Goal: Information Seeking & Learning: Compare options

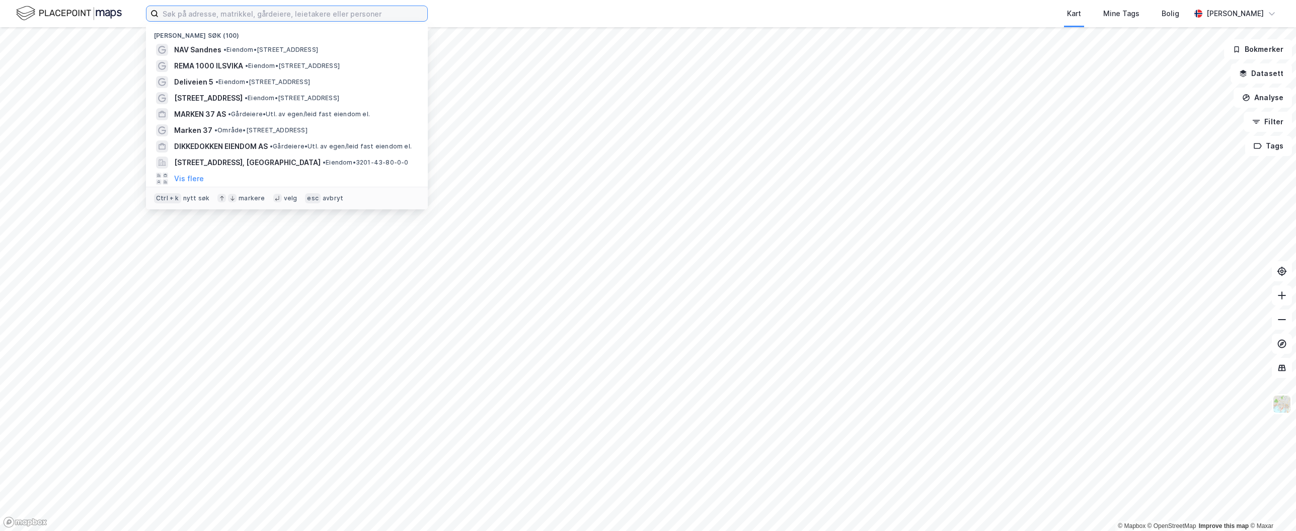
click at [221, 17] on input at bounding box center [292, 13] width 269 height 15
click at [277, 55] on div "[GEOGRAPHIC_DATA] • Område • [GEOGRAPHIC_DATA]" at bounding box center [296, 50] width 244 height 12
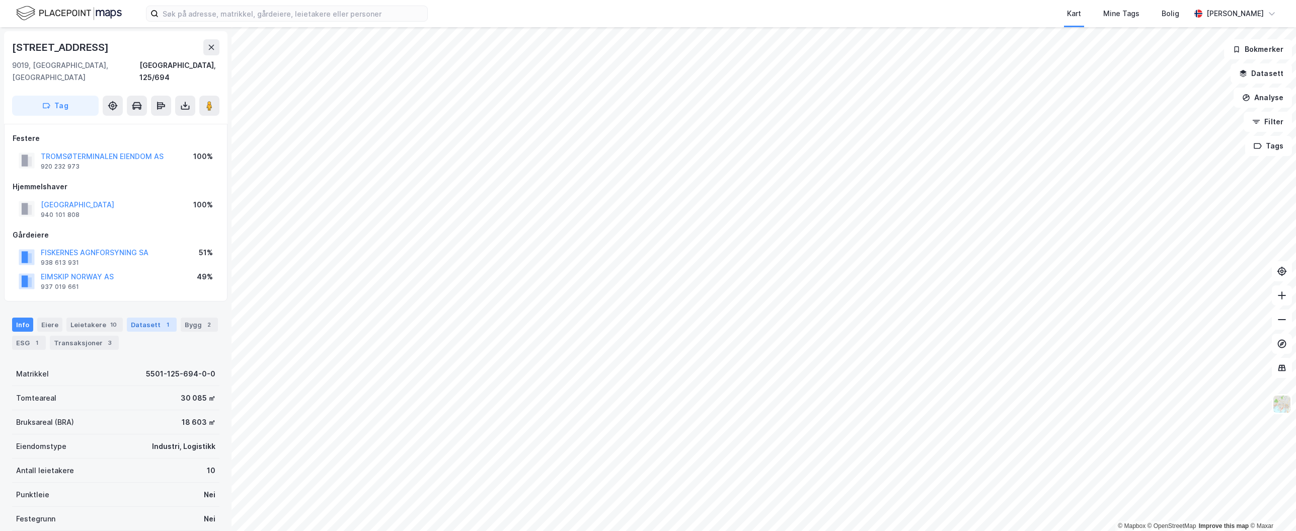
click at [139, 317] on div "Datasett 1" at bounding box center [152, 324] width 50 height 14
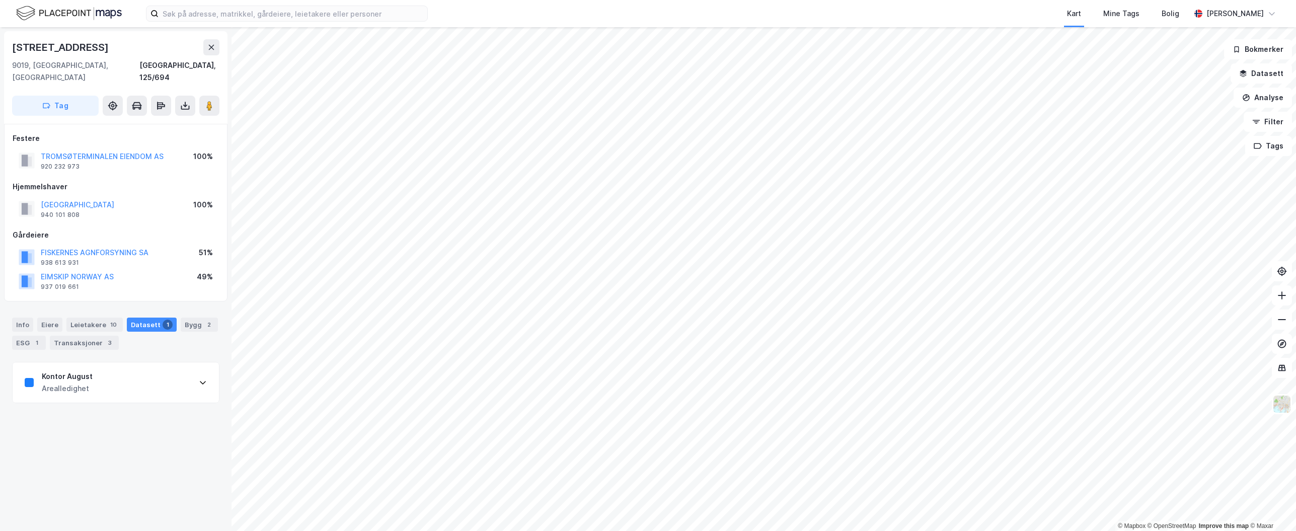
click at [126, 377] on div "Kontor August Arealledighet" at bounding box center [116, 382] width 206 height 40
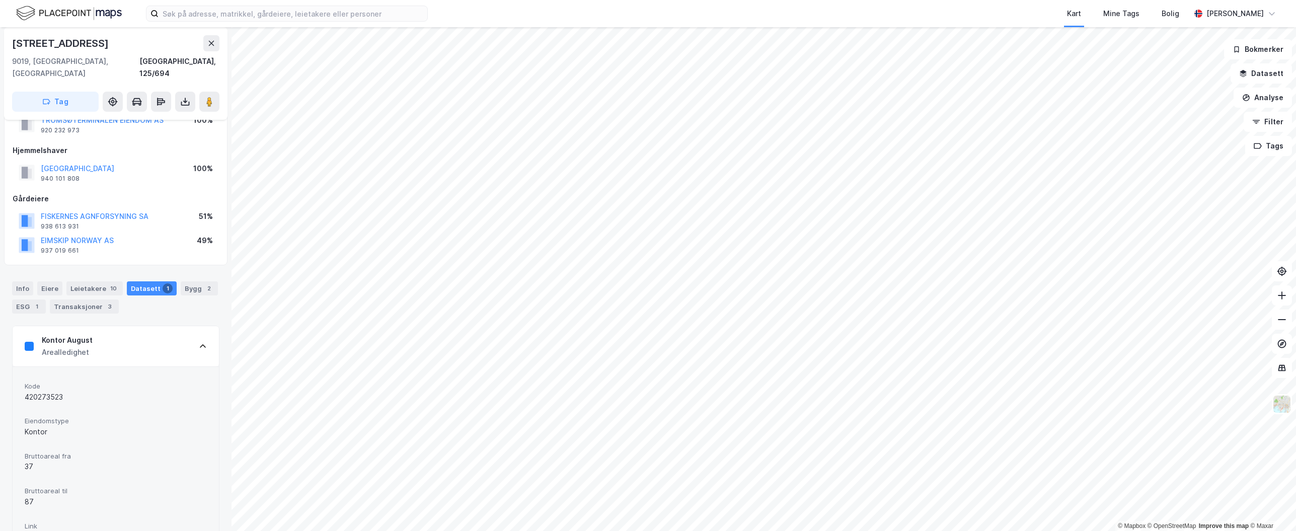
scroll to position [69, 0]
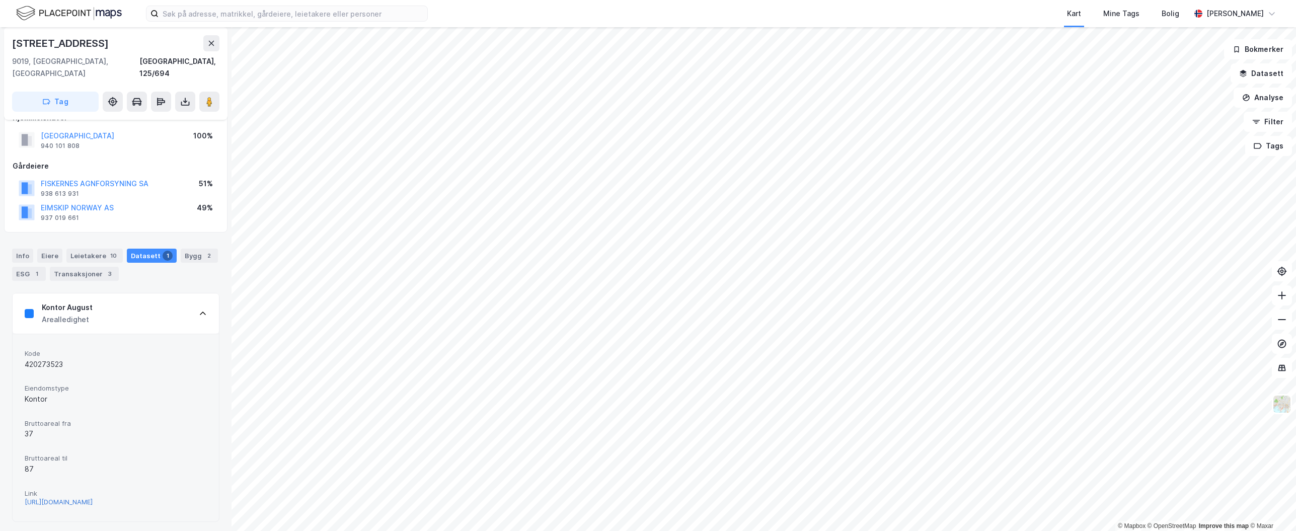
click at [93, 498] on div "https://www.finn.no/realestate/businessrent/ad.html?finnkode=420273523&fks=4202…" at bounding box center [59, 502] width 68 height 9
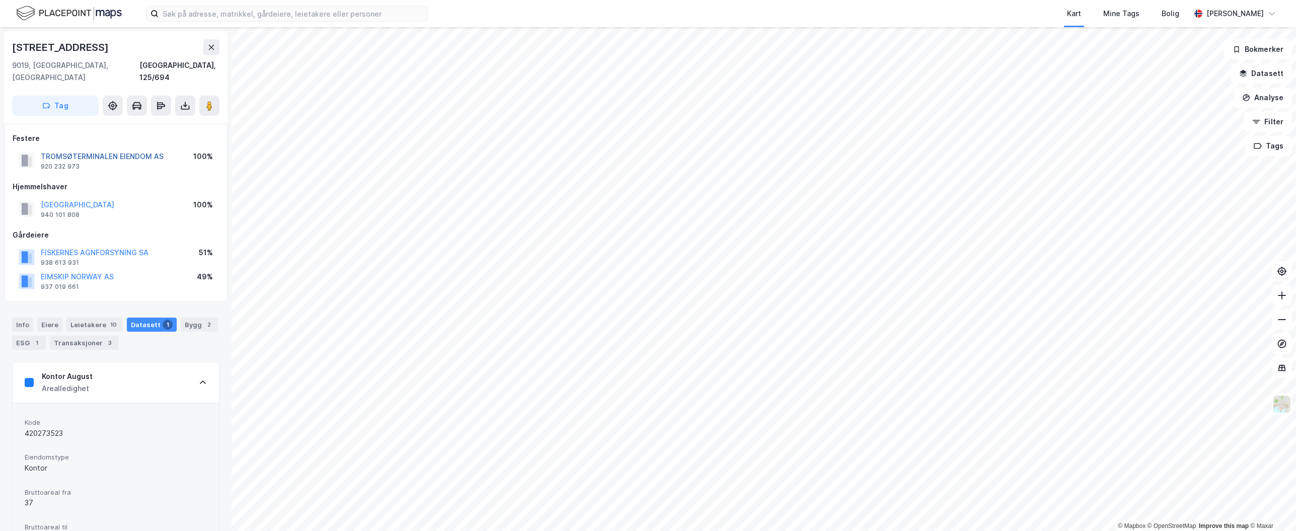
click at [0, 0] on button "TROMSØTERMINALEN EIENDOM AS" at bounding box center [0, 0] width 0 height 0
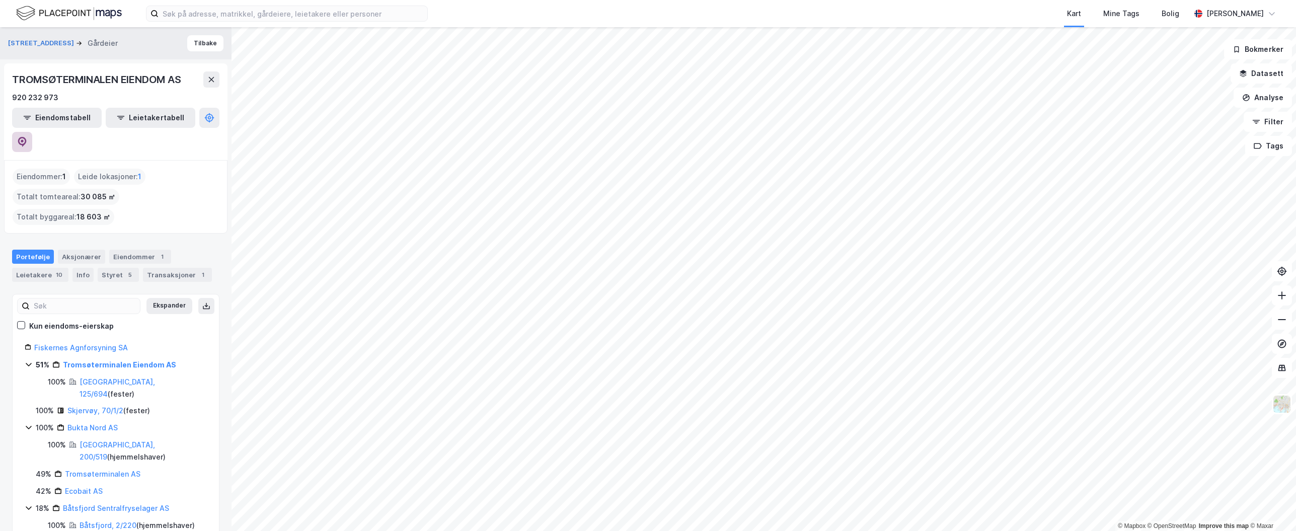
click at [27, 137] on icon at bounding box center [22, 142] width 9 height 10
click at [32, 132] on button at bounding box center [22, 142] width 20 height 20
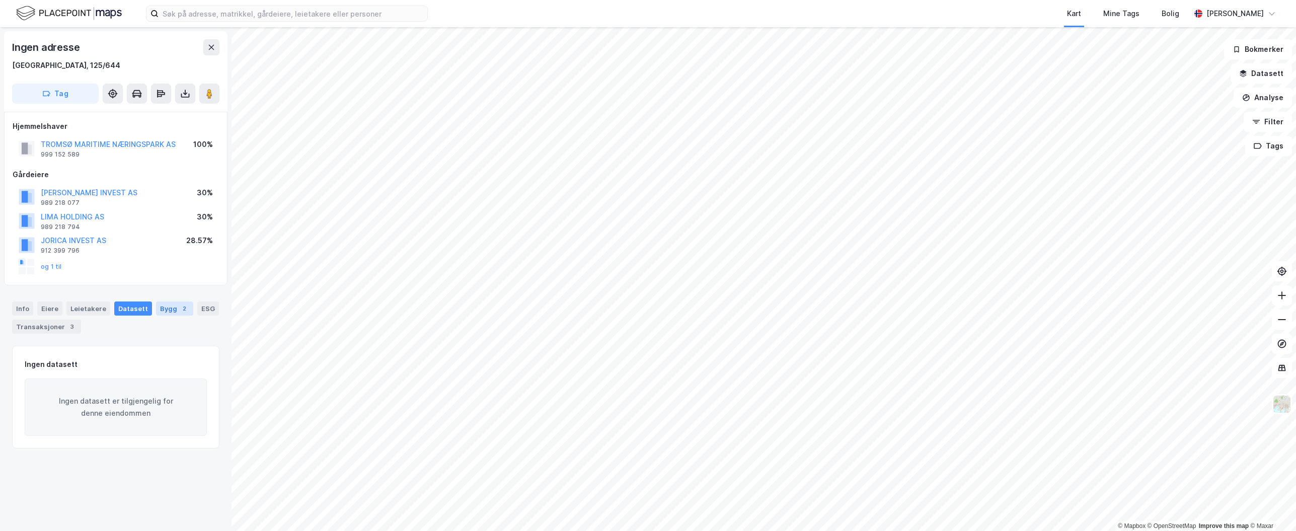
click at [164, 301] on div "Bygg 2" at bounding box center [174, 308] width 37 height 14
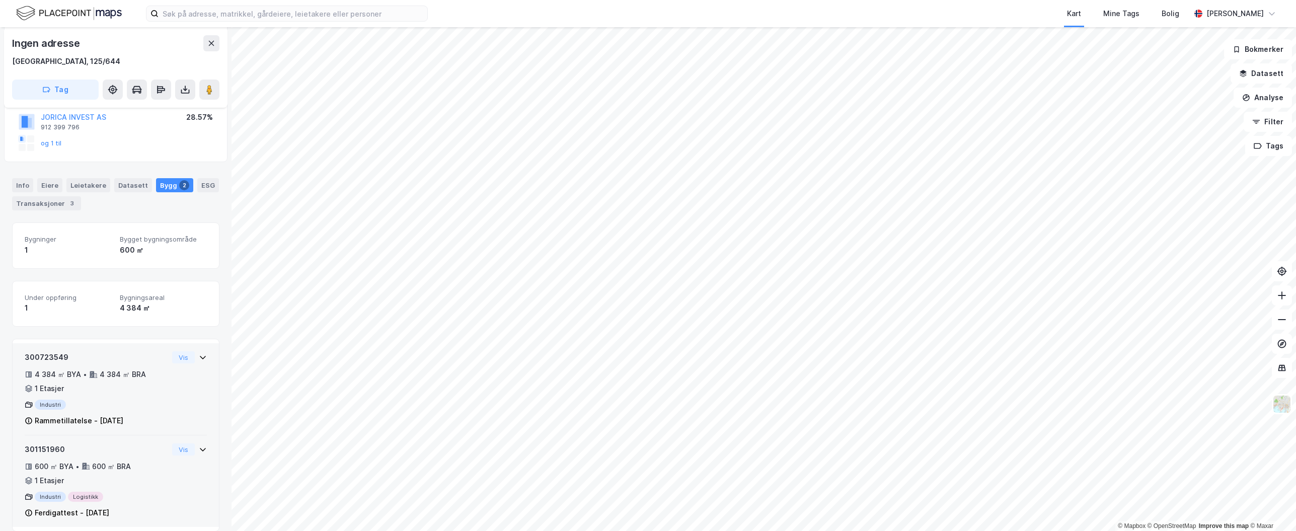
scroll to position [136, 0]
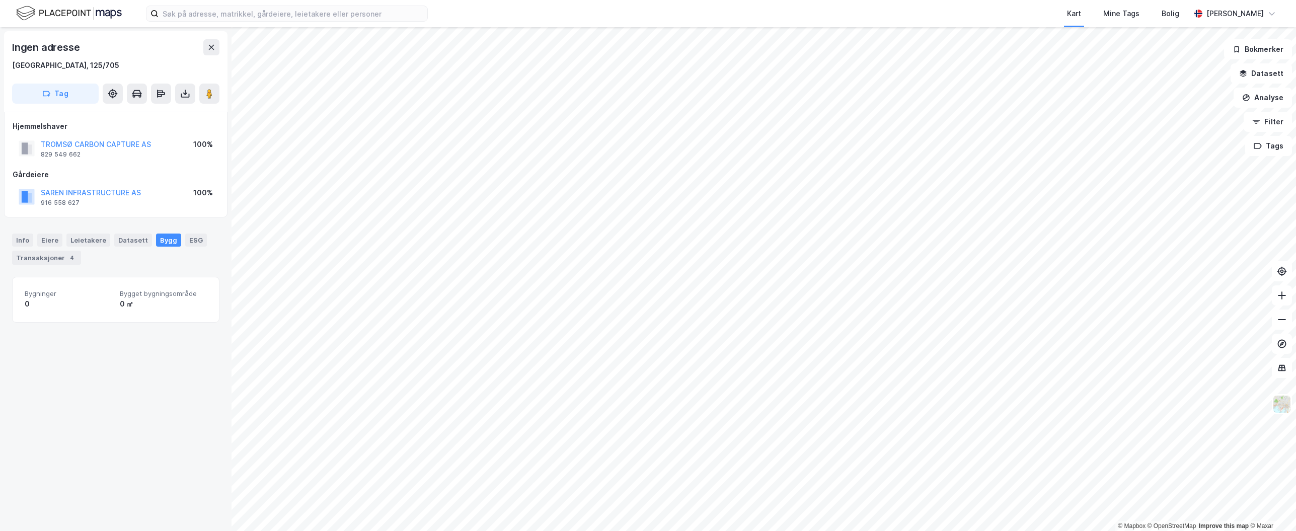
scroll to position [24, 0]
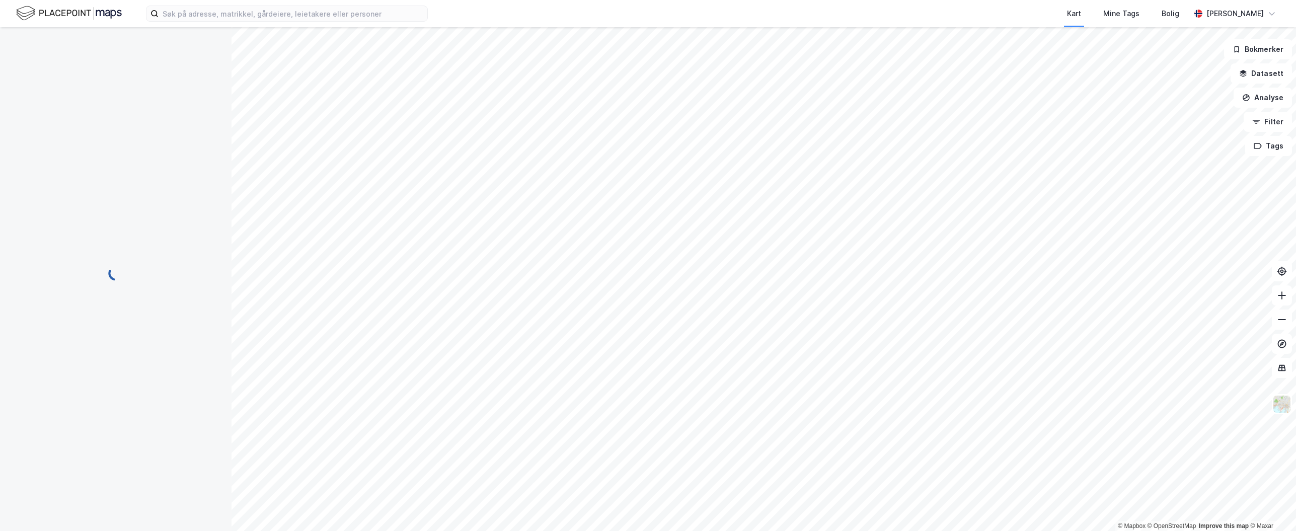
scroll to position [24, 0]
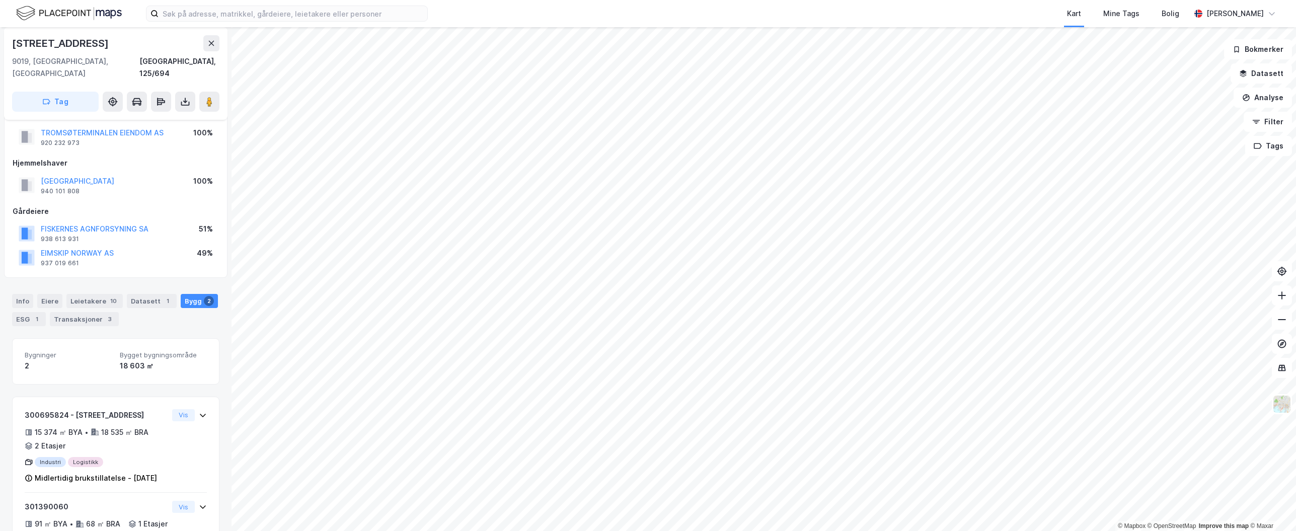
click at [143, 294] on div "Datasett 1" at bounding box center [152, 301] width 50 height 14
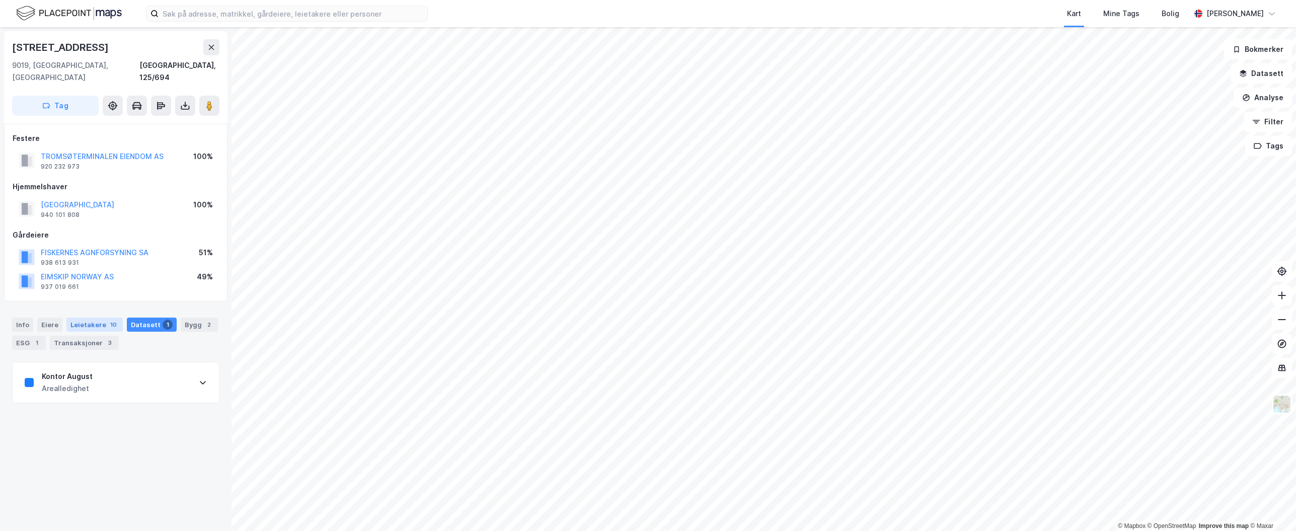
click at [92, 317] on div "Leietakere 10" at bounding box center [94, 324] width 56 height 14
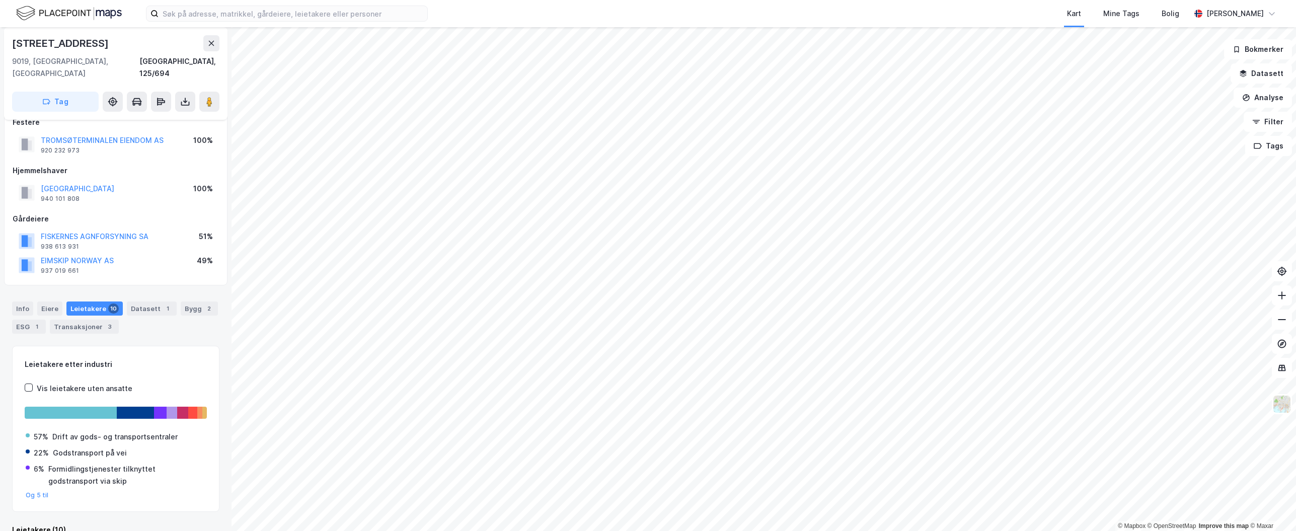
scroll to position [25, 0]
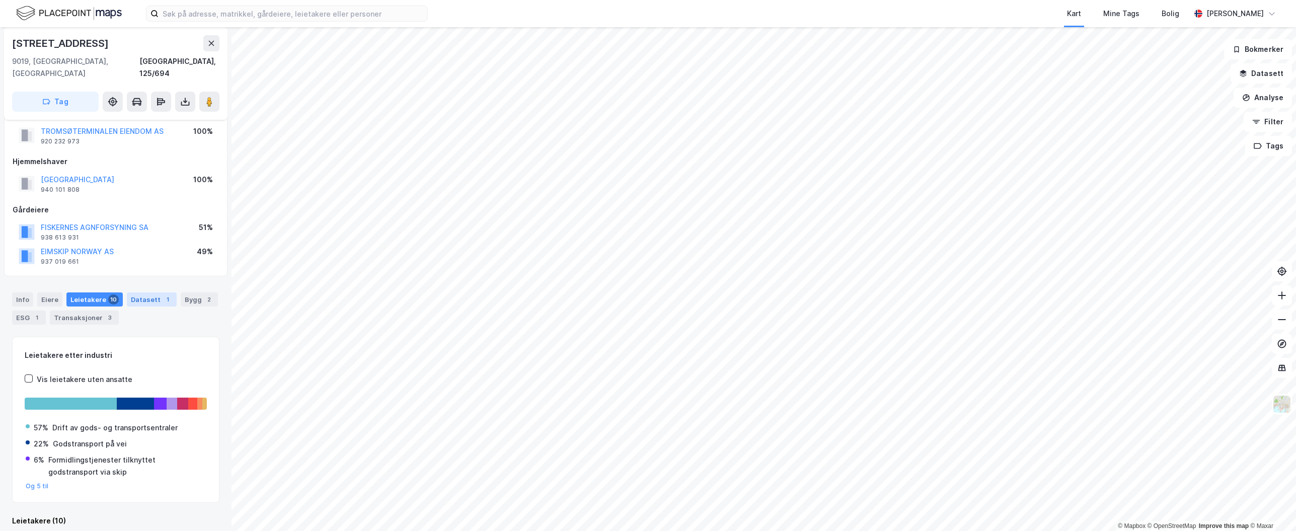
click at [130, 292] on div "Datasett 1" at bounding box center [152, 299] width 50 height 14
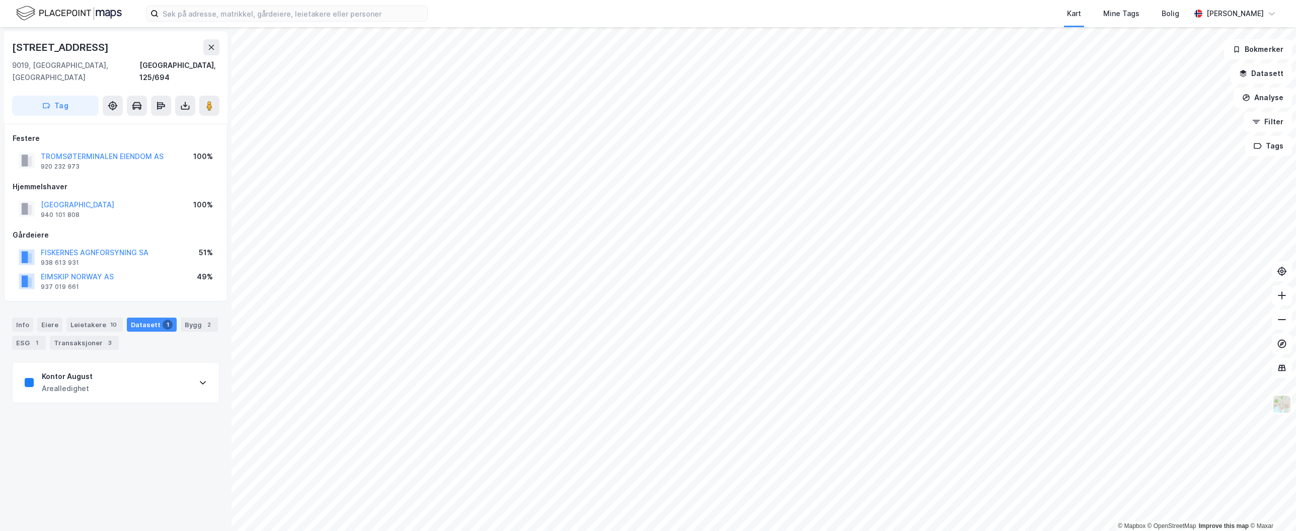
click at [100, 383] on div "Kontor August Arealledighet" at bounding box center [116, 382] width 206 height 40
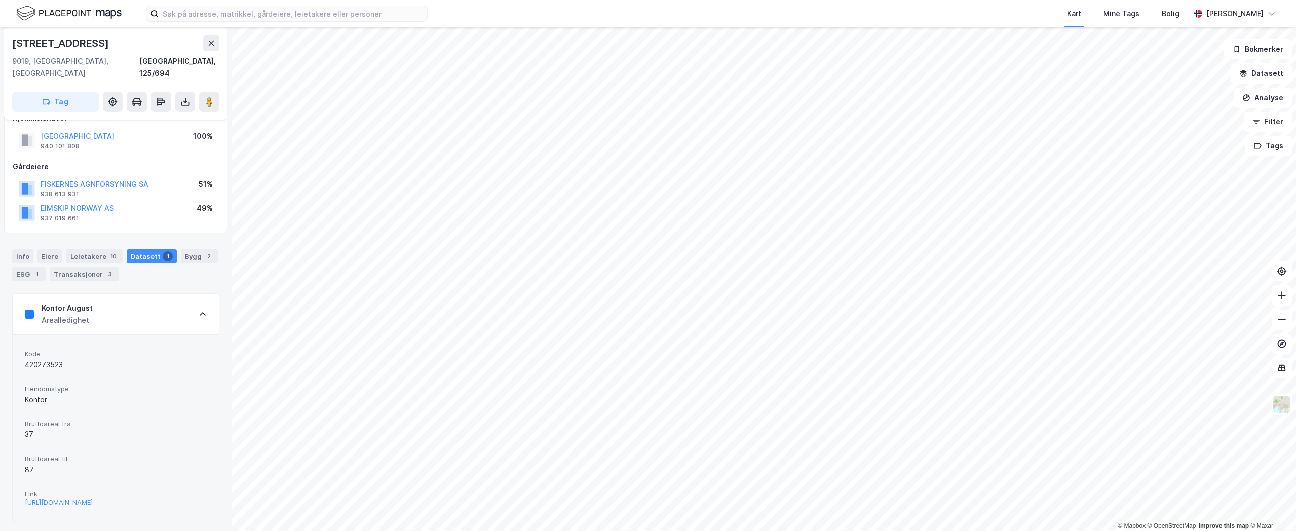
scroll to position [69, 0]
click at [83, 498] on div "https://www.finn.no/realestate/businessrent/ad.html?finnkode=420273523&fks=4202…" at bounding box center [59, 502] width 68 height 9
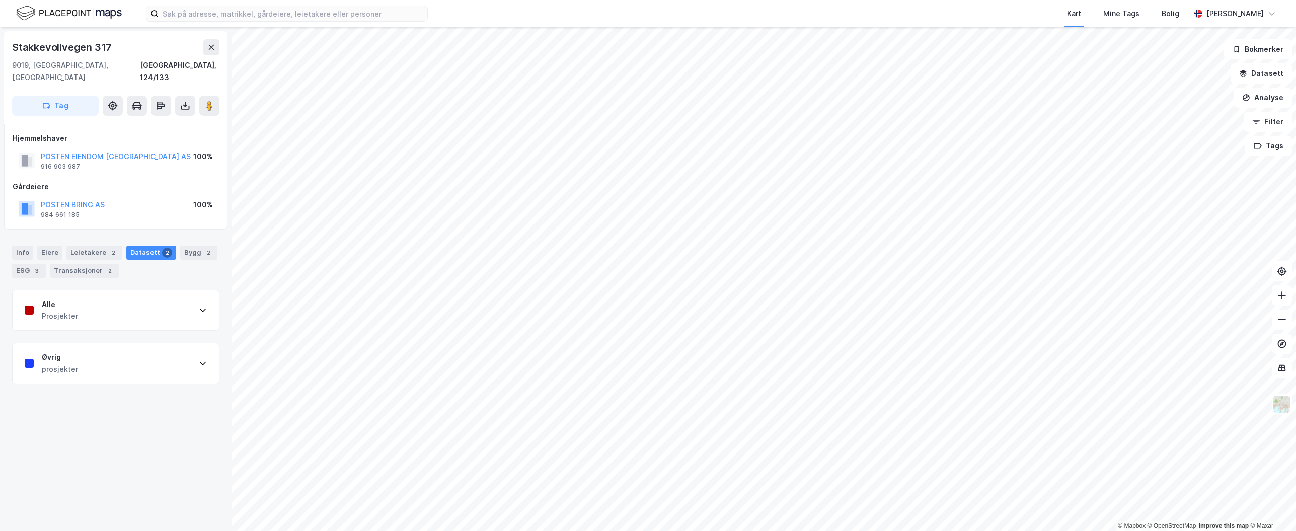
click at [134, 290] on div "Alle Prosjekter" at bounding box center [116, 310] width 206 height 40
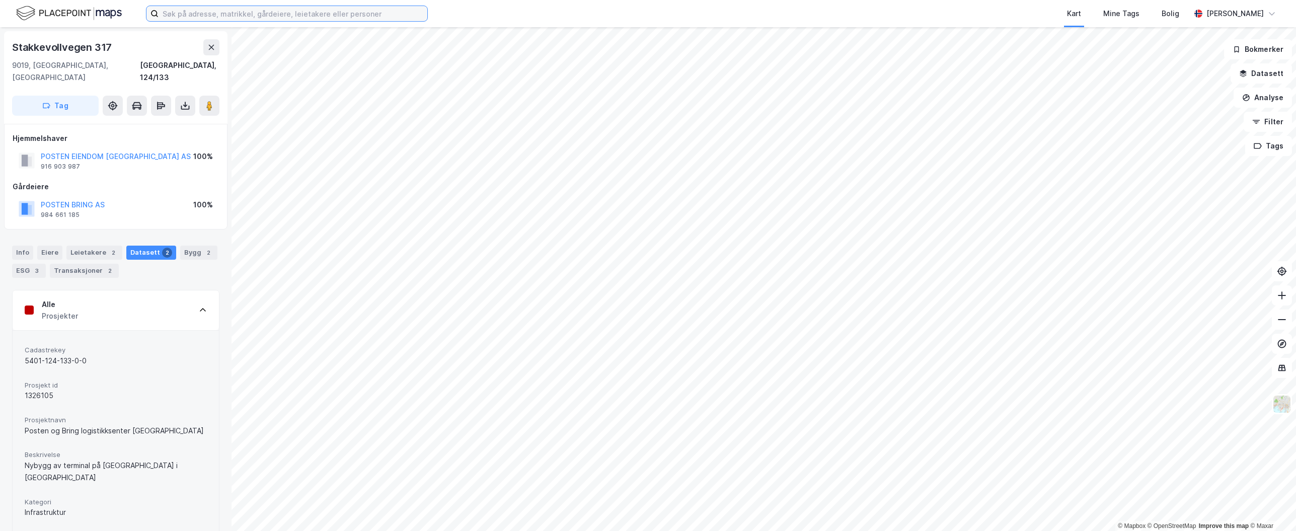
click at [326, 18] on input at bounding box center [292, 13] width 269 height 15
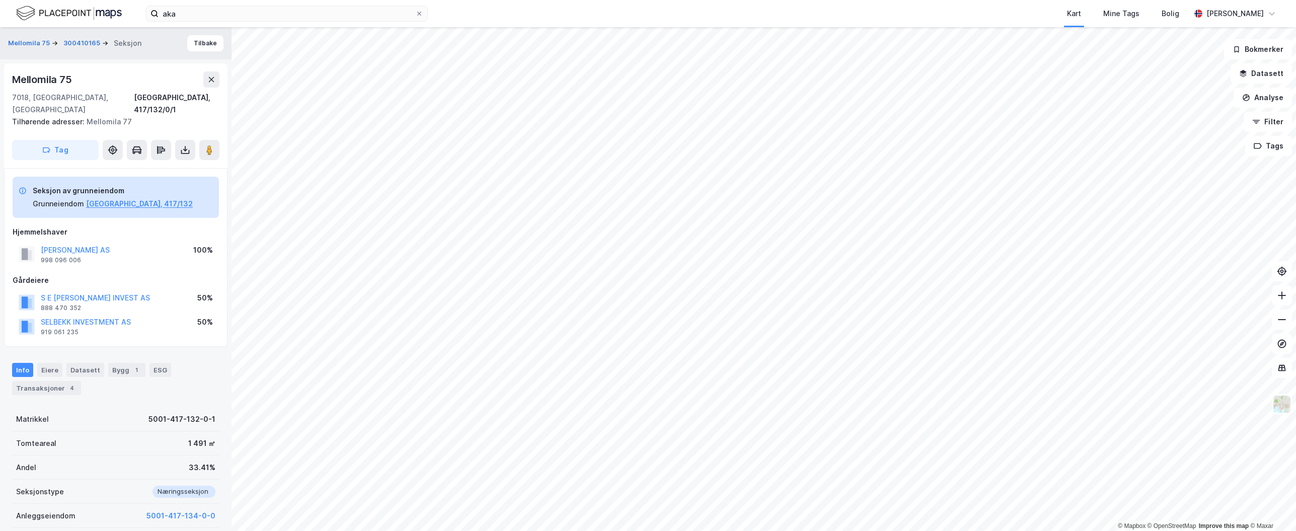
scroll to position [7, 0]
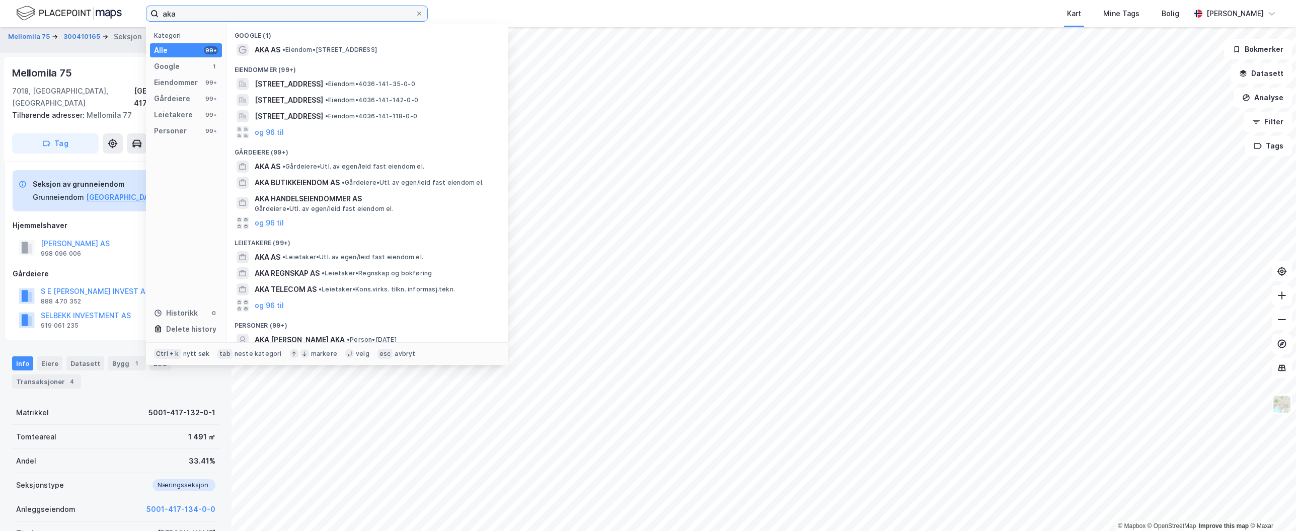
click at [256, 12] on input "aka" at bounding box center [286, 13] width 257 height 15
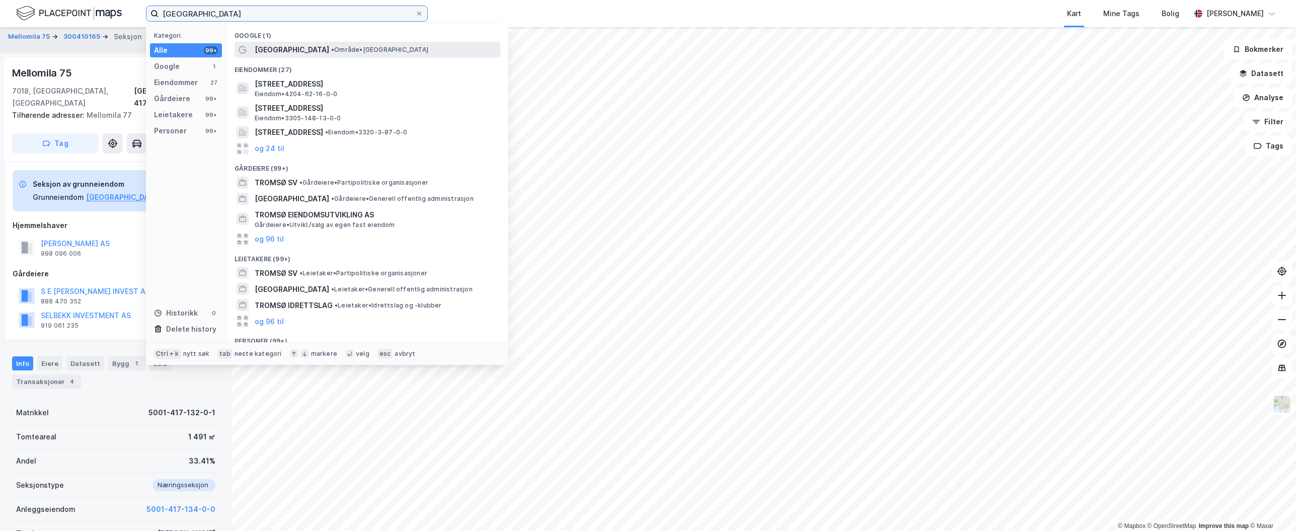
type input "tromsø"
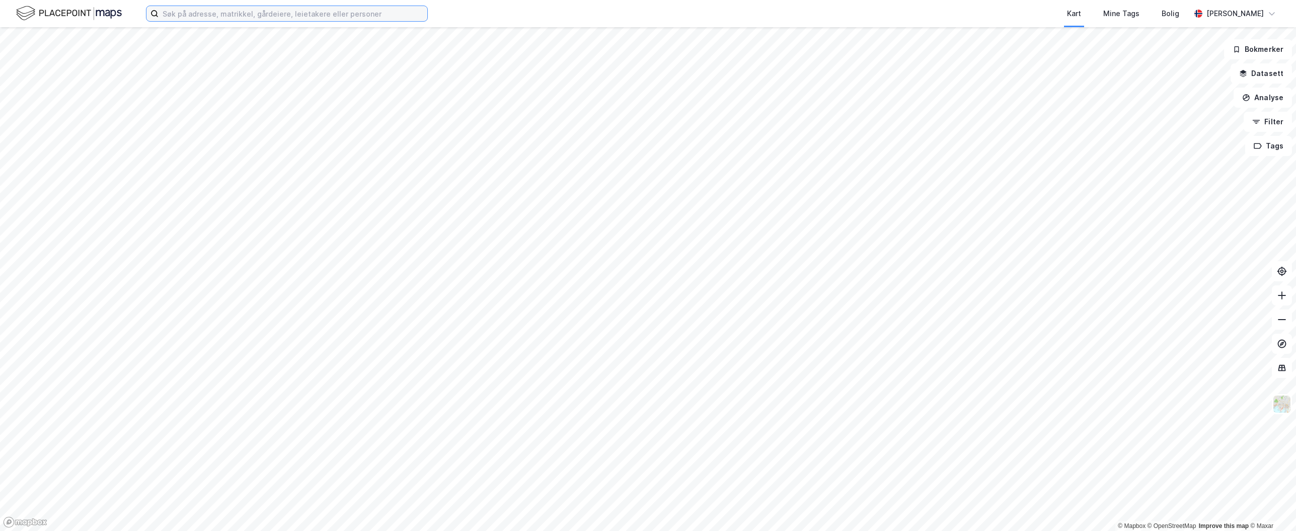
click at [298, 11] on input at bounding box center [292, 13] width 269 height 15
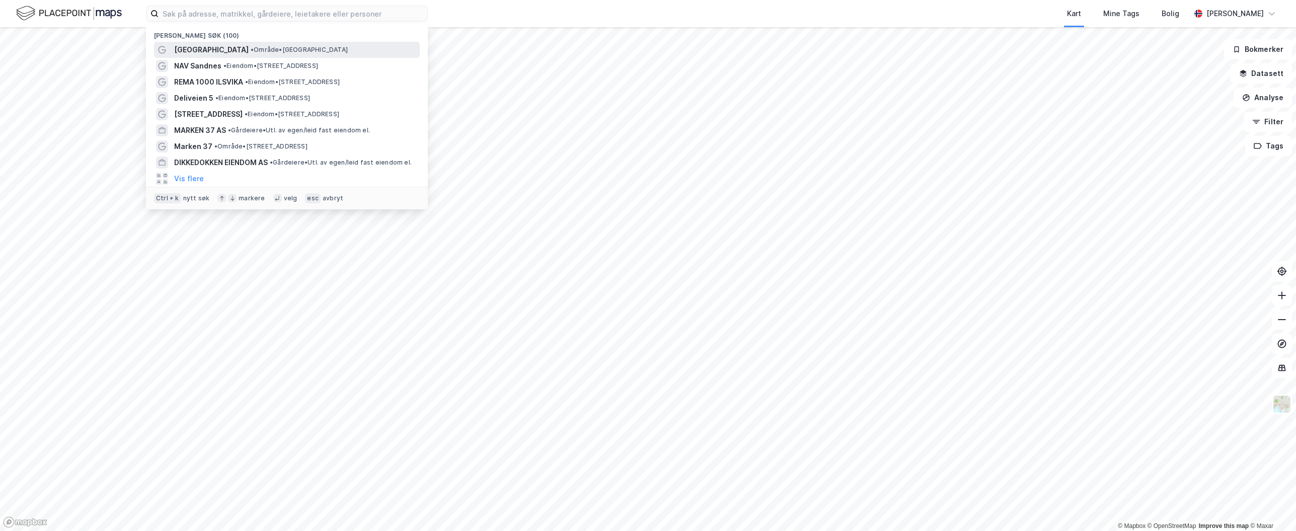
click at [291, 52] on div "[GEOGRAPHIC_DATA] • Område • [GEOGRAPHIC_DATA]" at bounding box center [296, 50] width 244 height 12
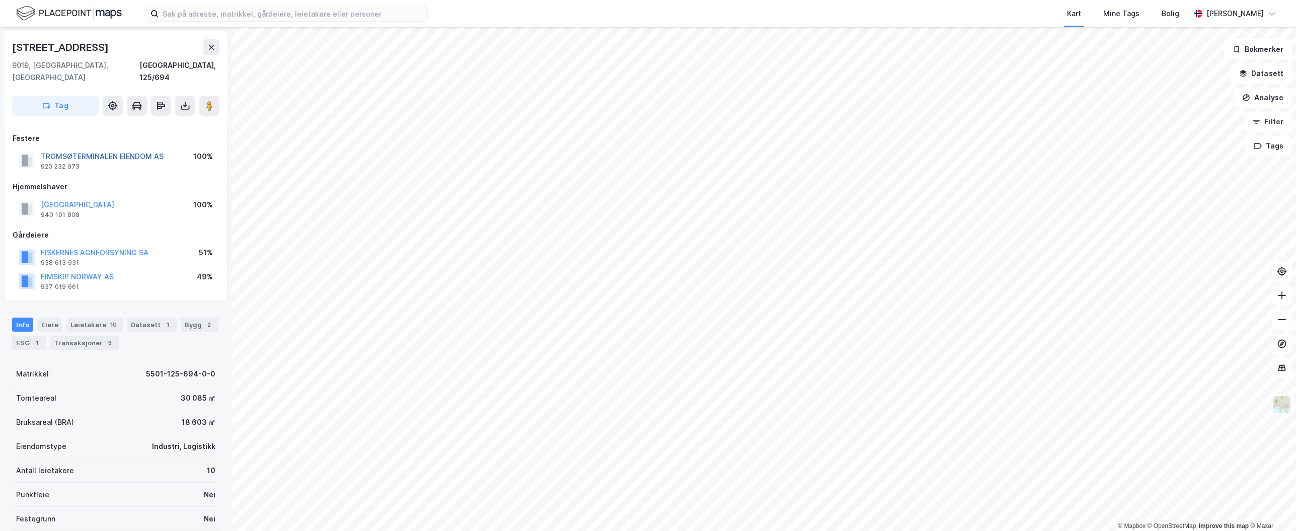
click at [0, 0] on button "TROMSØTERMINALEN EIENDOM AS" at bounding box center [0, 0] width 0 height 0
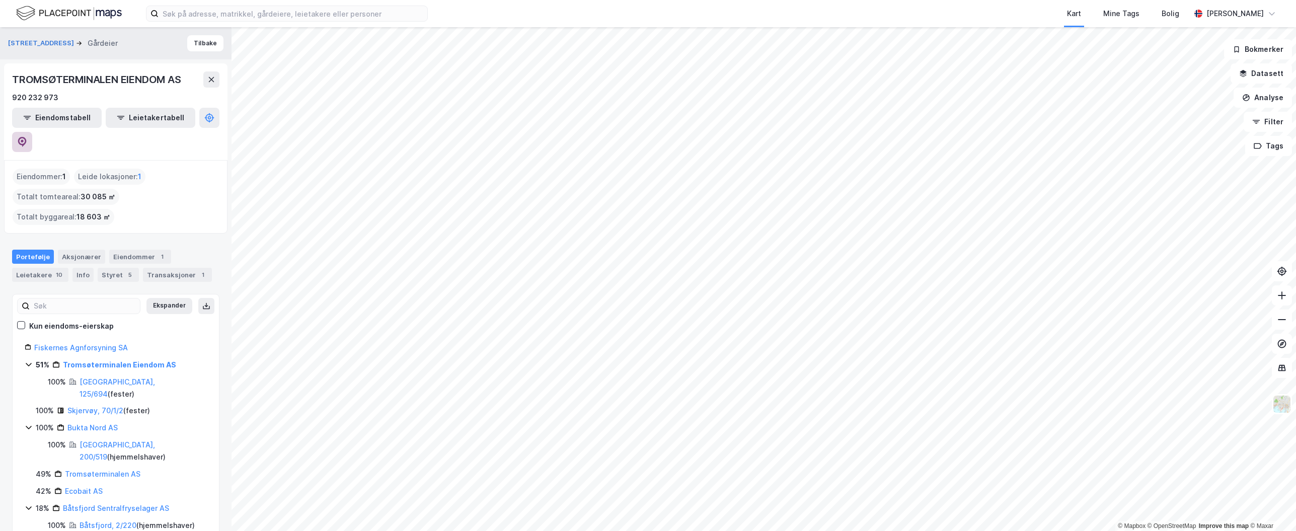
click at [27, 137] on icon at bounding box center [22, 142] width 9 height 10
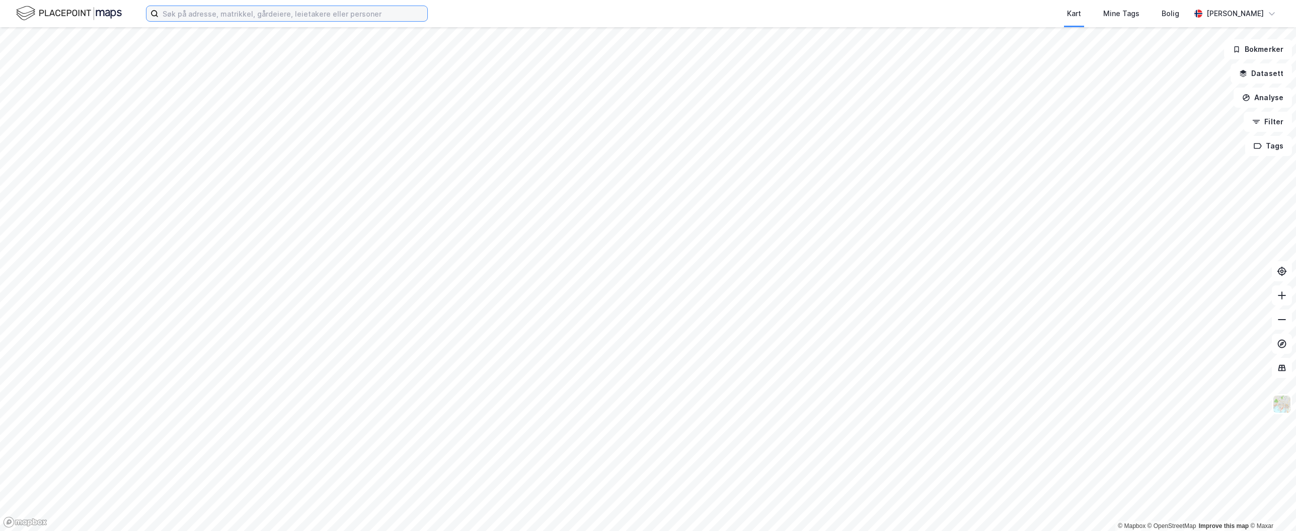
click at [293, 15] on input at bounding box center [292, 13] width 269 height 15
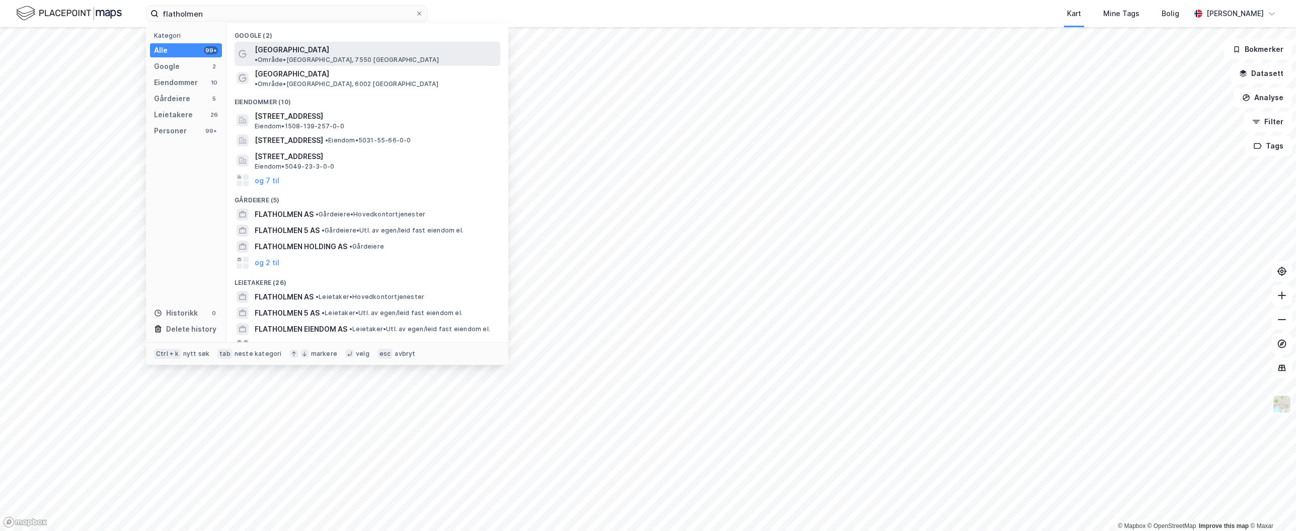
click at [307, 54] on div "Flatholmen • Område • Flatholmen, 7550 Muruvik" at bounding box center [377, 54] width 244 height 20
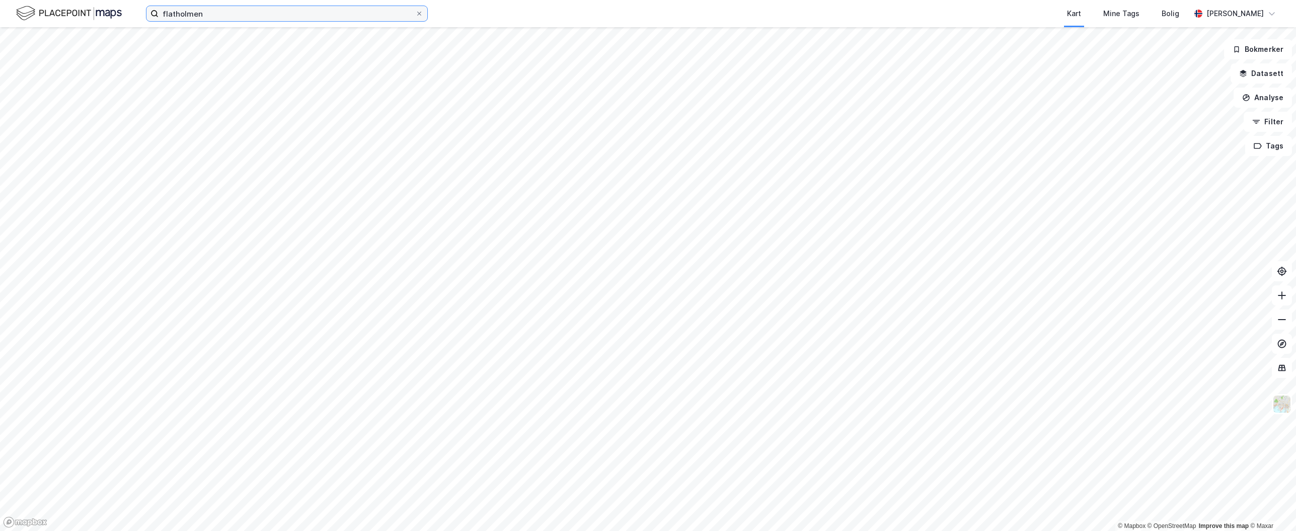
click at [269, 16] on input "flatholmen" at bounding box center [286, 13] width 257 height 15
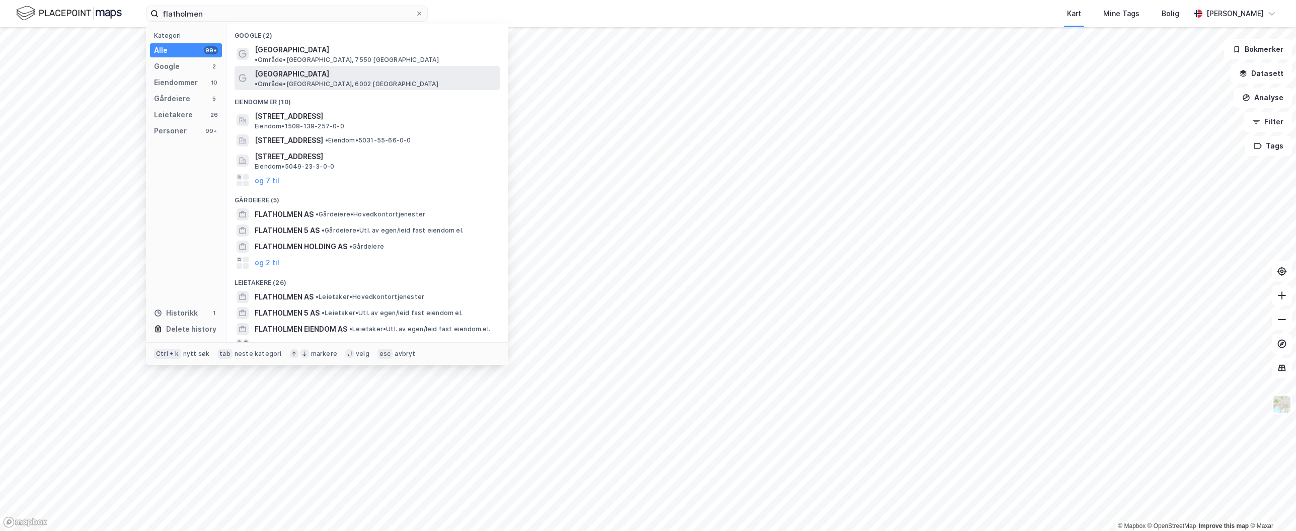
click at [289, 68] on span "Flatholmen" at bounding box center [292, 74] width 74 height 12
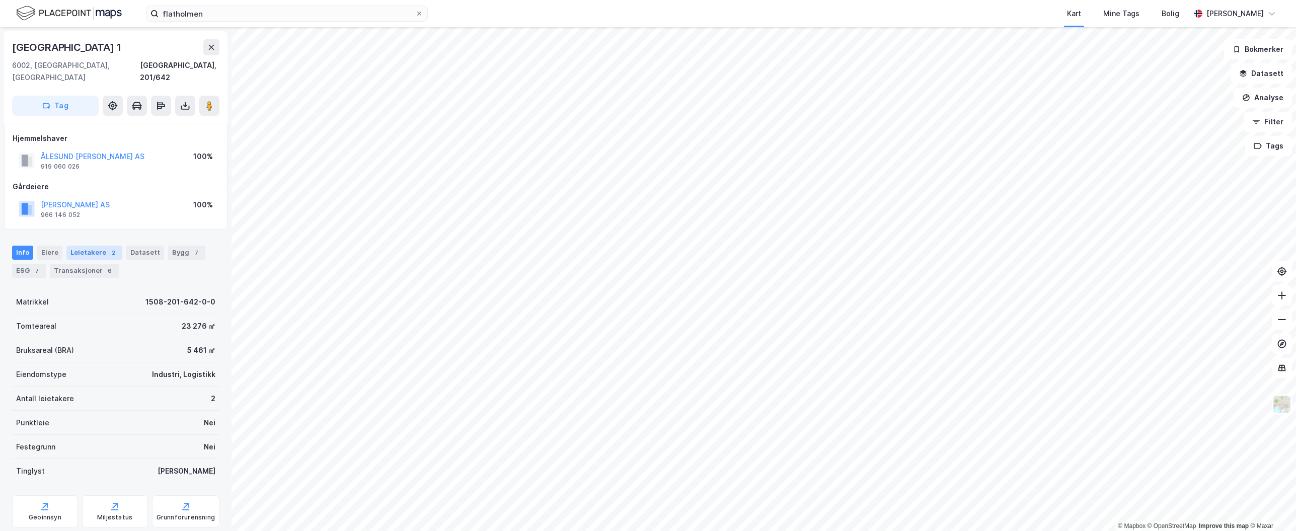
click at [96, 246] on div "Leietakere 2" at bounding box center [94, 253] width 56 height 14
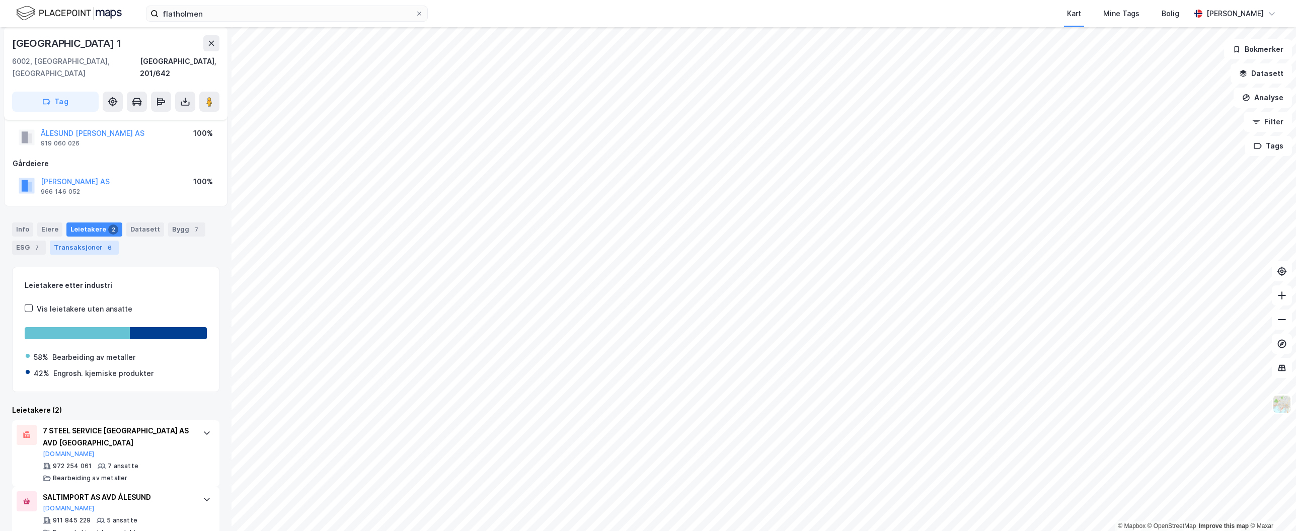
scroll to position [33, 0]
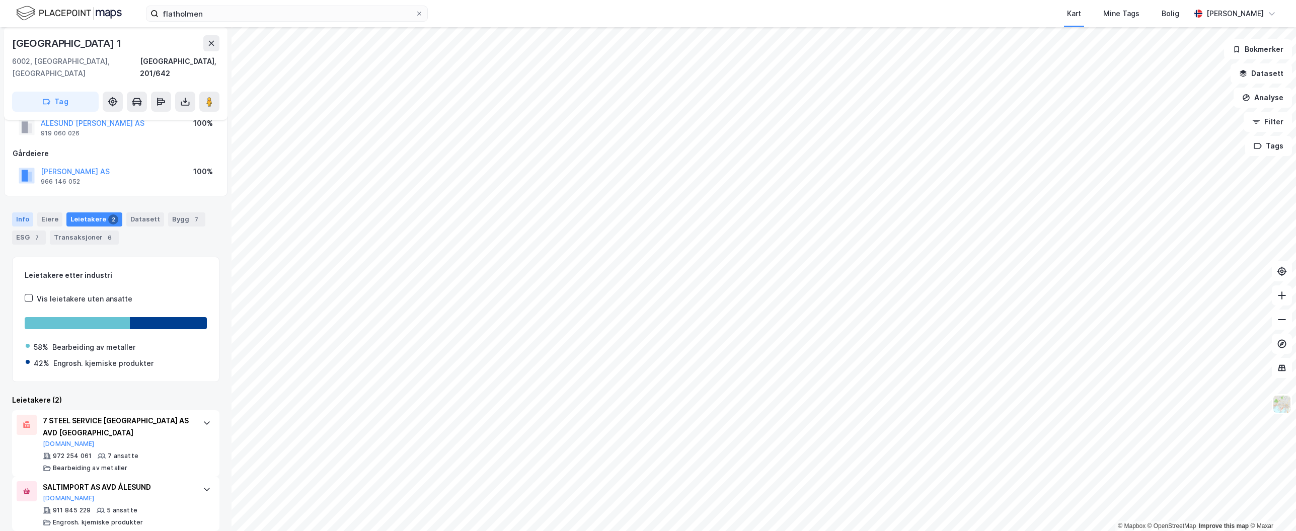
click at [27, 212] on div "Info" at bounding box center [22, 219] width 21 height 14
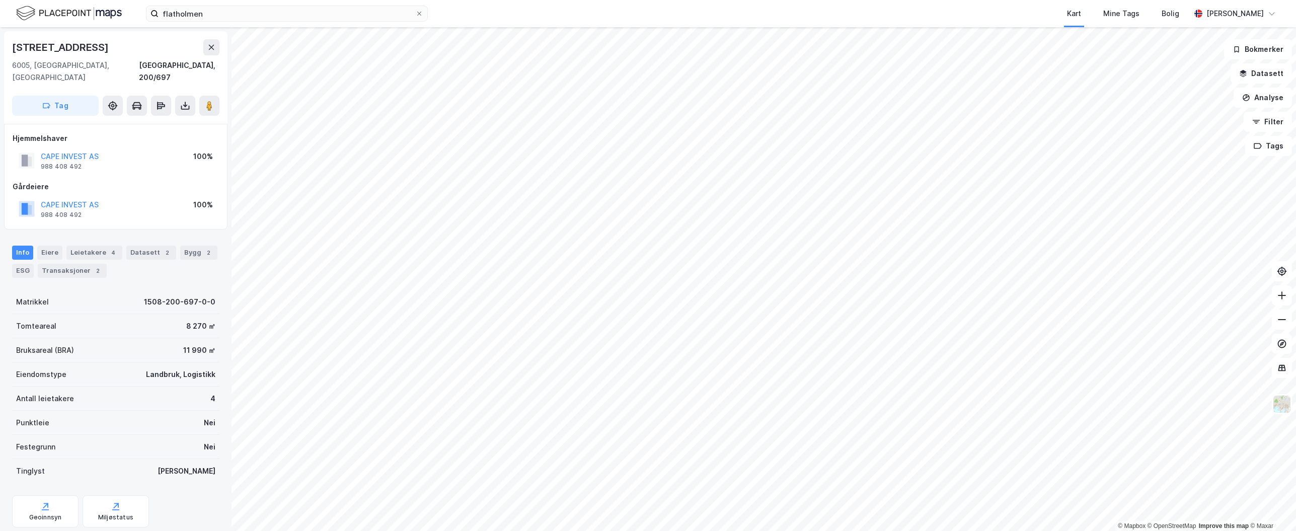
scroll to position [2, 0]
click at [101, 244] on div "Leietakere 1" at bounding box center [94, 251] width 56 height 14
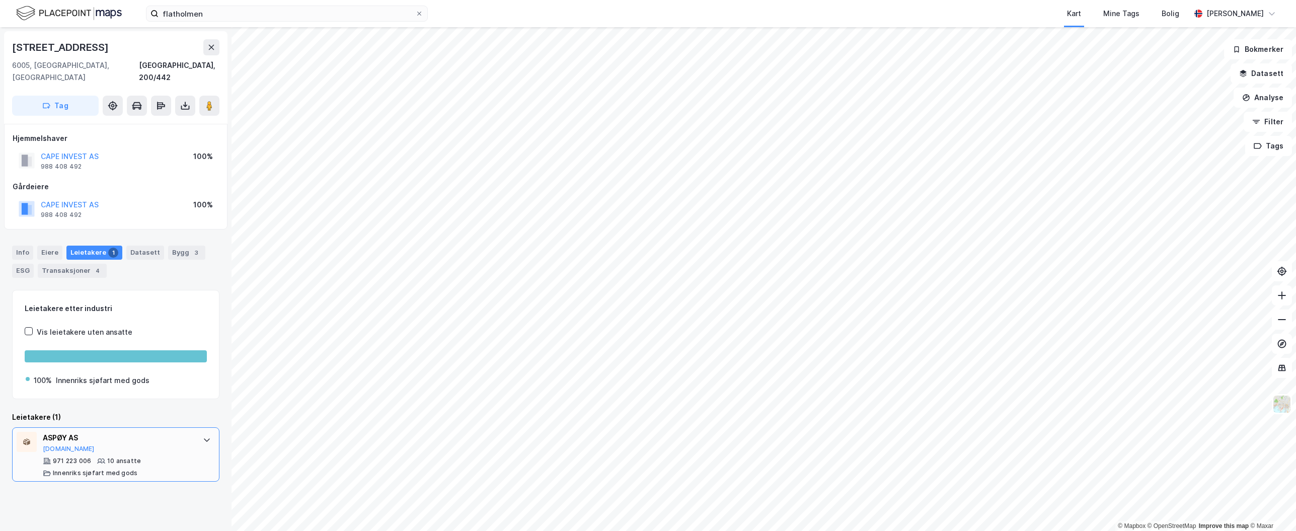
click at [145, 457] on div "971 223 006 10 ansatte Innenriks sjøfart med gods" at bounding box center [118, 467] width 150 height 20
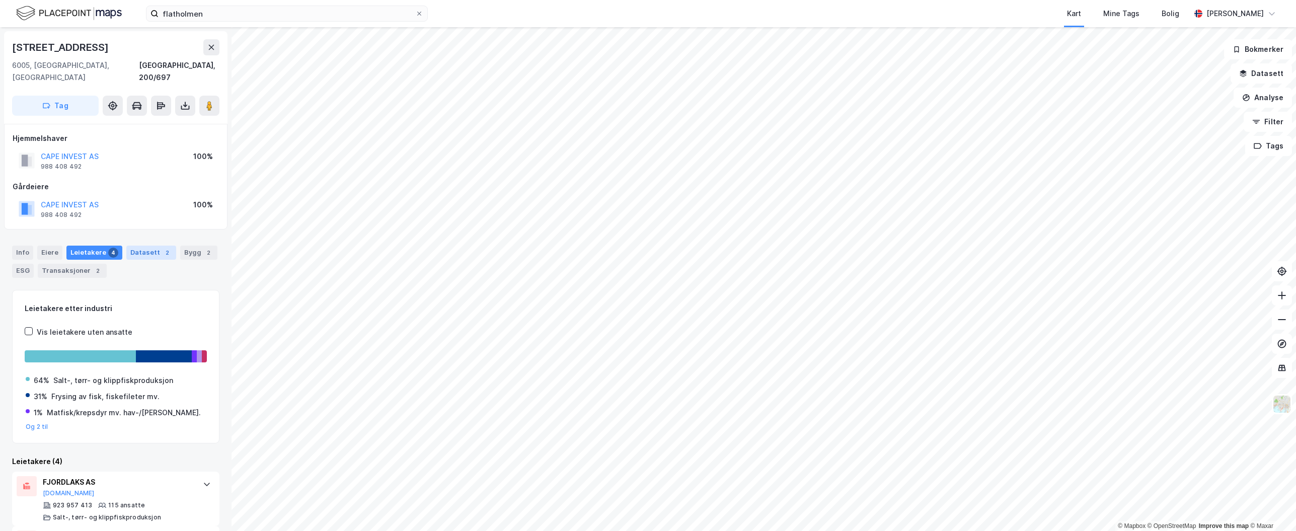
click at [162, 248] on div "2" at bounding box center [167, 253] width 10 height 10
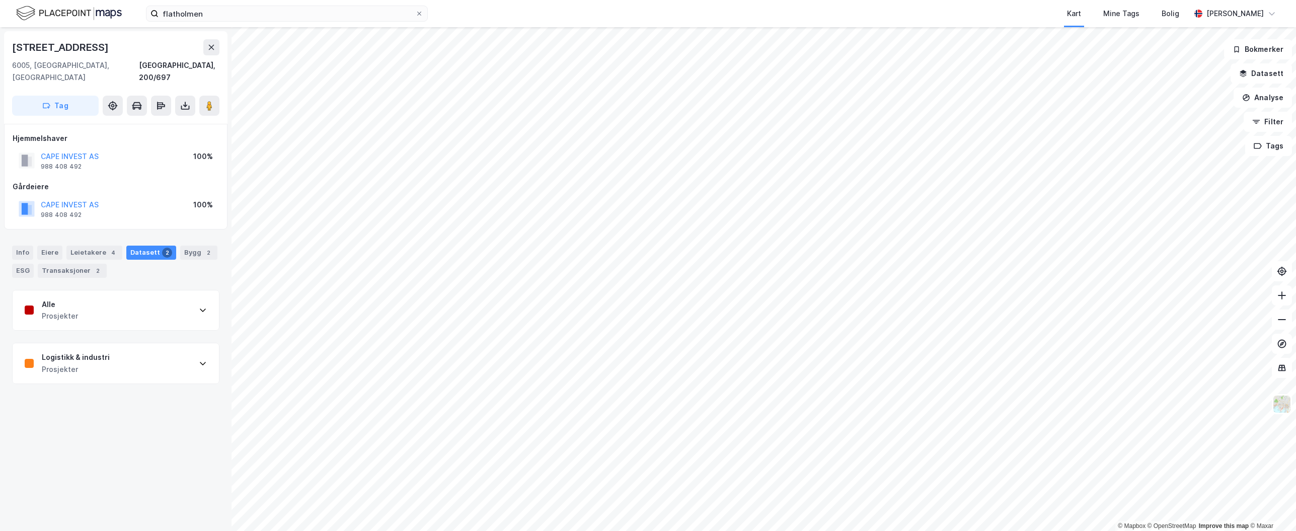
click at [101, 317] on div "Alle Prosjekter" at bounding box center [116, 310] width 206 height 40
click at [107, 306] on div "Alle Prosjekter" at bounding box center [116, 310] width 206 height 40
click at [199, 306] on icon at bounding box center [203, 310] width 8 height 8
drag, startPoint x: 168, startPoint y: 299, endPoint x: 150, endPoint y: 298, distance: 17.1
click at [166, 299] on div "Alle Prosjekter" at bounding box center [116, 310] width 206 height 40
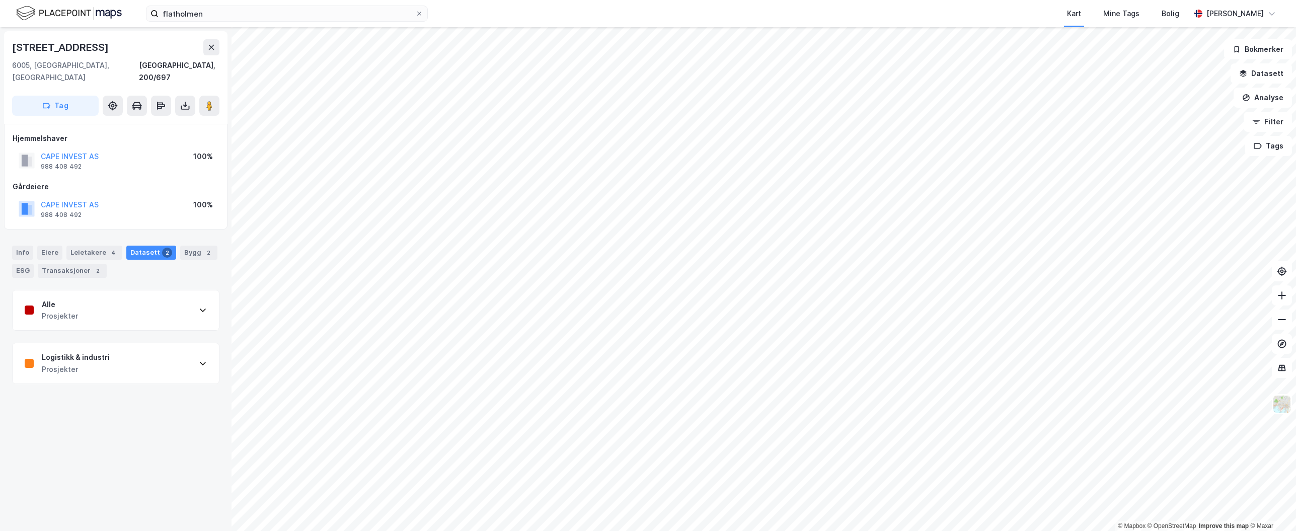
click at [144, 349] on div "Logistikk & industri Prosjekter" at bounding box center [116, 363] width 206 height 40
click at [152, 356] on div "Logistikk & industri Prosjekter" at bounding box center [116, 363] width 206 height 40
click at [123, 358] on div "Logistikk & industri Prosjekter" at bounding box center [116, 363] width 206 height 40
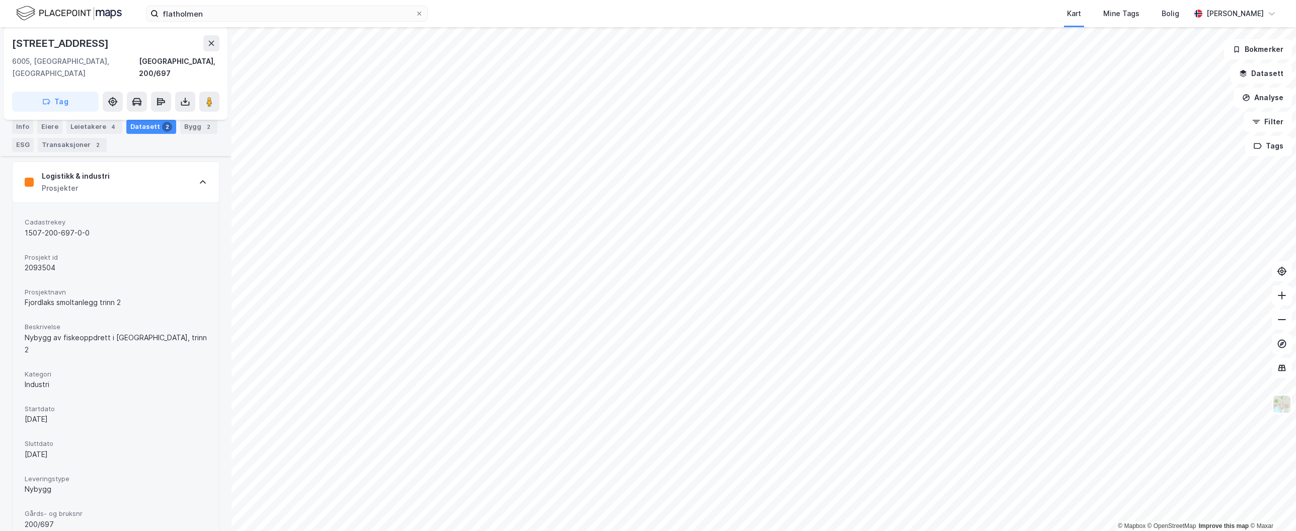
scroll to position [184, 0]
click at [212, 97] on image at bounding box center [209, 102] width 6 height 10
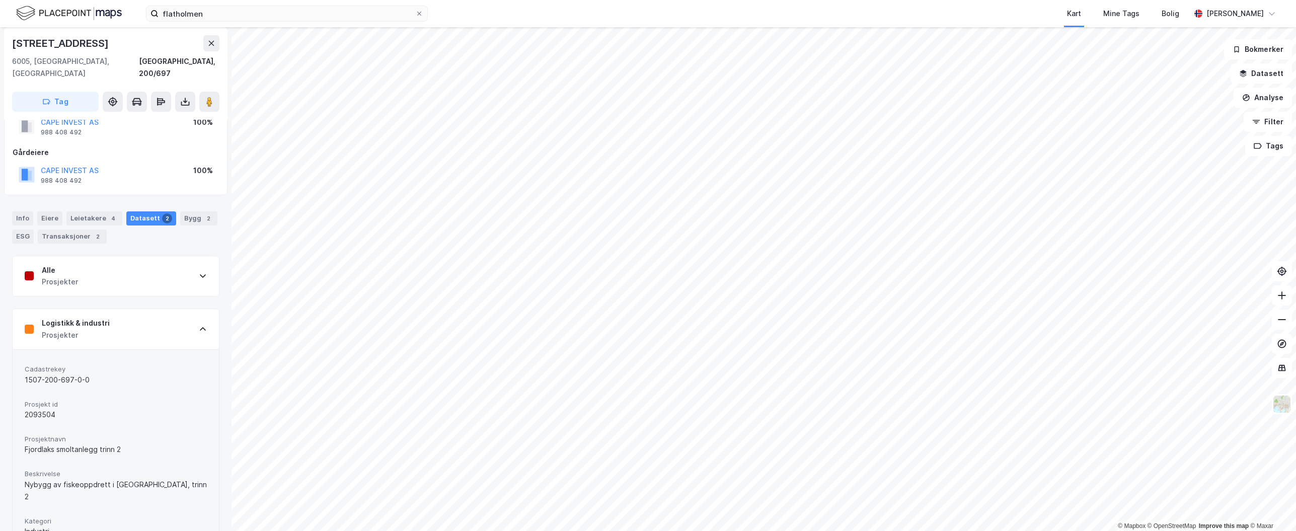
scroll to position [0, 0]
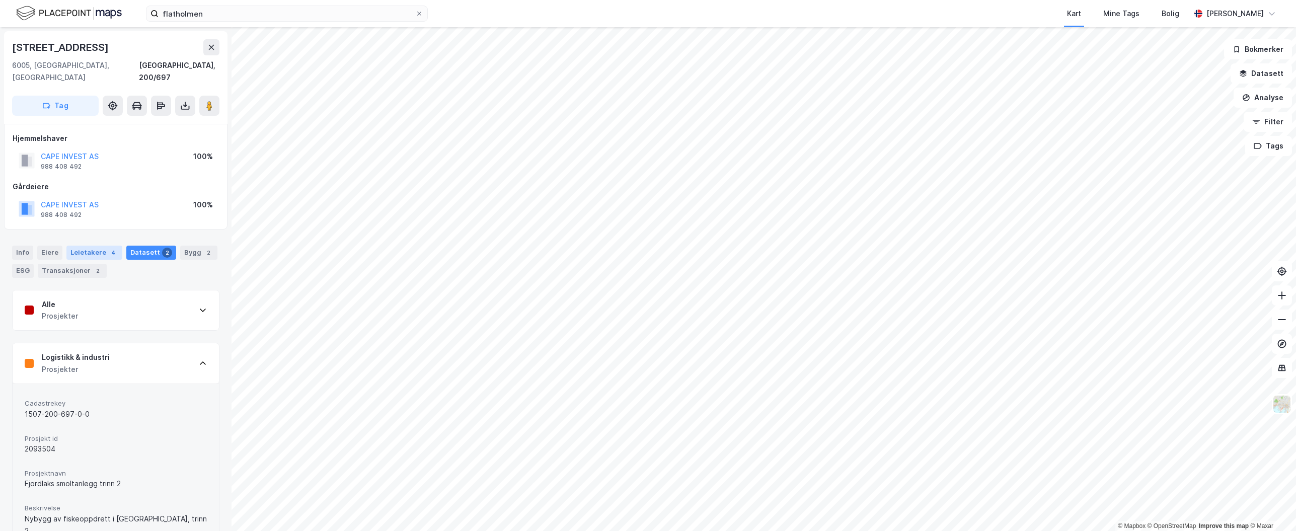
click at [91, 246] on div "Leietakere 4" at bounding box center [94, 253] width 56 height 14
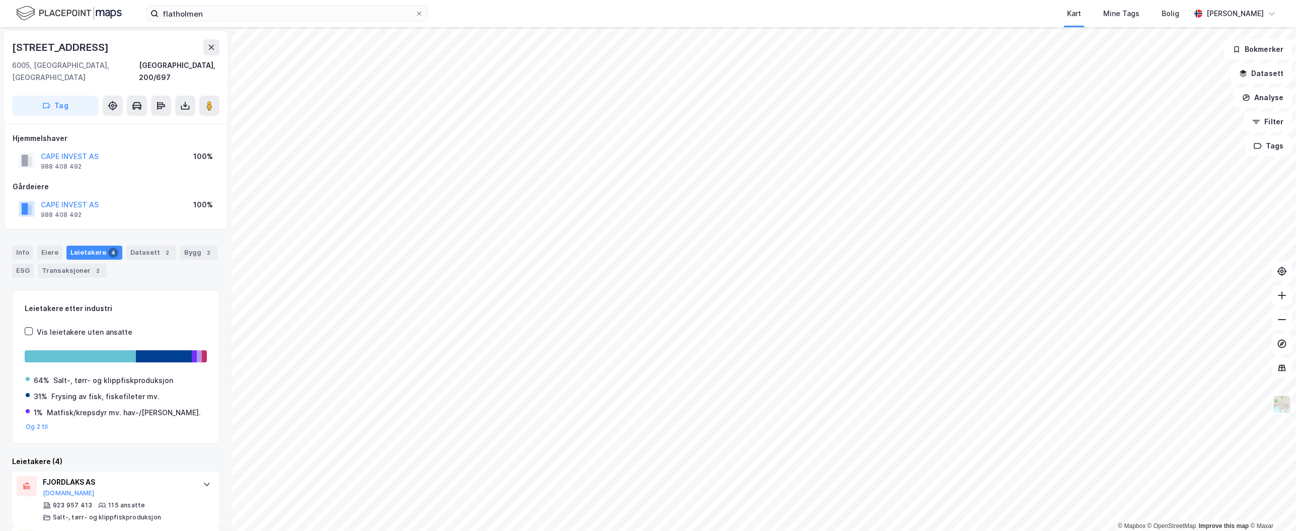
click at [87, 199] on div "CAPE INVEST AS" at bounding box center [70, 205] width 58 height 12
click at [0, 0] on button "CAPE INVEST AS" at bounding box center [0, 0] width 0 height 0
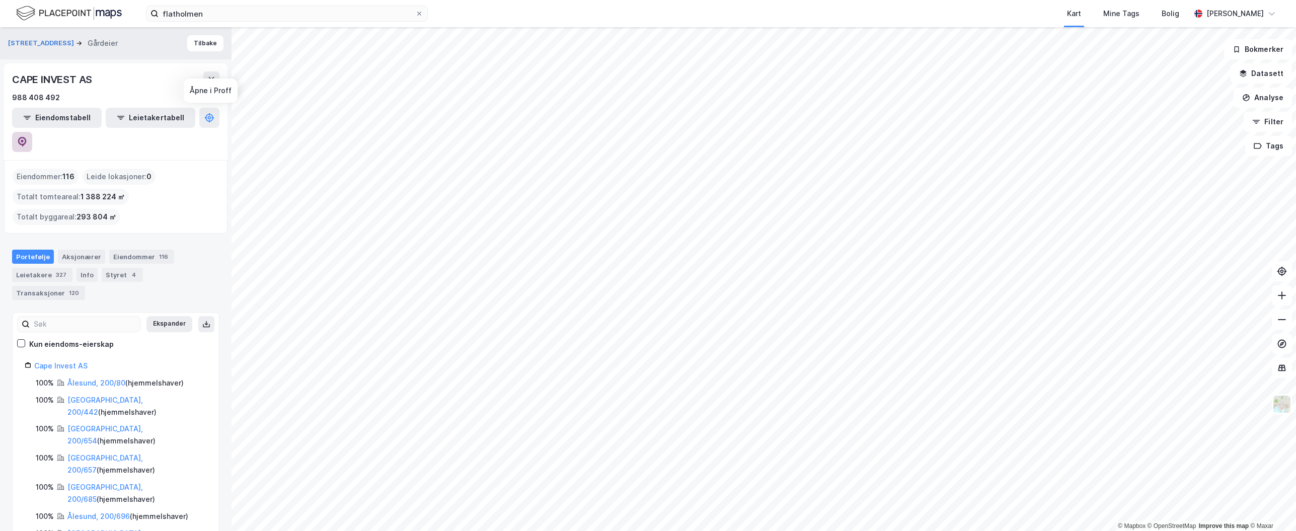
click at [27, 137] on icon at bounding box center [22, 142] width 10 height 10
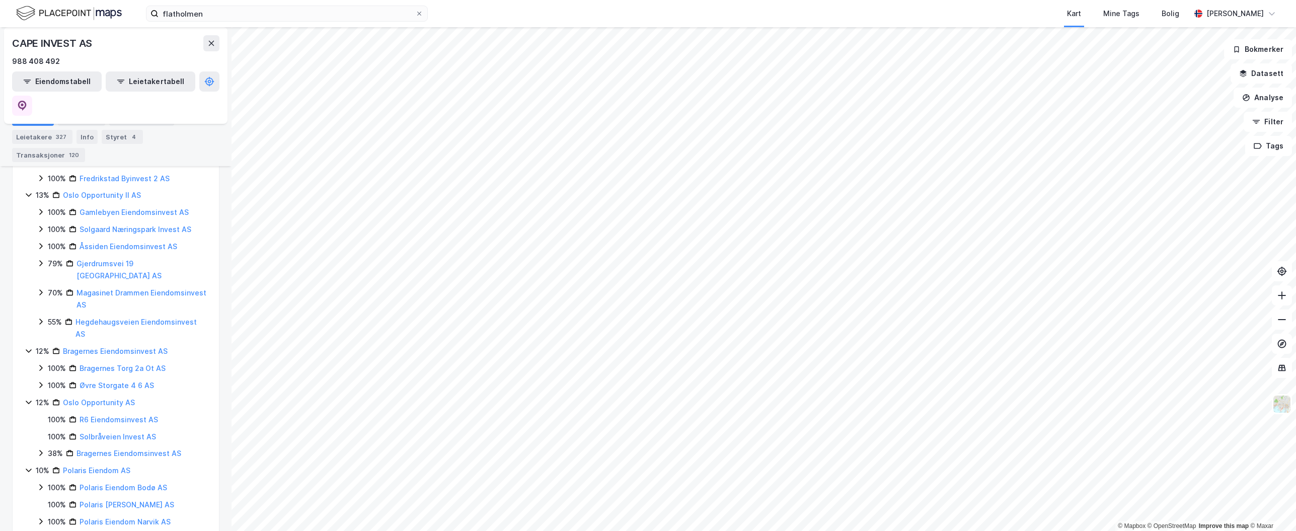
scroll to position [850, 0]
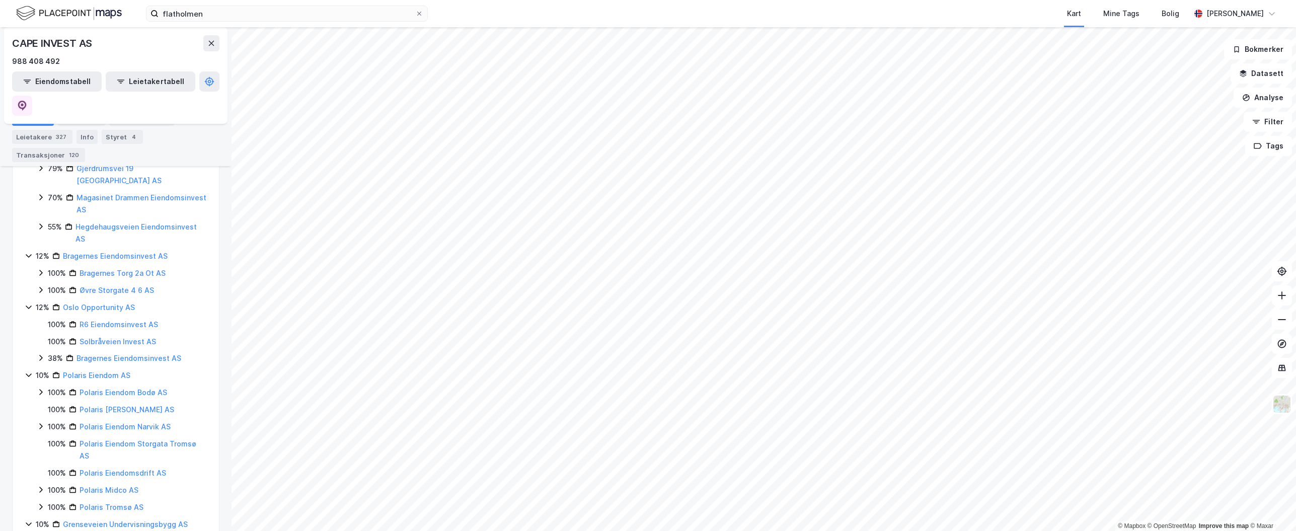
click at [27, 371] on icon at bounding box center [29, 375] width 8 height 8
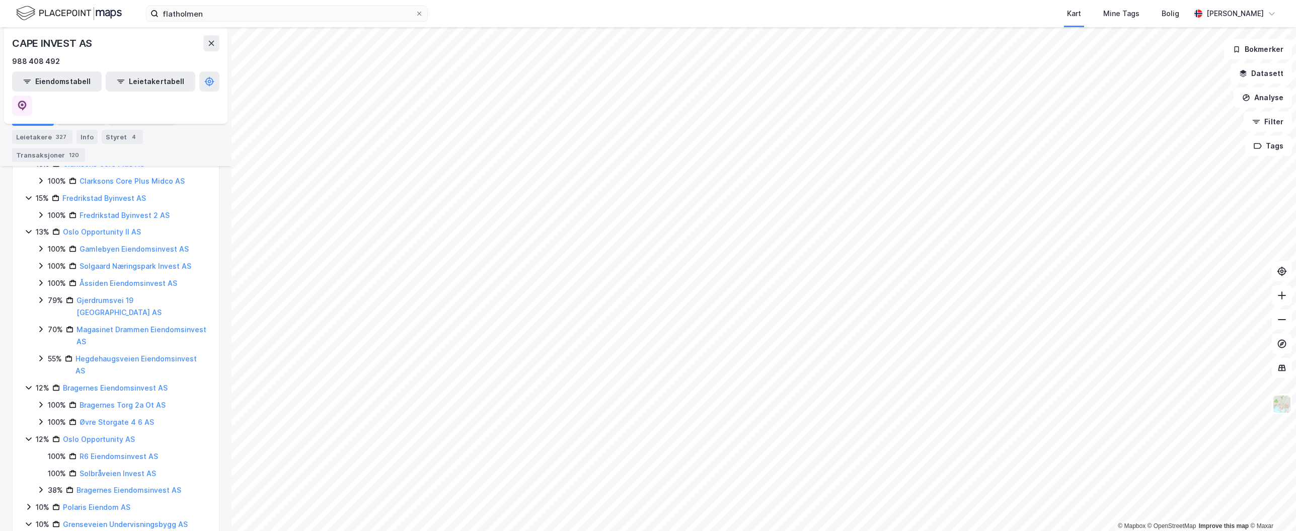
click at [28, 437] on icon at bounding box center [29, 439] width 6 height 4
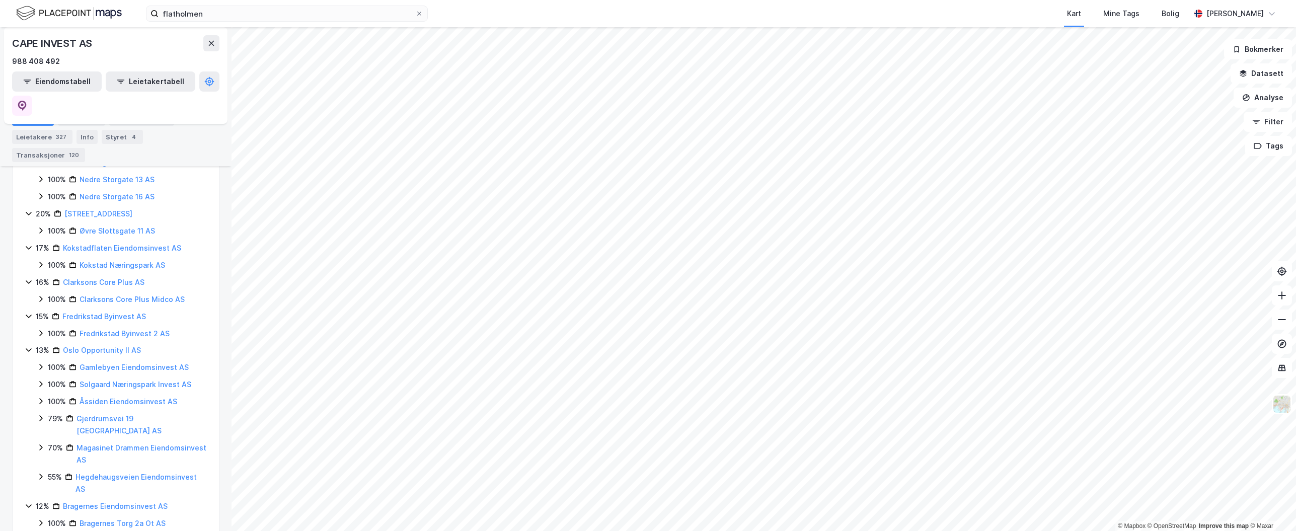
scroll to position [516, 0]
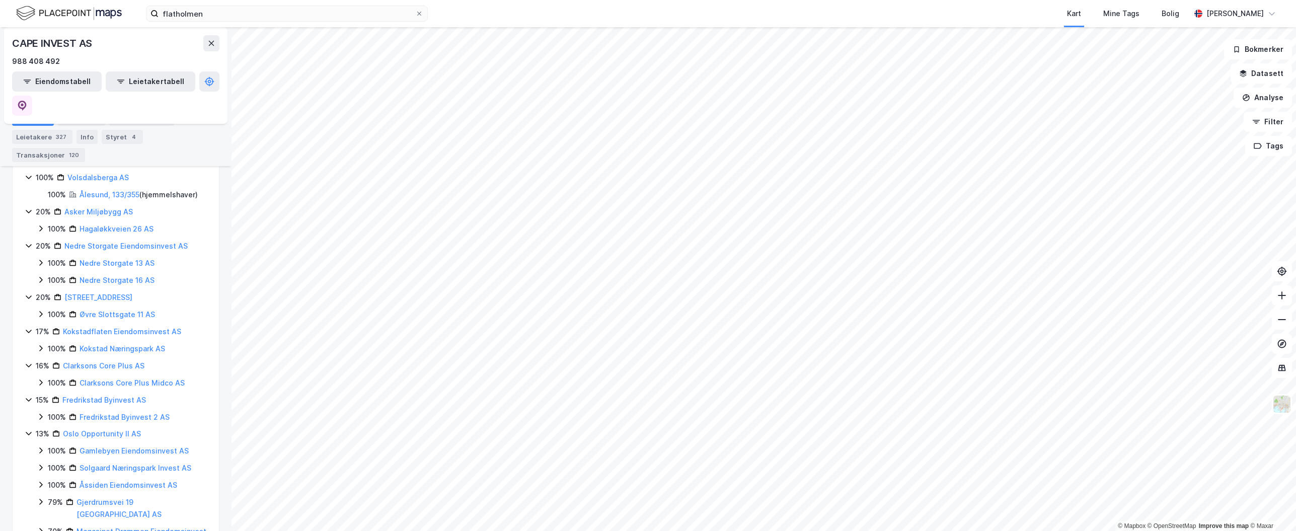
click at [31, 428] on div "13% Oslo Opportunity II AS" at bounding box center [116, 434] width 182 height 12
click at [30, 395] on icon at bounding box center [29, 399] width 8 height 8
click at [30, 361] on icon at bounding box center [29, 365] width 8 height 8
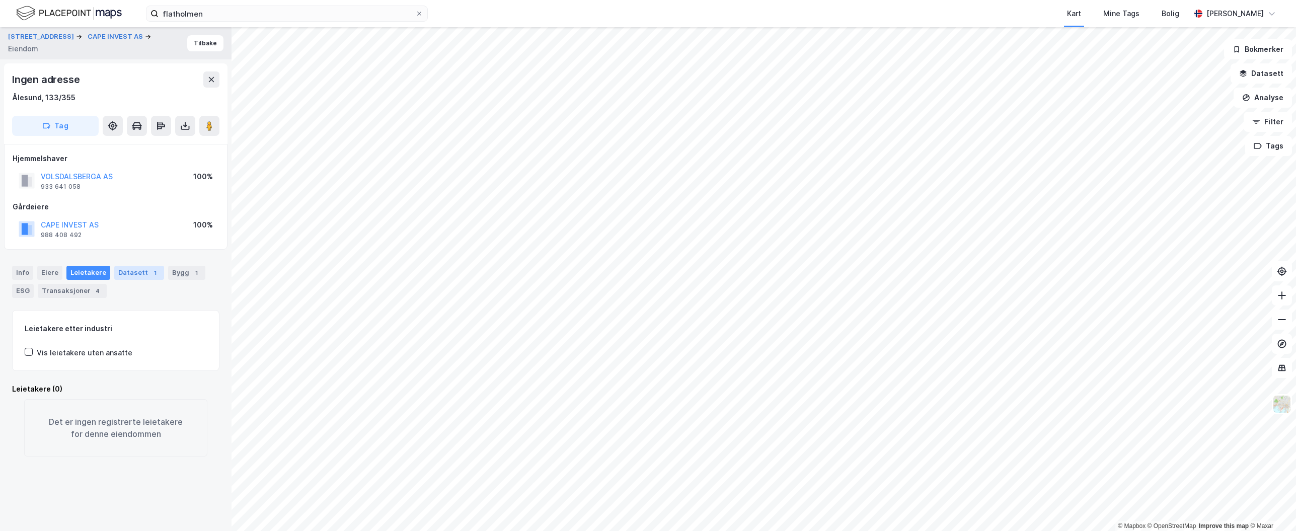
click at [136, 274] on div "Datasett 1" at bounding box center [139, 273] width 50 height 14
click at [135, 331] on div "Transaksjoner 2024 Transaksjoner" at bounding box center [116, 330] width 206 height 40
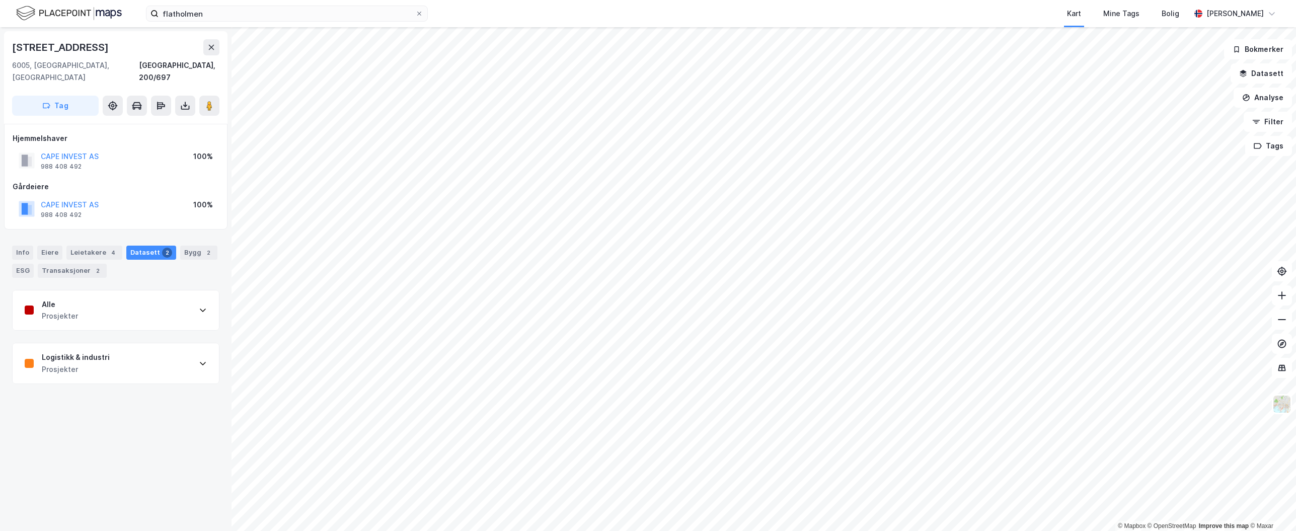
click at [102, 291] on div "Alle Prosjekter" at bounding box center [116, 310] width 206 height 40
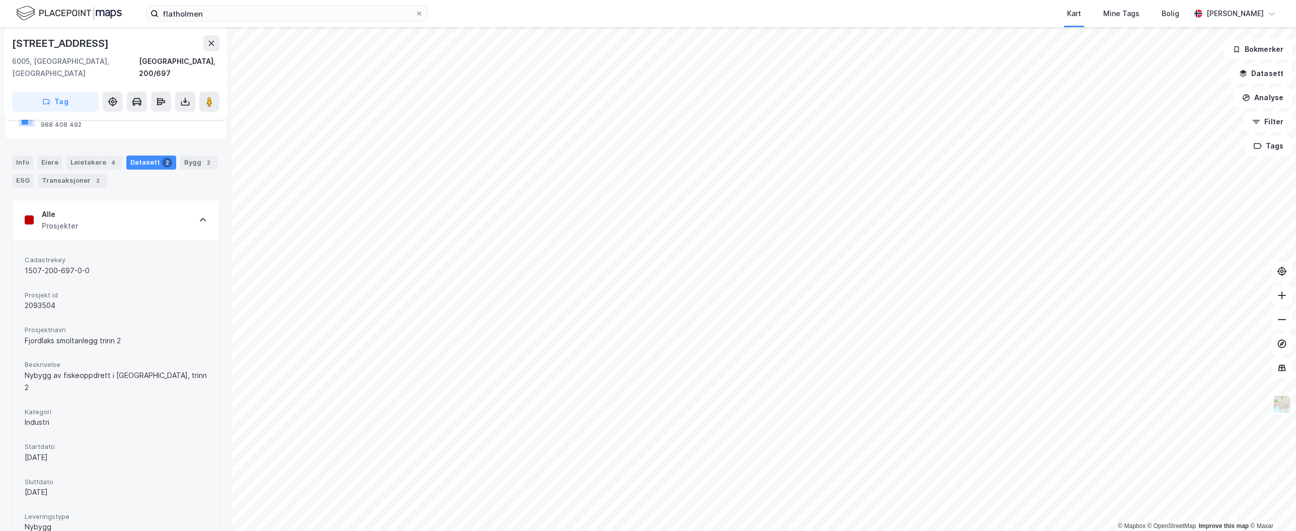
scroll to position [184, 0]
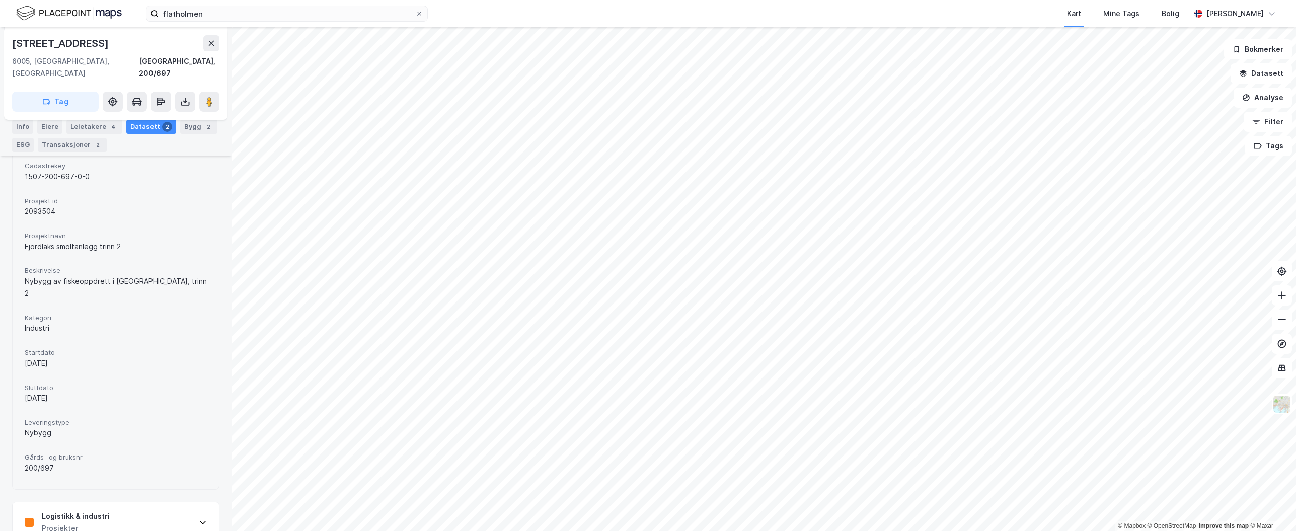
drag, startPoint x: 136, startPoint y: 510, endPoint x: 132, endPoint y: 497, distance: 13.5
click at [136, 511] on div "Logistikk & industri Prosjekter" at bounding box center [116, 522] width 206 height 40
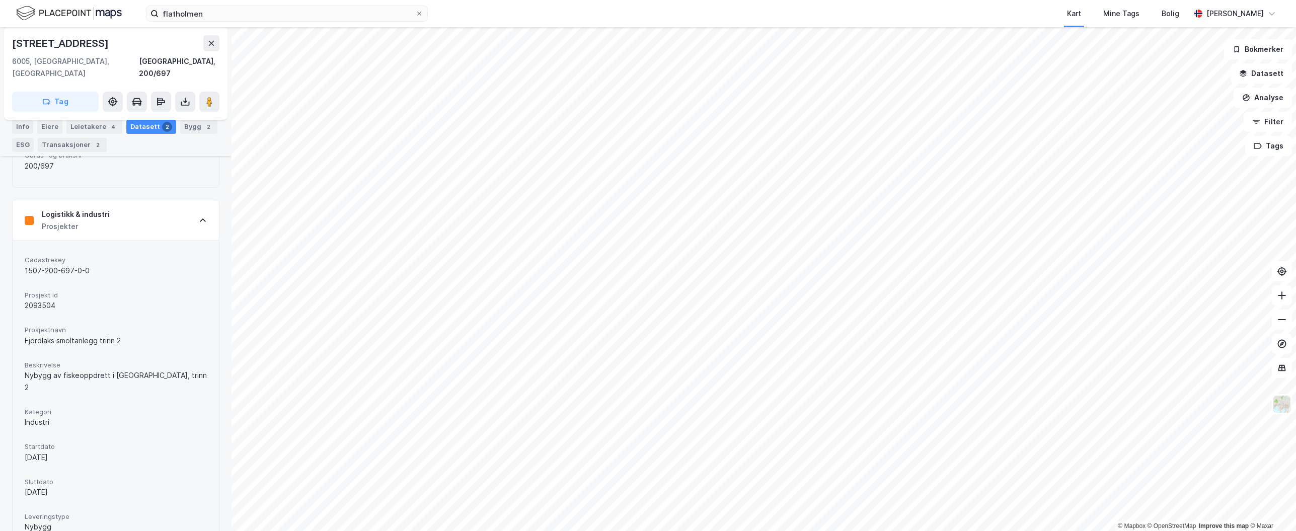
scroll to position [515, 0]
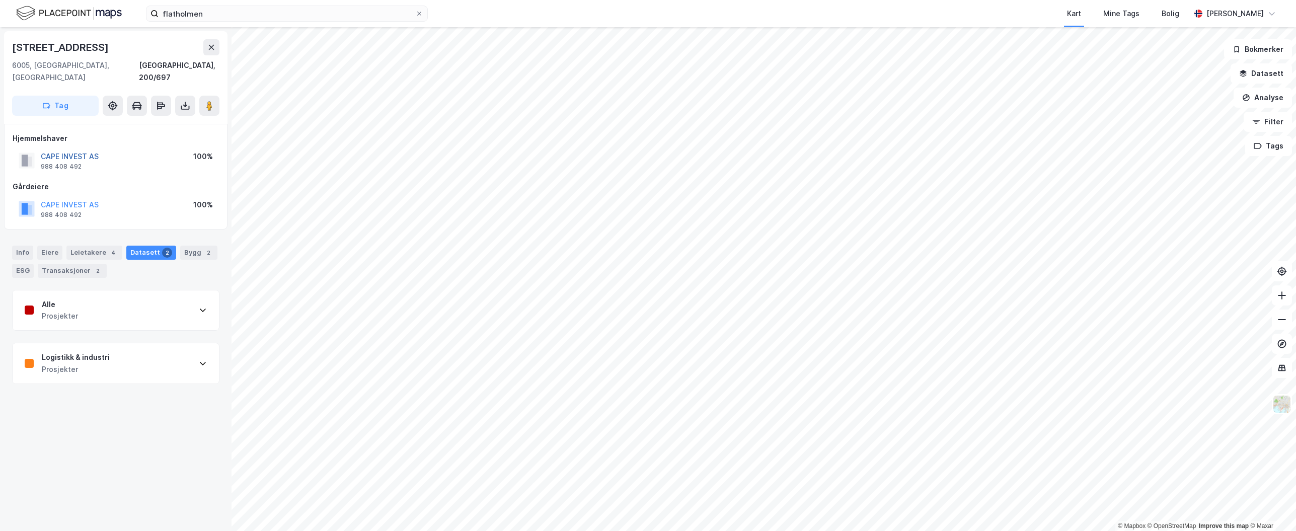
click at [0, 0] on button "CAPE INVEST AS" at bounding box center [0, 0] width 0 height 0
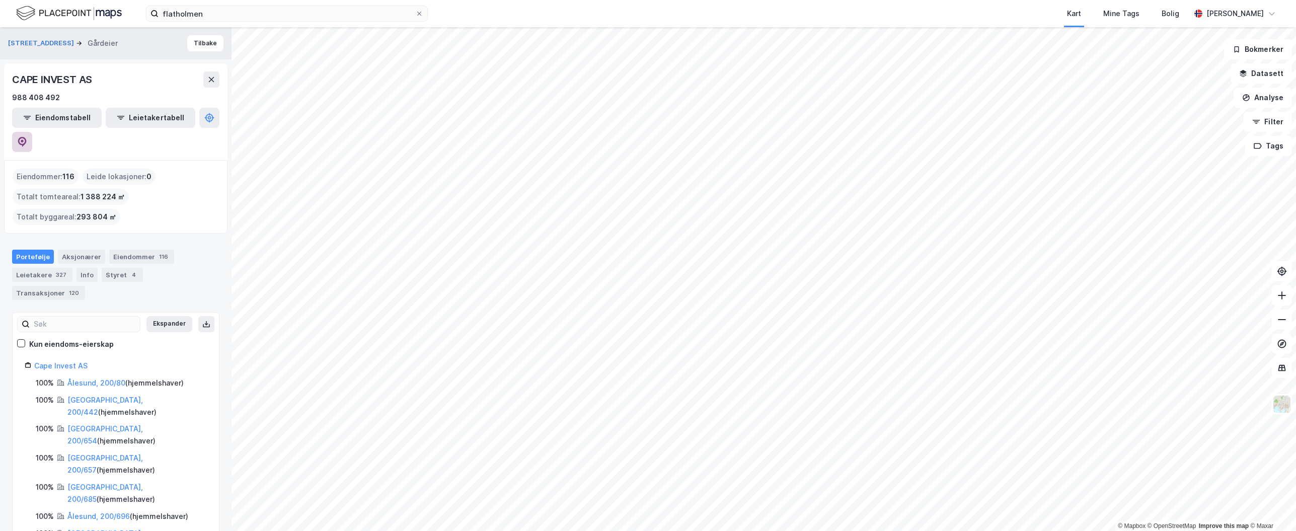
click at [32, 132] on button at bounding box center [22, 142] width 20 height 20
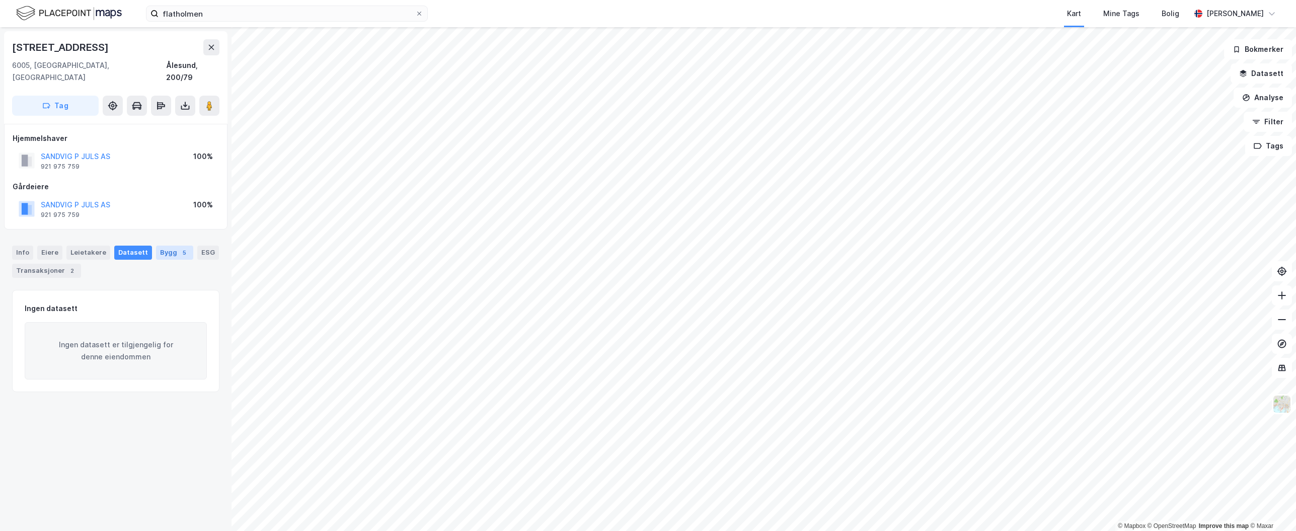
click at [160, 246] on div "Bygg 5" at bounding box center [174, 253] width 37 height 14
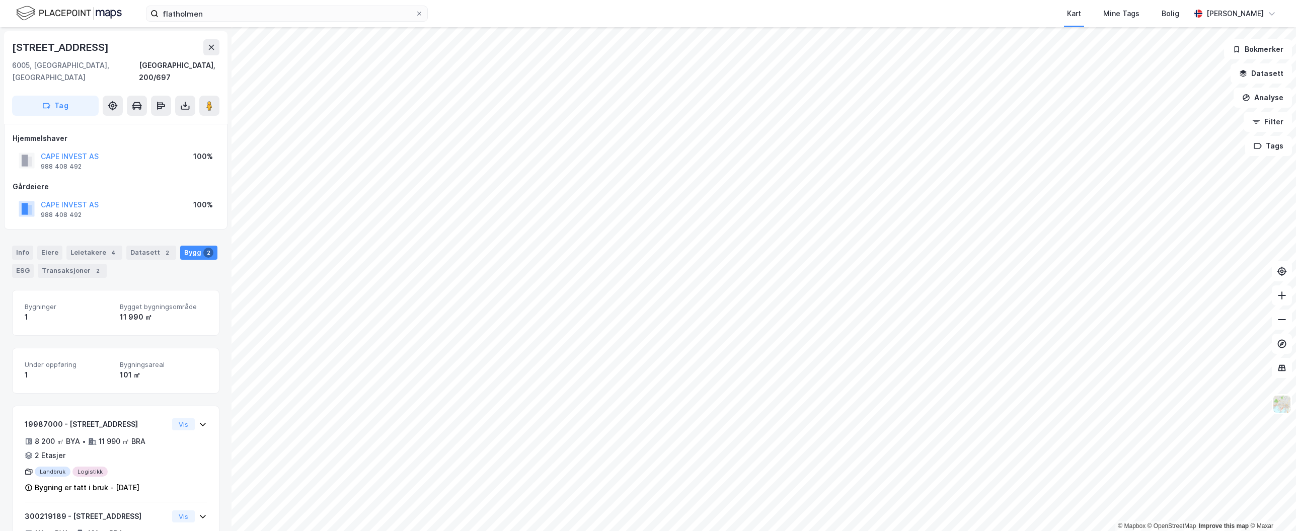
click at [87, 150] on div "CAPE INVEST AS" at bounding box center [70, 156] width 58 height 12
click at [0, 0] on button "CAPE INVEST AS" at bounding box center [0, 0] width 0 height 0
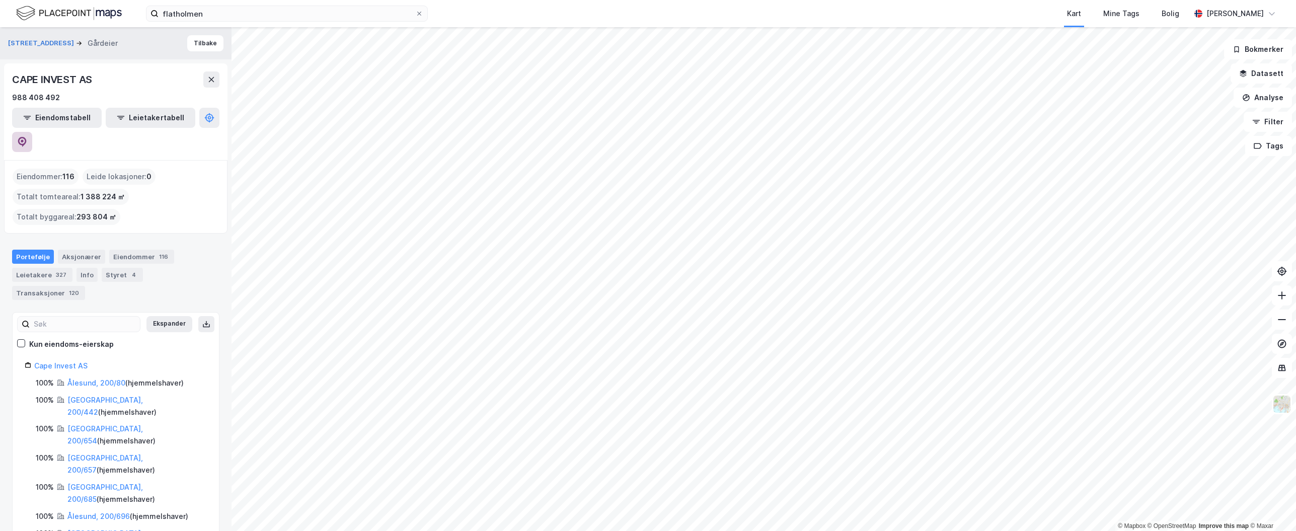
click at [32, 132] on button at bounding box center [22, 142] width 20 height 20
click at [261, 13] on input "flatholmen" at bounding box center [286, 13] width 257 height 15
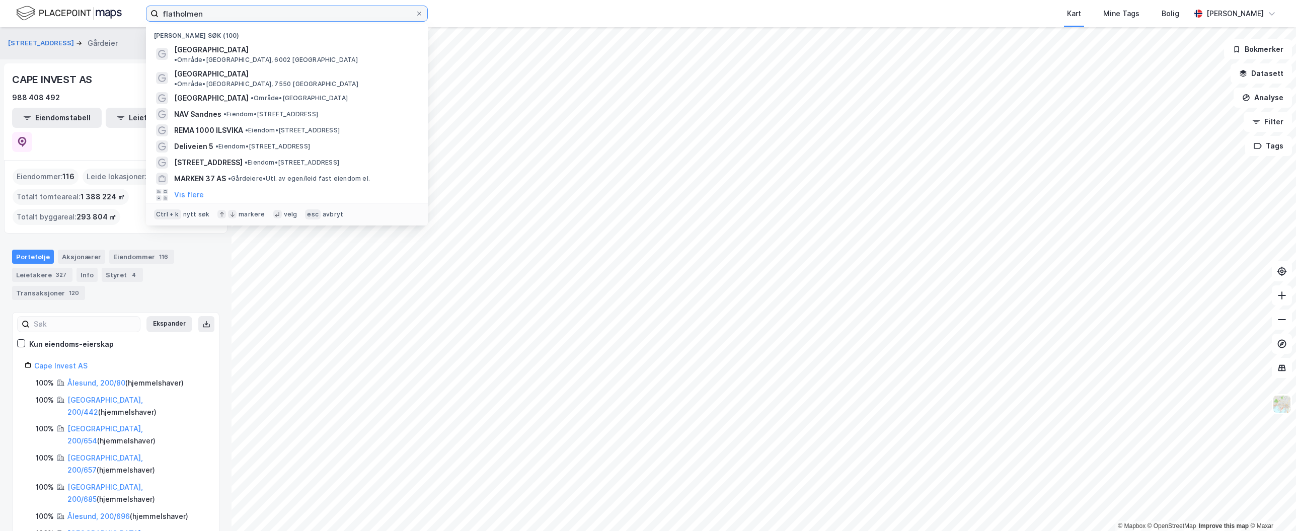
click at [261, 13] on input "flatholmen" at bounding box center [286, 13] width 257 height 15
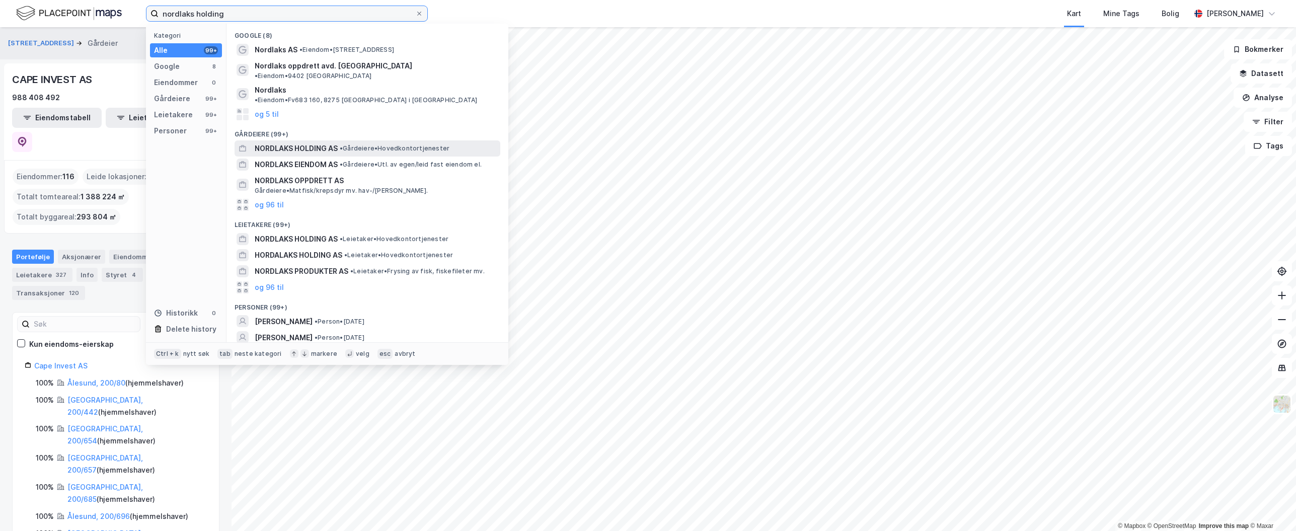
type input "nordlaks holding"
click at [292, 142] on span "NORDLAKS HOLDING AS" at bounding box center [296, 148] width 83 height 12
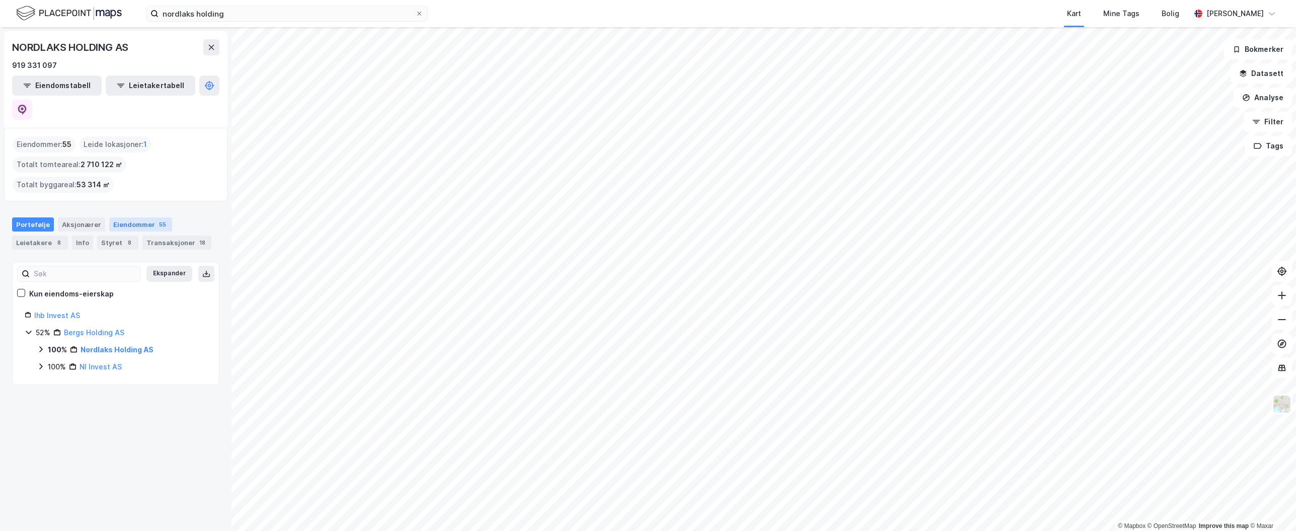
click at [123, 217] on div "Eiendommer 55" at bounding box center [140, 224] width 63 height 14
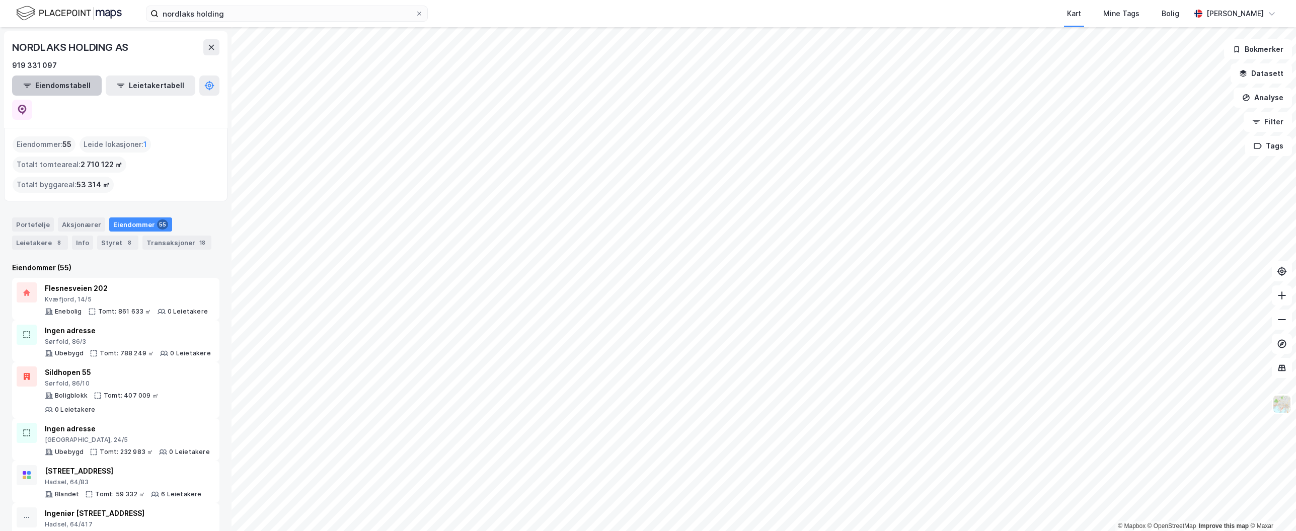
click at [62, 85] on button "Eiendomstabell" at bounding box center [57, 85] width 90 height 20
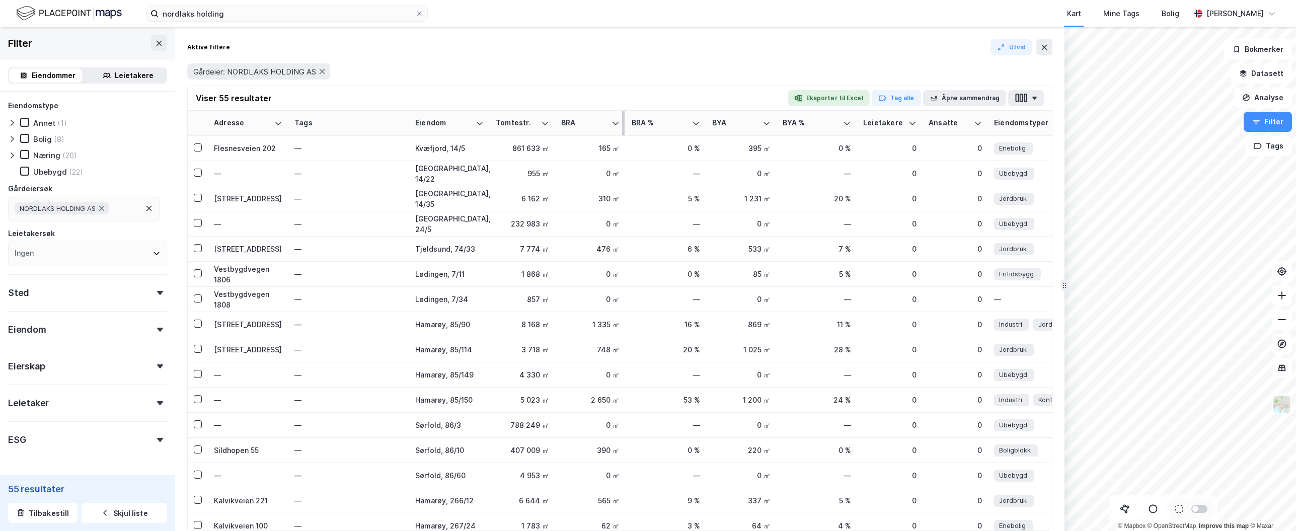
click at [592, 124] on div "BRA" at bounding box center [584, 123] width 46 height 10
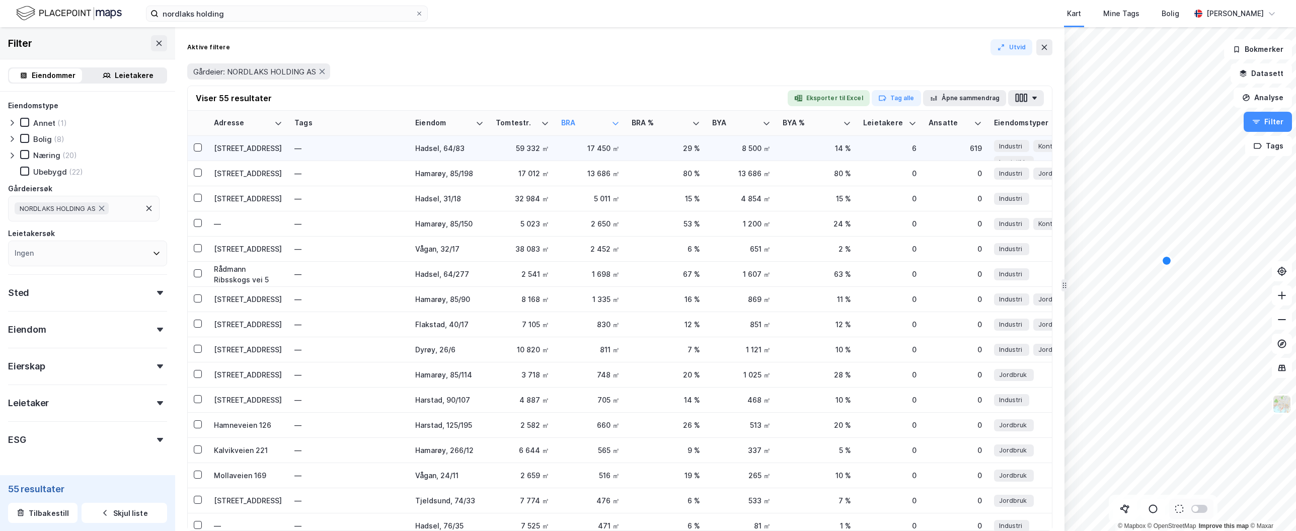
click at [245, 151] on div "[STREET_ADDRESS]" at bounding box center [248, 148] width 68 height 11
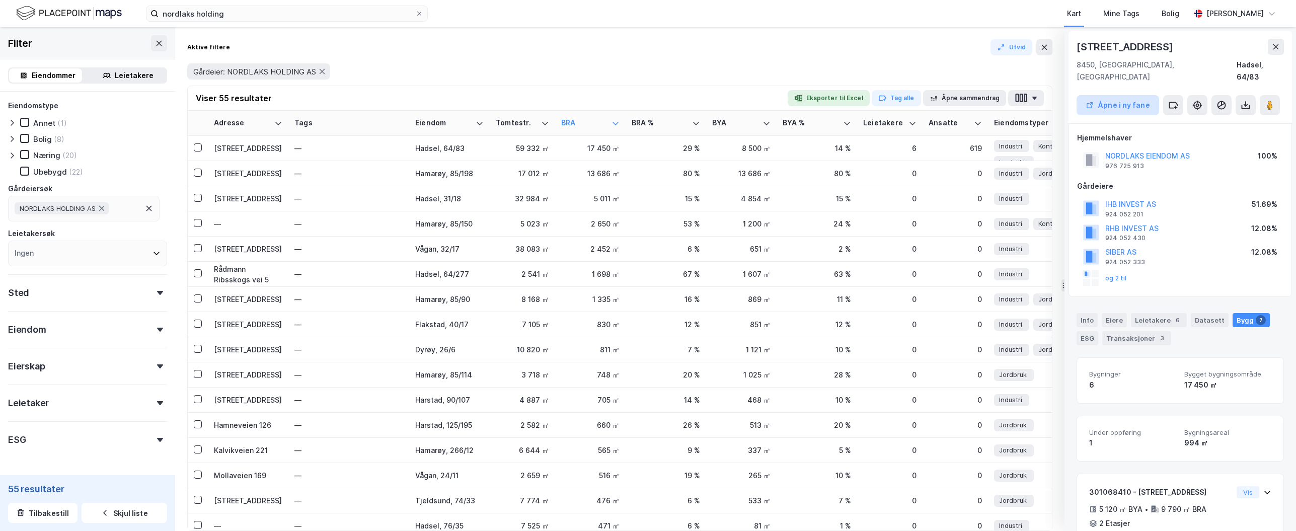
click at [1128, 97] on button "Åpne i ny fane" at bounding box center [1117, 105] width 83 height 20
click at [498, 173] on div "17 012 ㎡" at bounding box center [522, 173] width 53 height 11
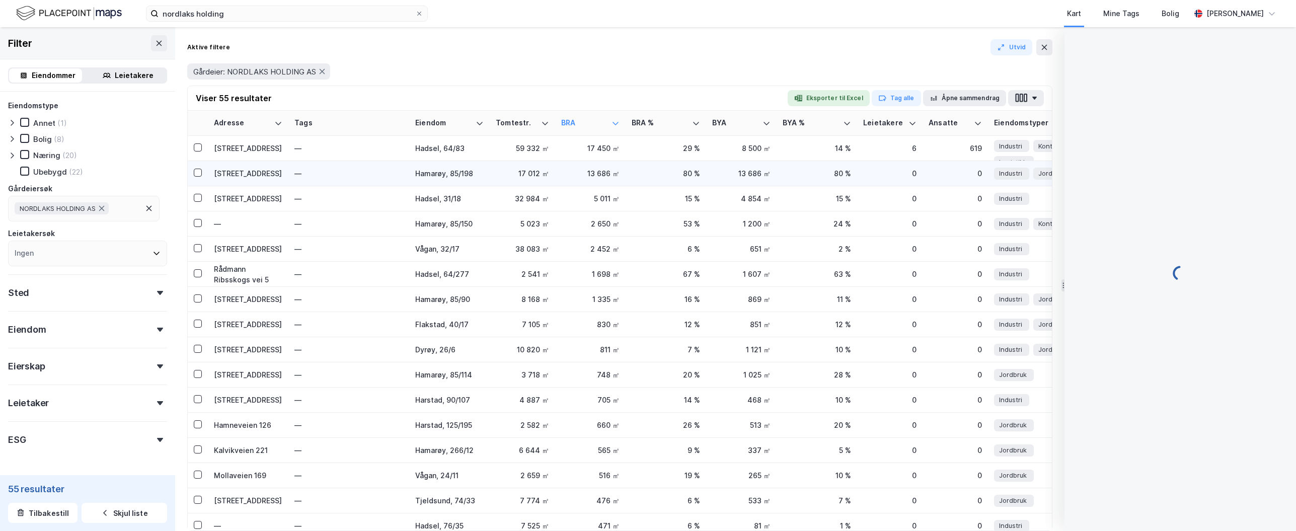
scroll to position [0, 0]
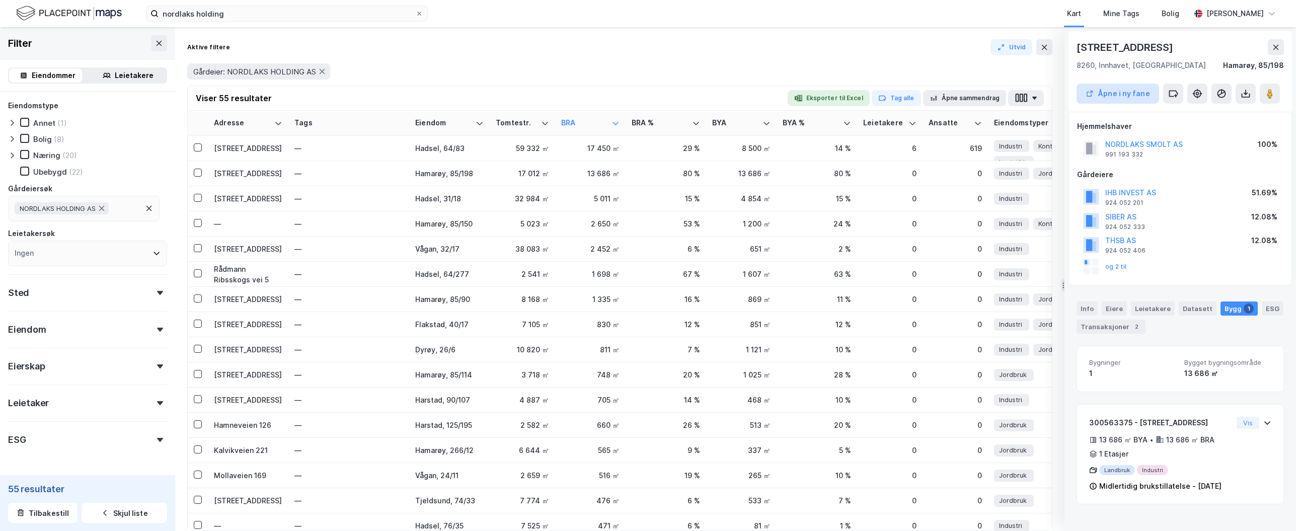
click at [1119, 95] on button "Åpne i ny fane" at bounding box center [1117, 94] width 83 height 20
click at [418, 148] on div "Hadsel, 64/83" at bounding box center [449, 148] width 68 height 11
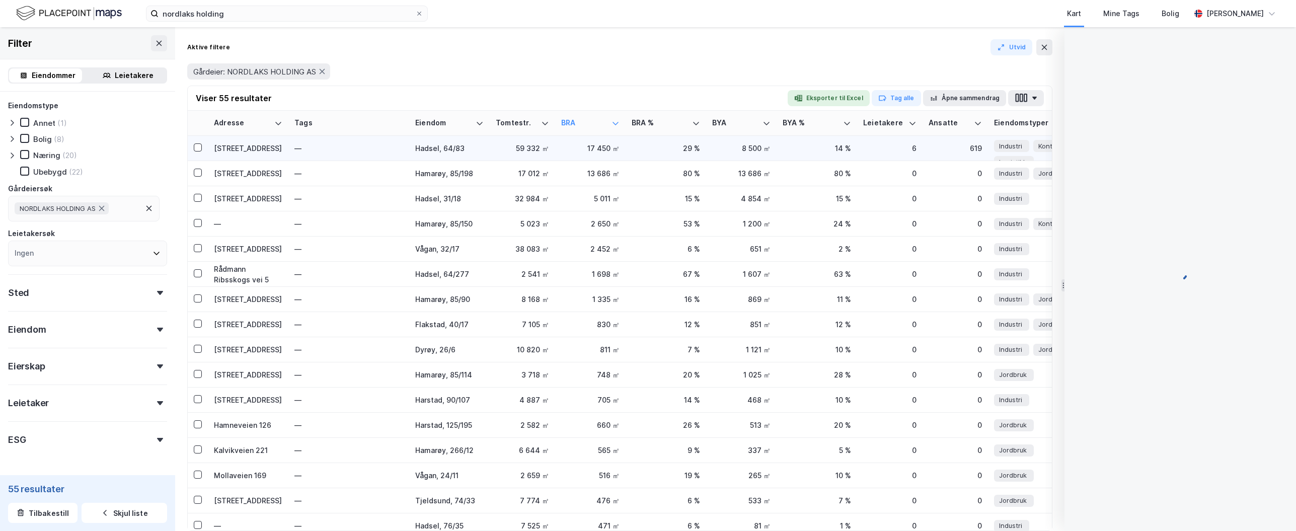
scroll to position [1, 0]
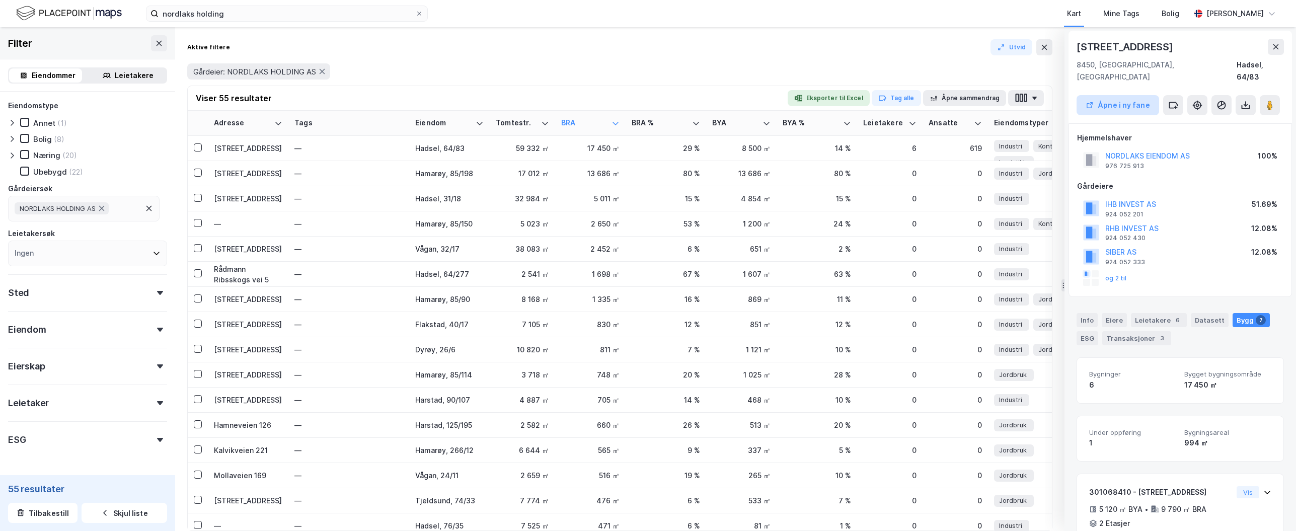
click at [1096, 98] on button "Åpne i ny fane" at bounding box center [1117, 105] width 83 height 20
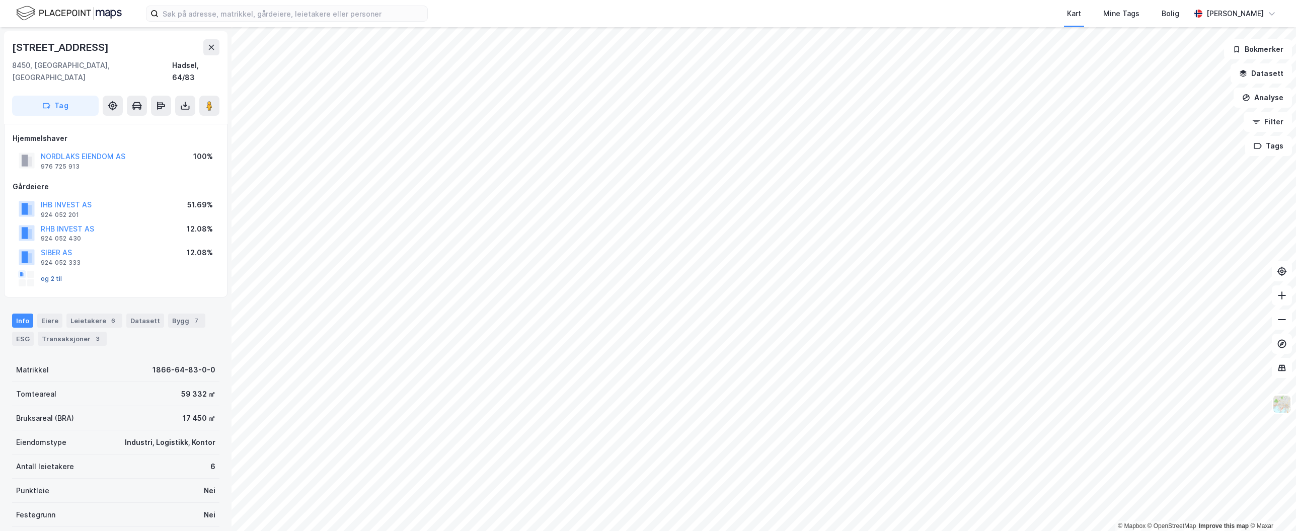
click at [0, 0] on button "og 2 til" at bounding box center [0, 0] width 0 height 0
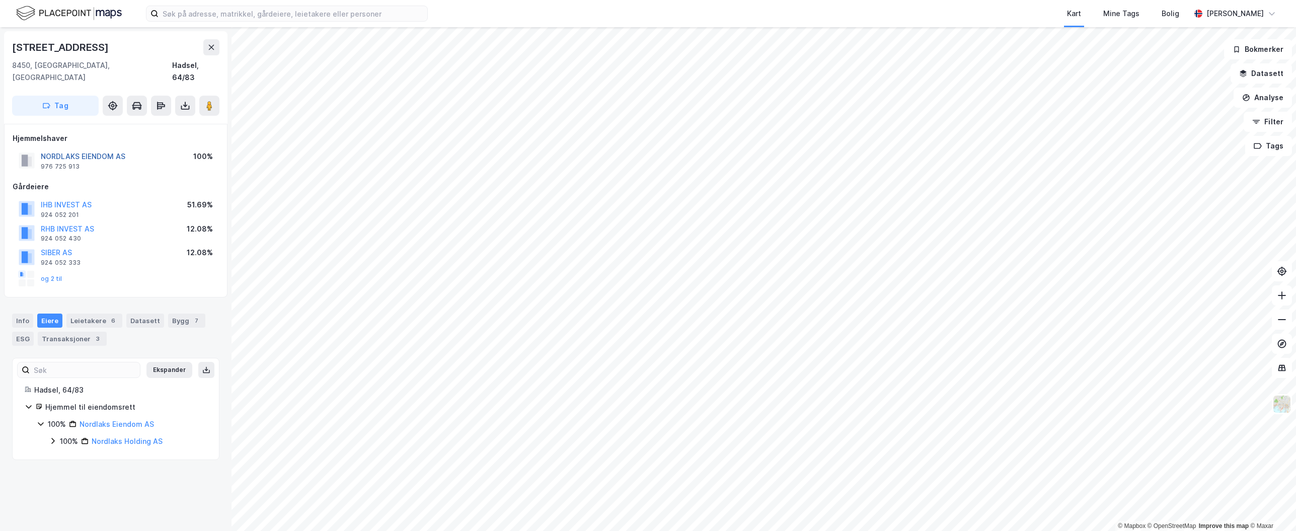
click at [0, 0] on button "NORDLAKS EIENDOM AS" at bounding box center [0, 0] width 0 height 0
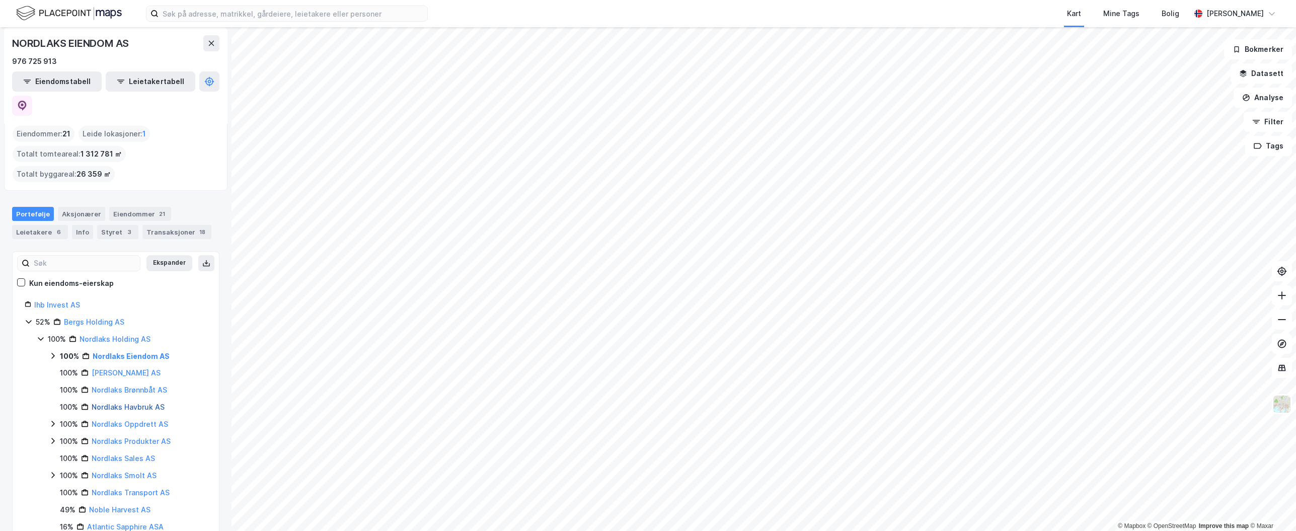
scroll to position [62, 0]
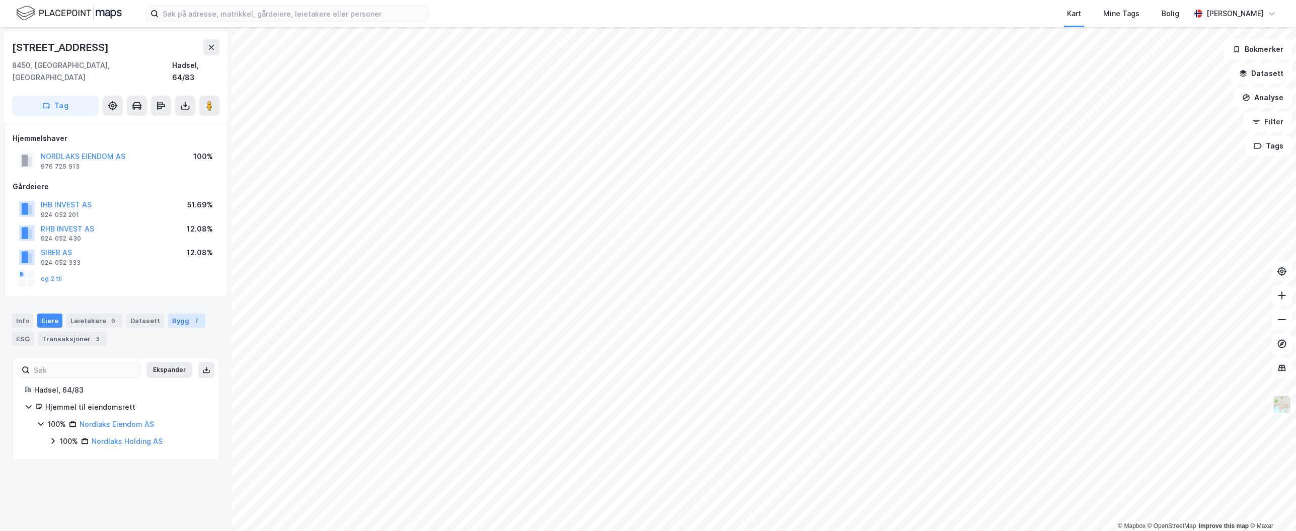
click at [171, 313] on div "Bygg 7" at bounding box center [186, 320] width 37 height 14
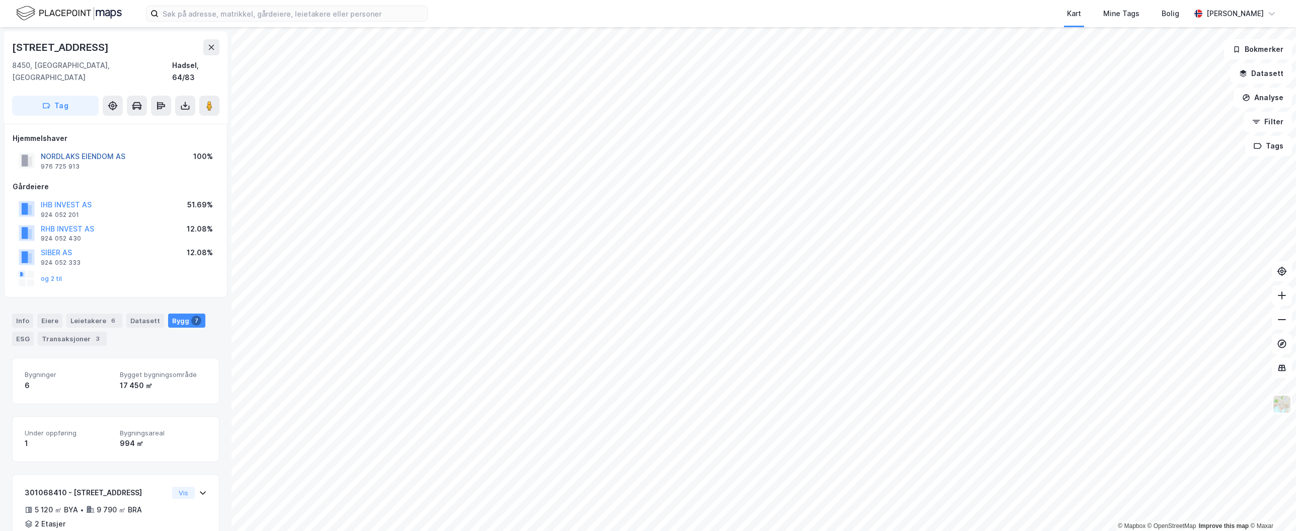
click at [0, 0] on button "NORDLAKS EIENDOM AS" at bounding box center [0, 0] width 0 height 0
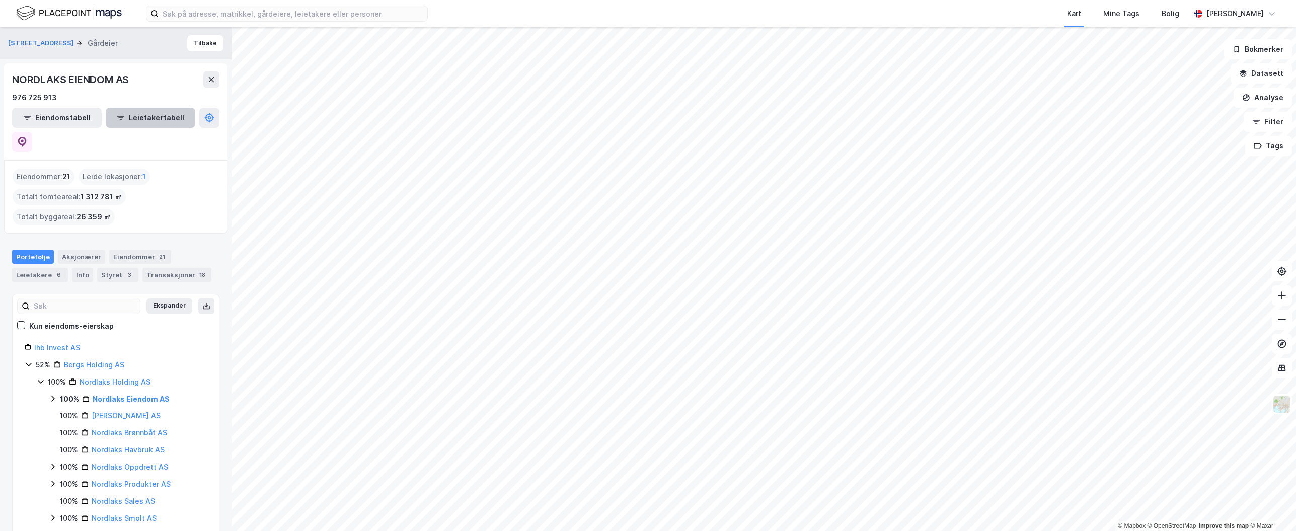
click at [161, 116] on button "Leietakertabell" at bounding box center [151, 118] width 90 height 20
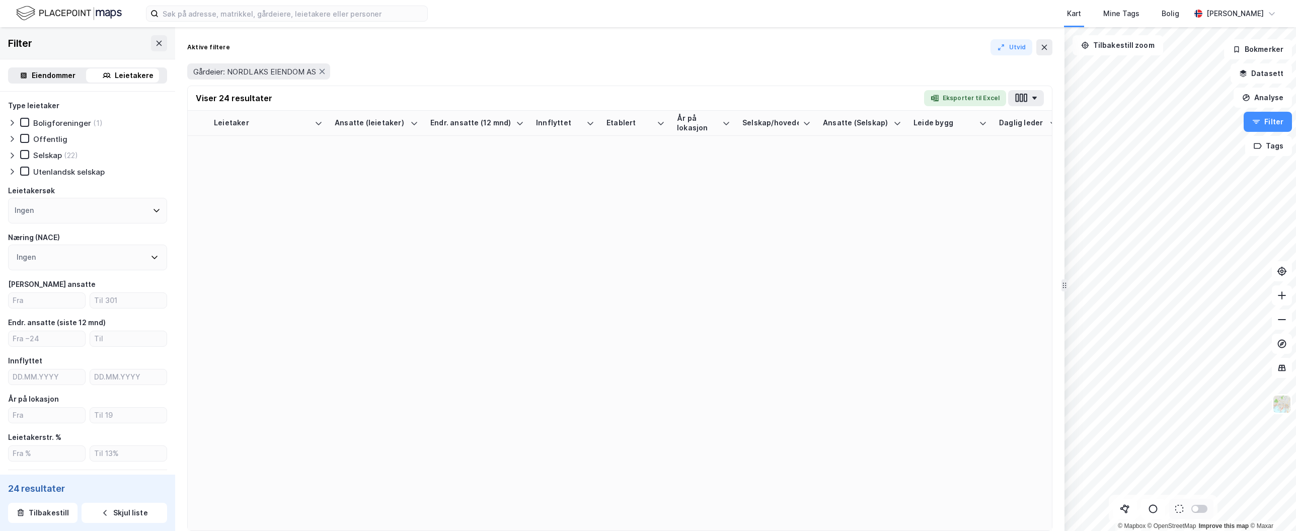
click at [61, 76] on div "Eiendommer" at bounding box center [54, 75] width 44 height 12
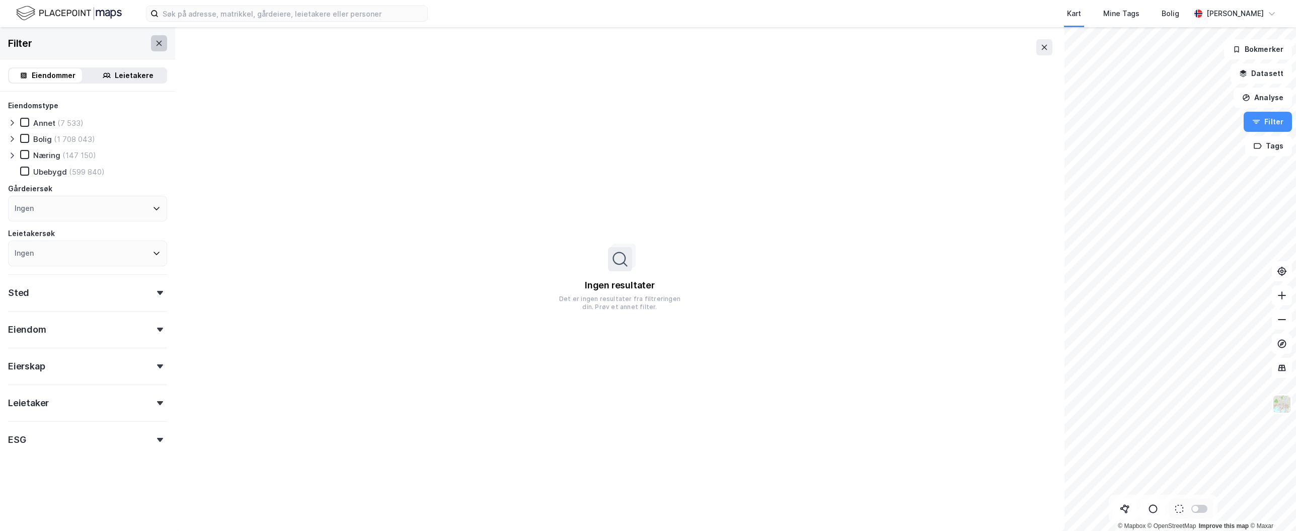
click at [157, 40] on button at bounding box center [159, 43] width 16 height 16
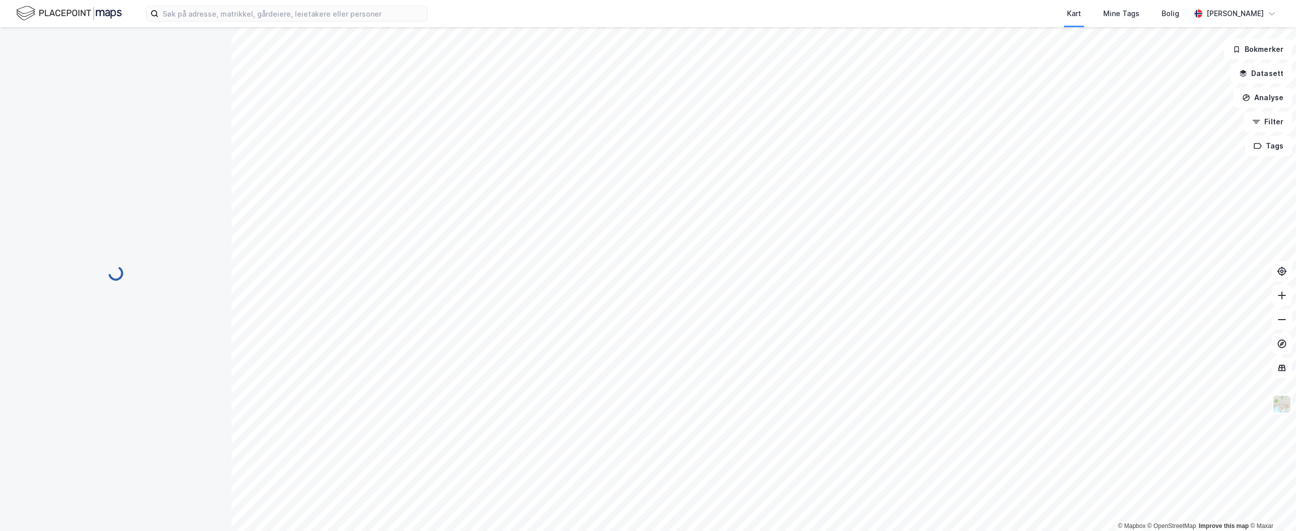
scroll to position [1, 0]
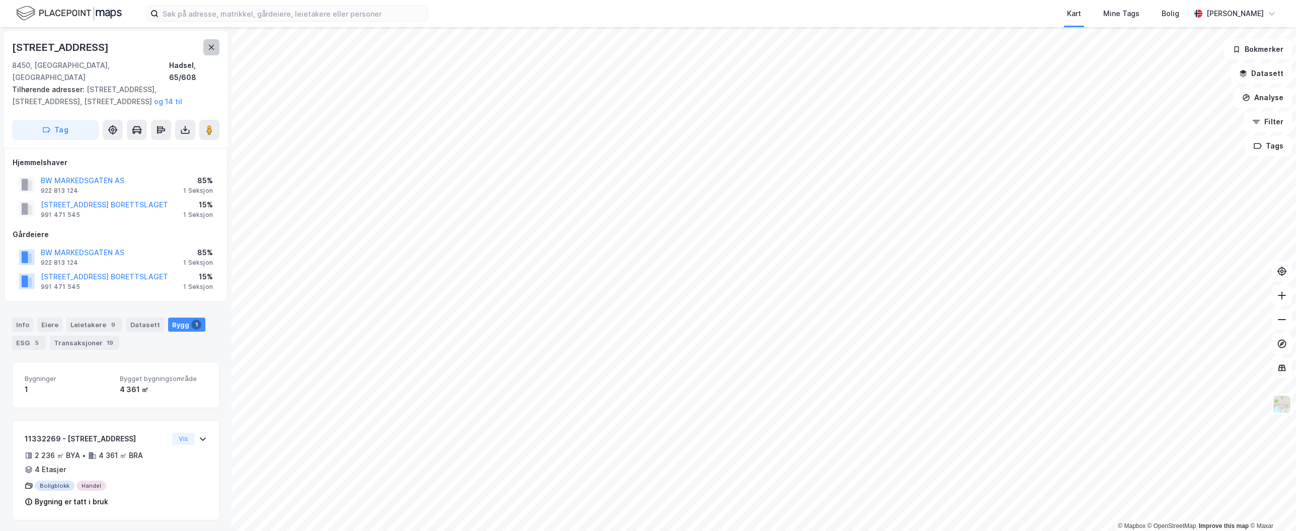
click at [204, 46] on button at bounding box center [211, 47] width 16 height 16
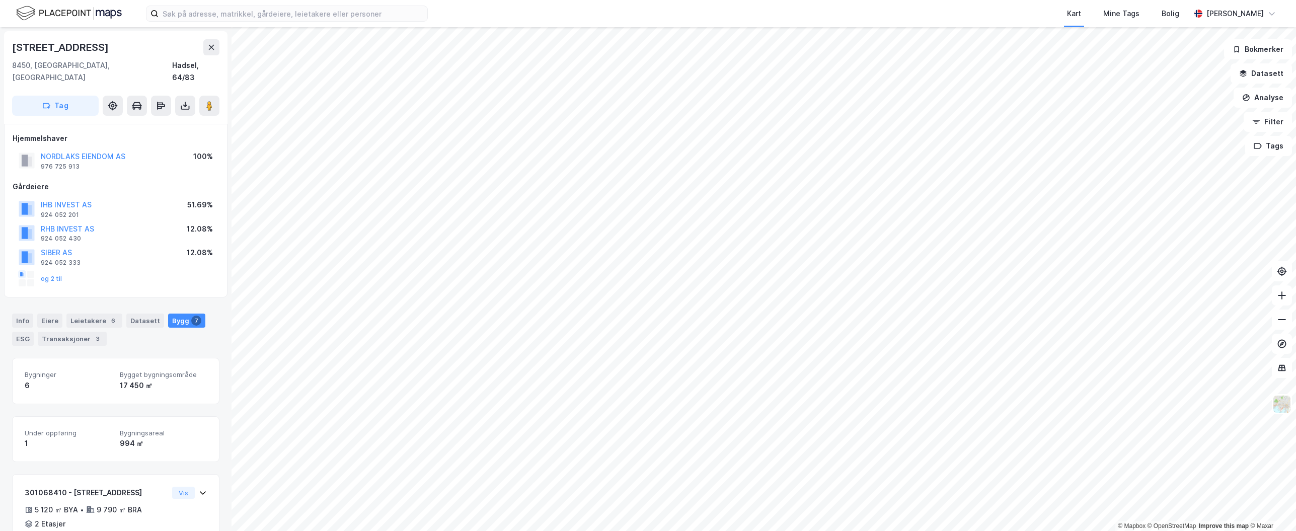
scroll to position [1, 0]
click at [95, 312] on div "Leietakere 6" at bounding box center [94, 319] width 56 height 14
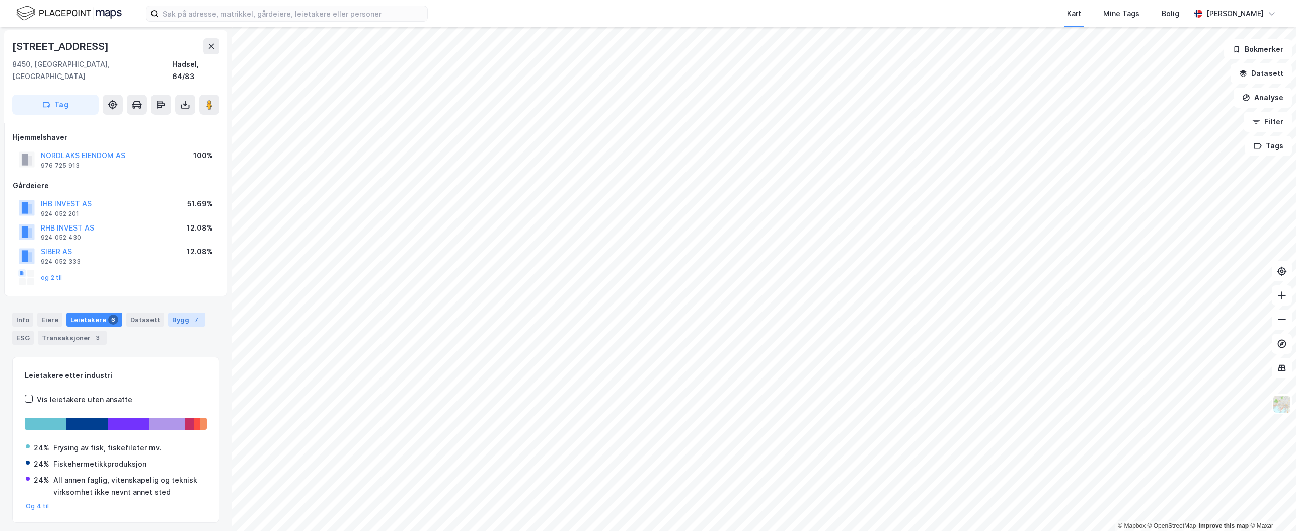
click at [175, 313] on div "Bygg 7" at bounding box center [186, 319] width 37 height 14
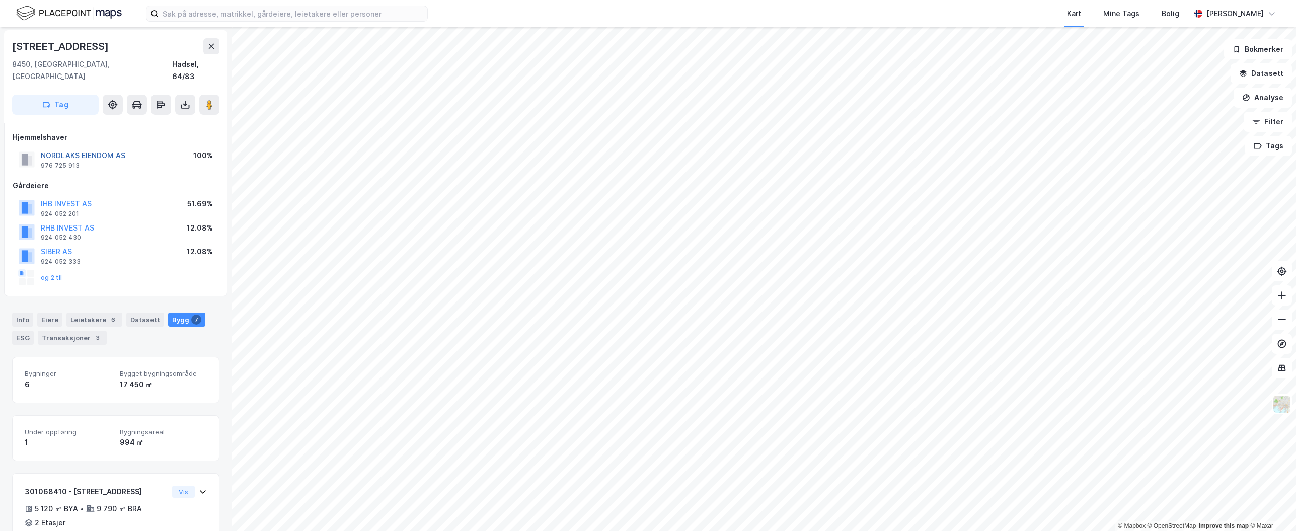
click at [0, 0] on button "NORDLAKS EIENDOM AS" at bounding box center [0, 0] width 0 height 0
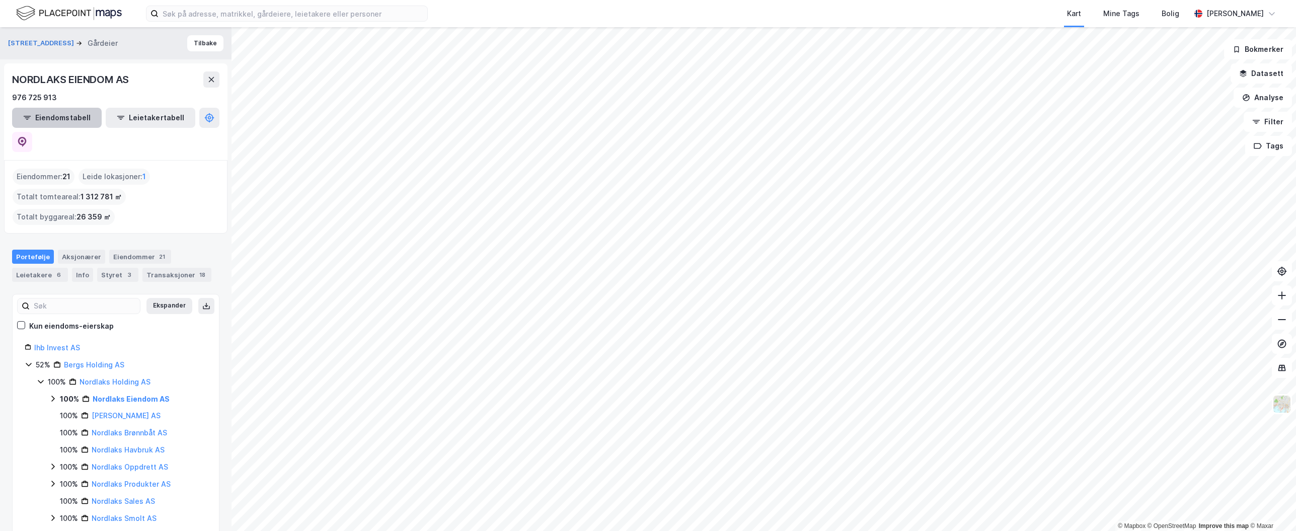
click at [57, 120] on button "Eiendomstabell" at bounding box center [57, 118] width 90 height 20
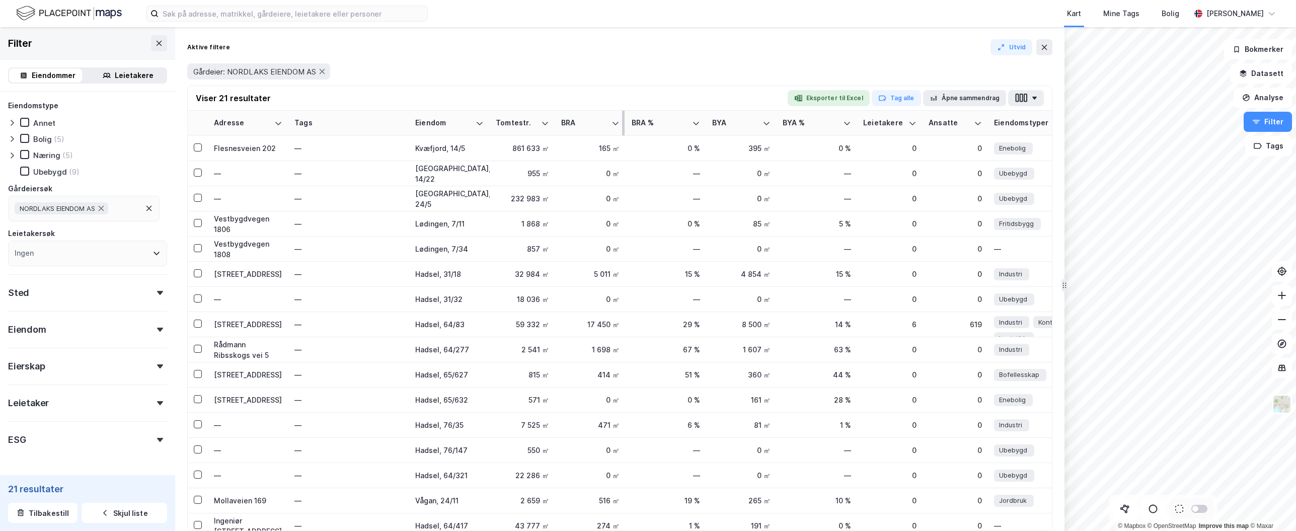
click at [576, 123] on div "BRA" at bounding box center [584, 123] width 46 height 10
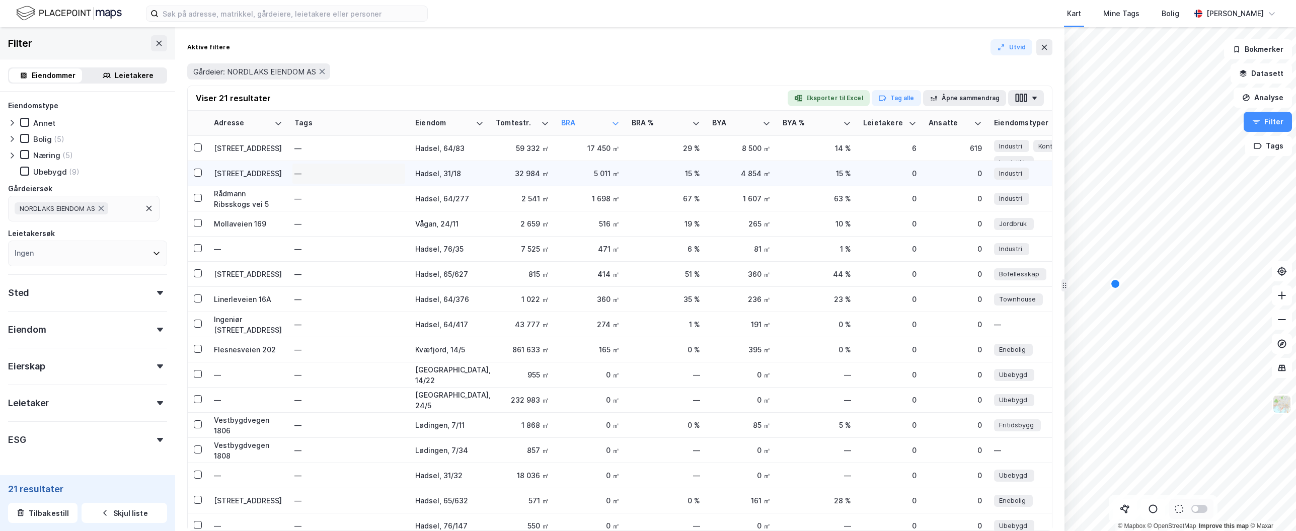
click at [354, 177] on div "—" at bounding box center [348, 174] width 109 height 16
click at [443, 168] on div "Hadsel, 31/18" at bounding box center [449, 173] width 68 height 11
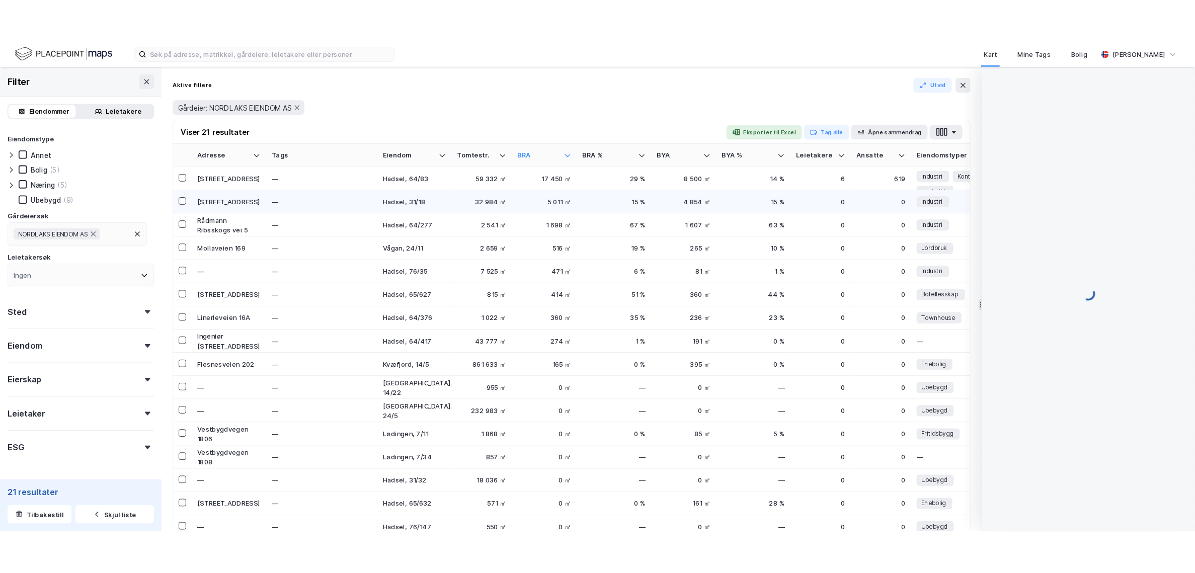
scroll to position [1, 0]
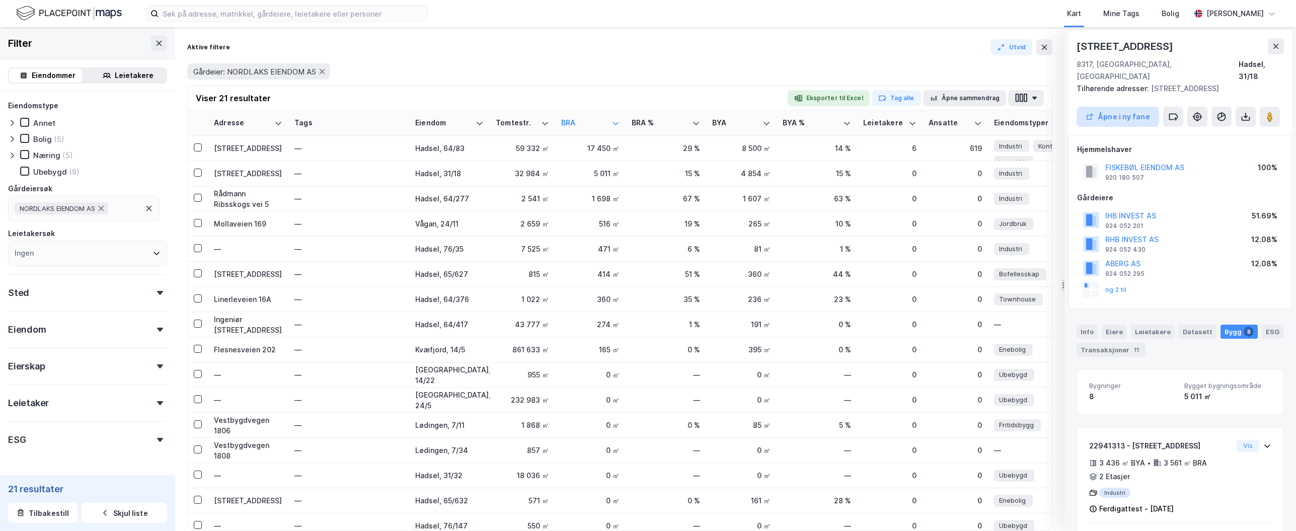
click at [1136, 107] on button "Åpne i ny fane" at bounding box center [1117, 117] width 83 height 20
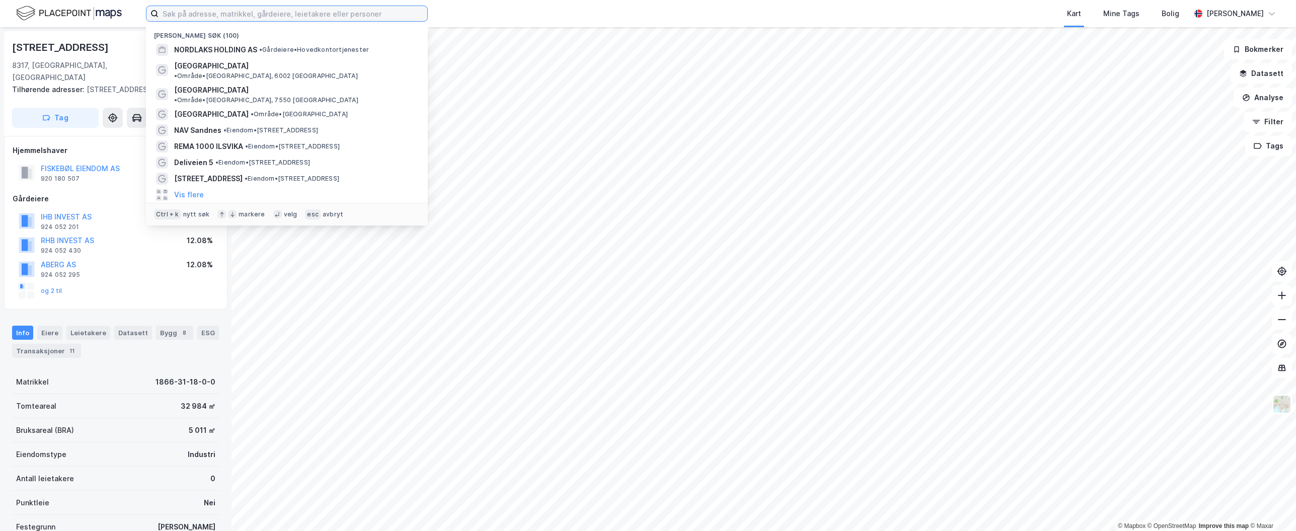
click at [269, 16] on input at bounding box center [292, 13] width 269 height 15
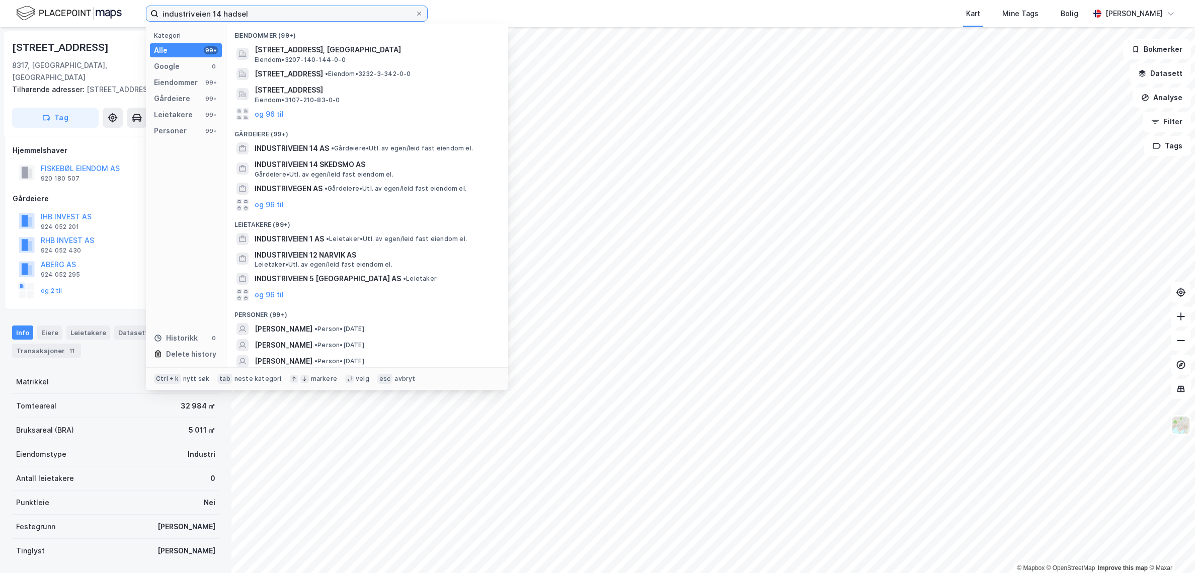
paste input "Kongsberg Næringsbygg 16 AS"
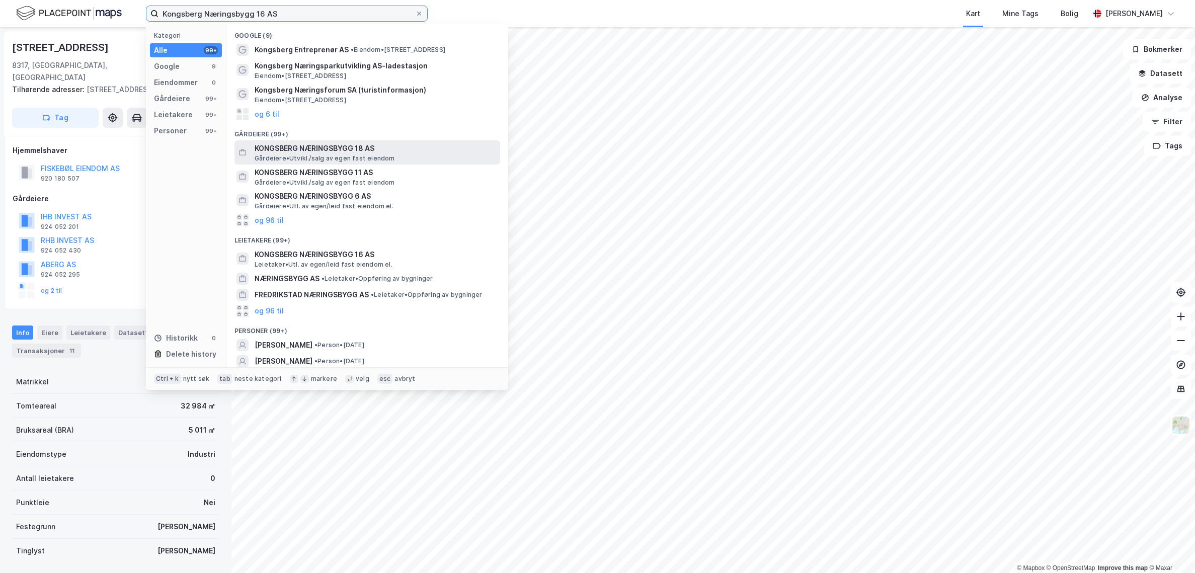
type input "Kongsberg Næringsbygg 16 AS"
click at [373, 152] on span "KONGSBERG NÆRINGSBYGG 18 AS" at bounding box center [376, 148] width 242 height 12
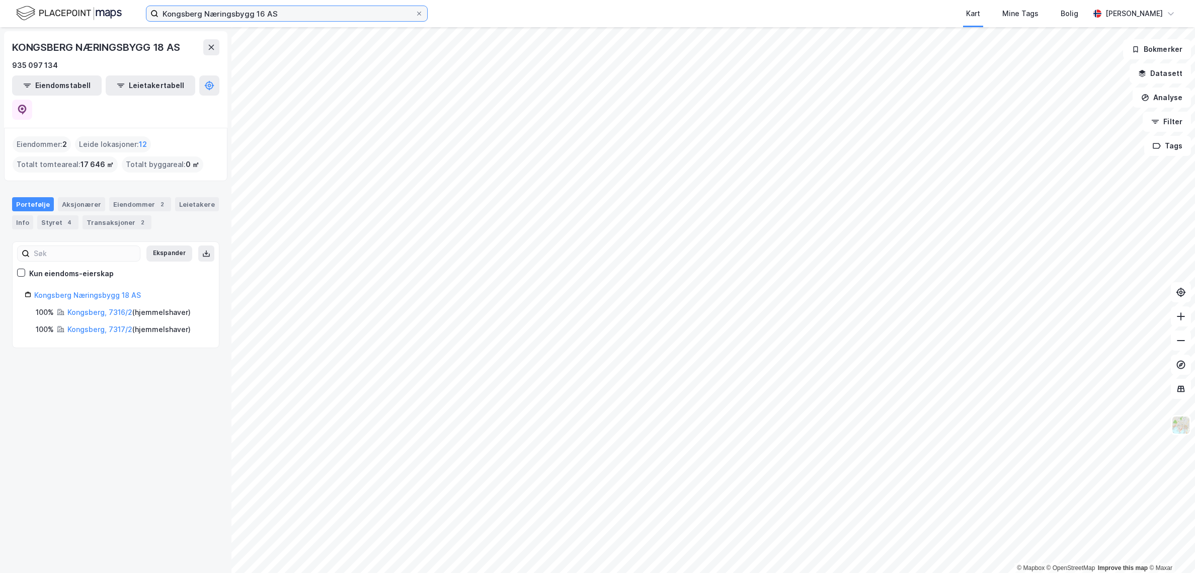
click at [301, 15] on input "Kongsberg Næringsbygg 16 AS" at bounding box center [286, 13] width 257 height 15
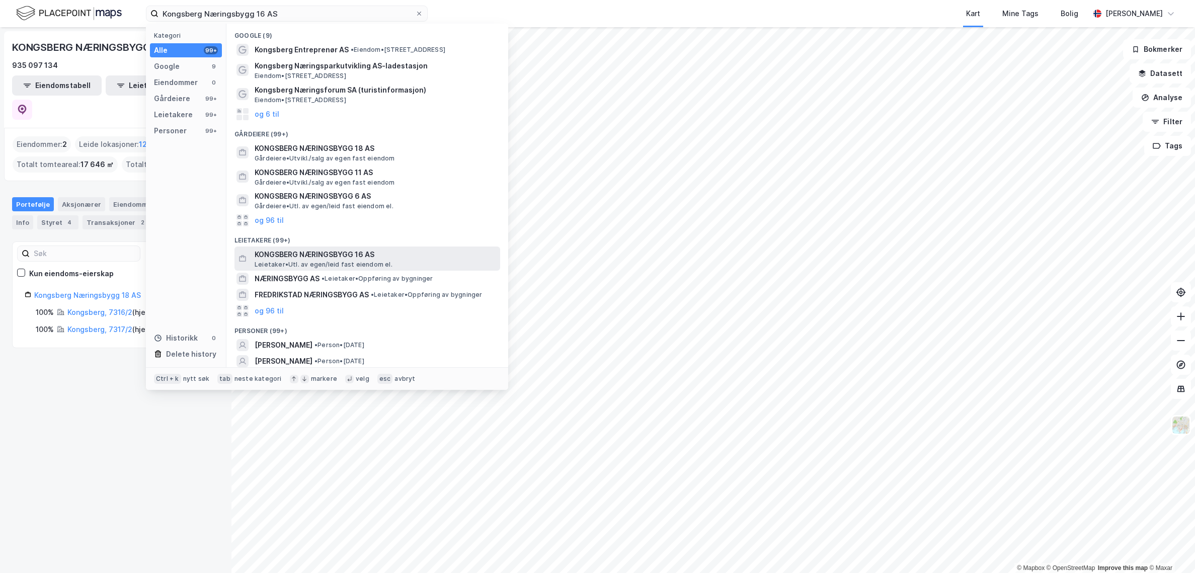
click at [370, 259] on span "KONGSBERG NÆRINGSBYGG 16 AS" at bounding box center [376, 255] width 242 height 12
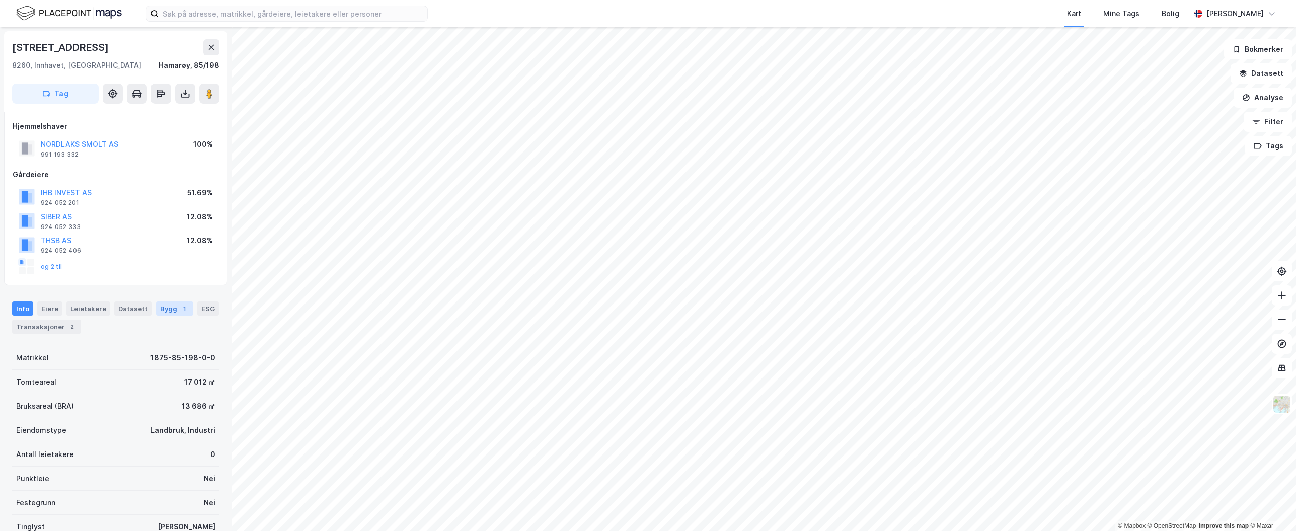
click at [179, 311] on div "1" at bounding box center [184, 308] width 10 height 10
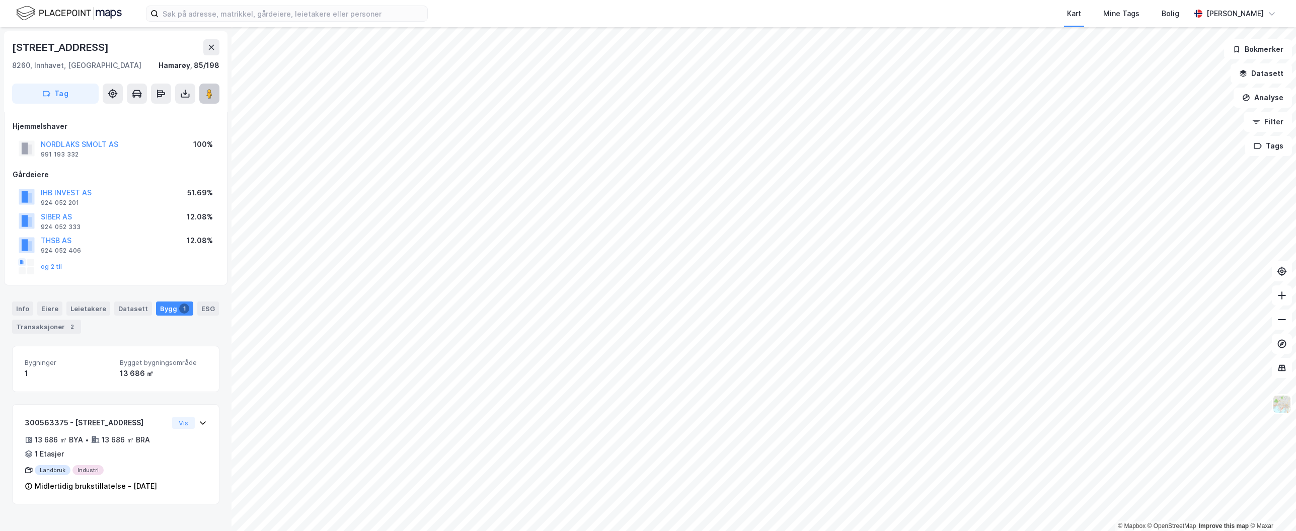
click at [211, 96] on image at bounding box center [209, 94] width 6 height 10
drag, startPoint x: 99, startPoint y: 42, endPoint x: -22, endPoint y: 44, distance: 120.3
click at [0, 44] on html "Kart Mine Tags Bolig Even Nilsen © Mapbox © OpenStreetMap Improve this map © Ma…" at bounding box center [648, 265] width 1296 height 531
copy div "© Mapbox © OpenStreetMap Improve this map © Maxar Finnøyveien 58"
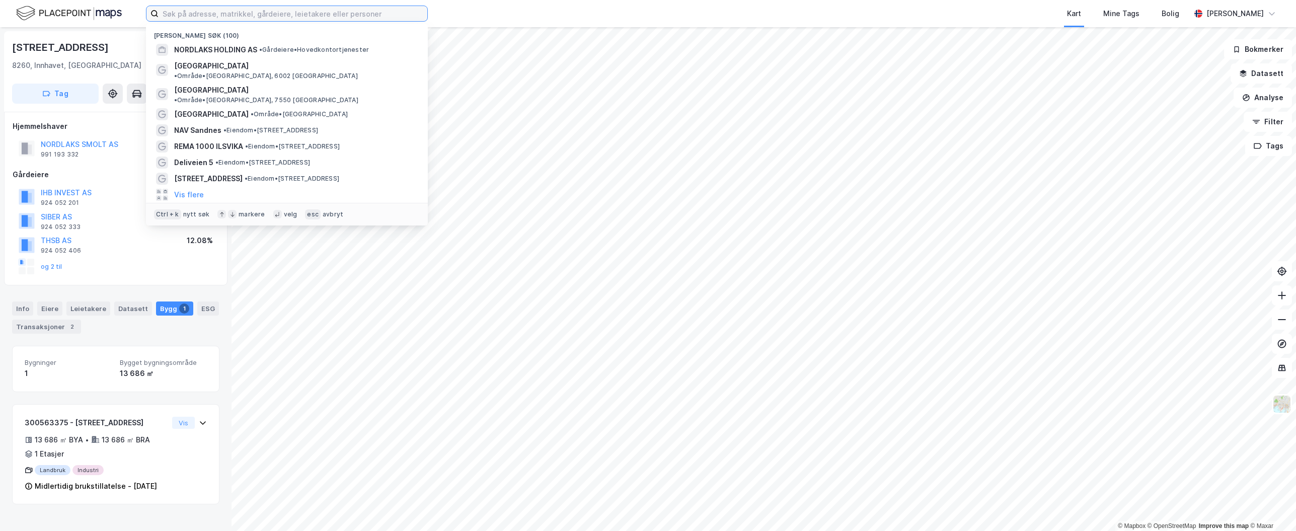
click at [220, 14] on input at bounding box center [292, 13] width 269 height 15
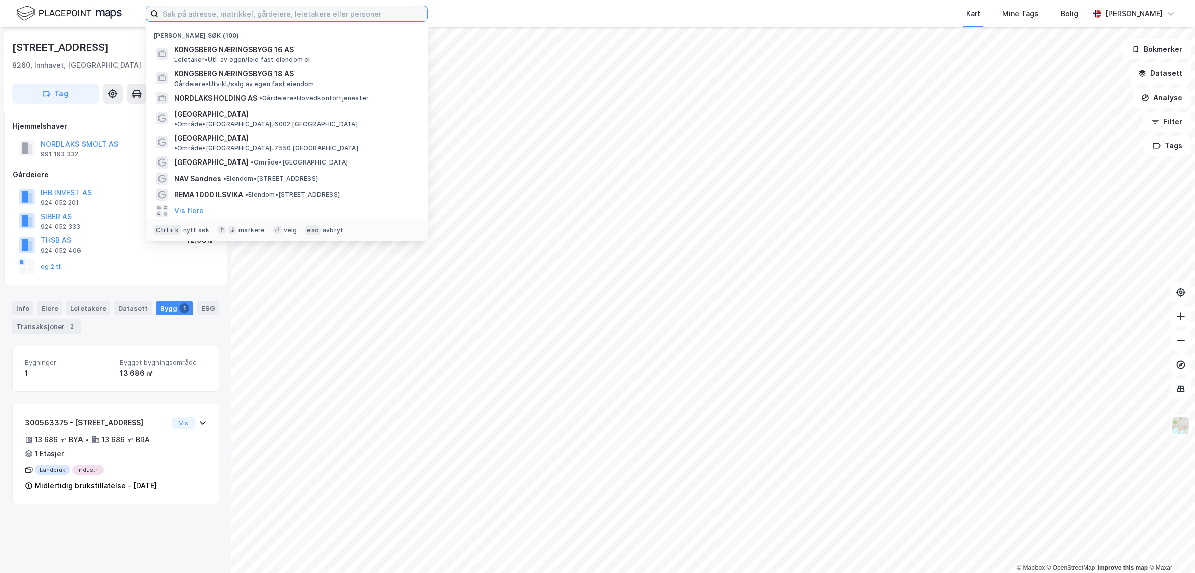
paste input "Kirkegårdsveien 45"
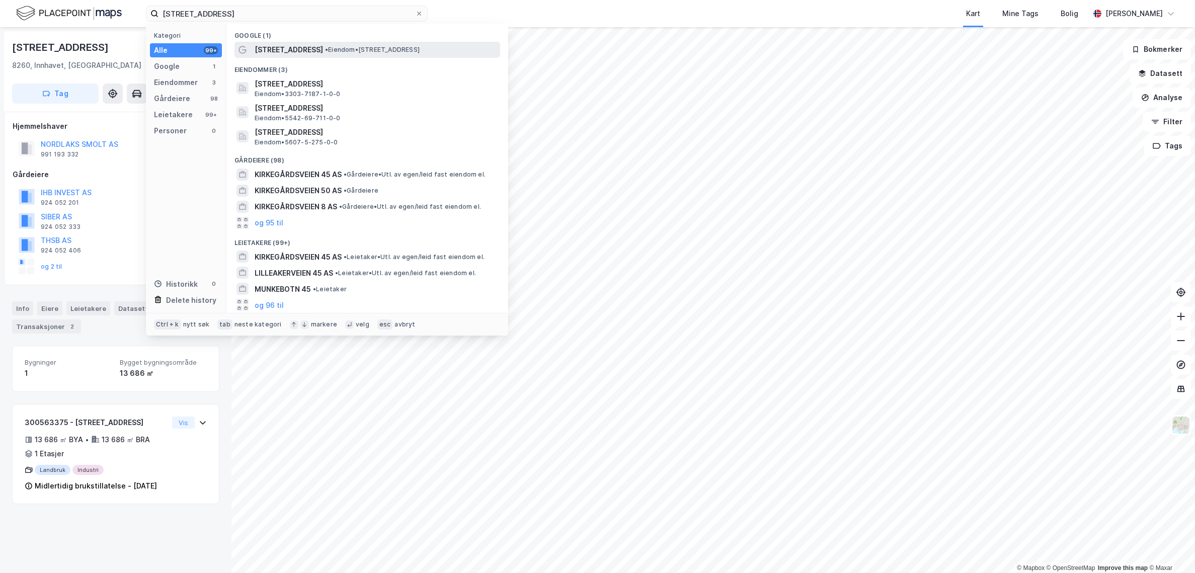
click at [274, 51] on span "Kirkegårdsveien 45" at bounding box center [289, 50] width 68 height 12
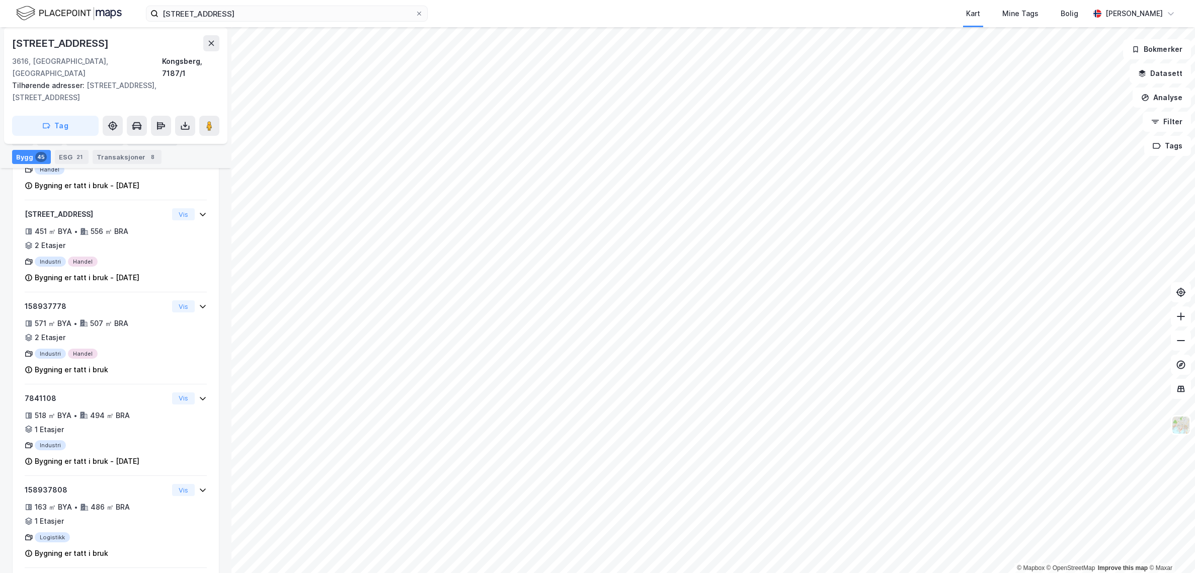
scroll to position [1337, 0]
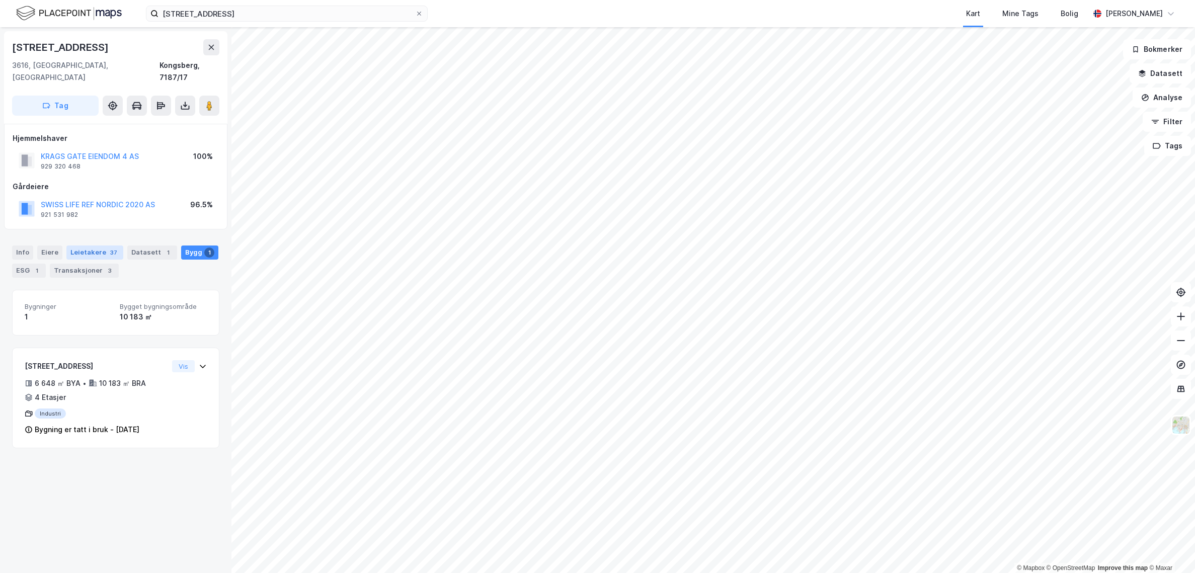
click at [87, 246] on div "Leietakere 37" at bounding box center [94, 253] width 57 height 14
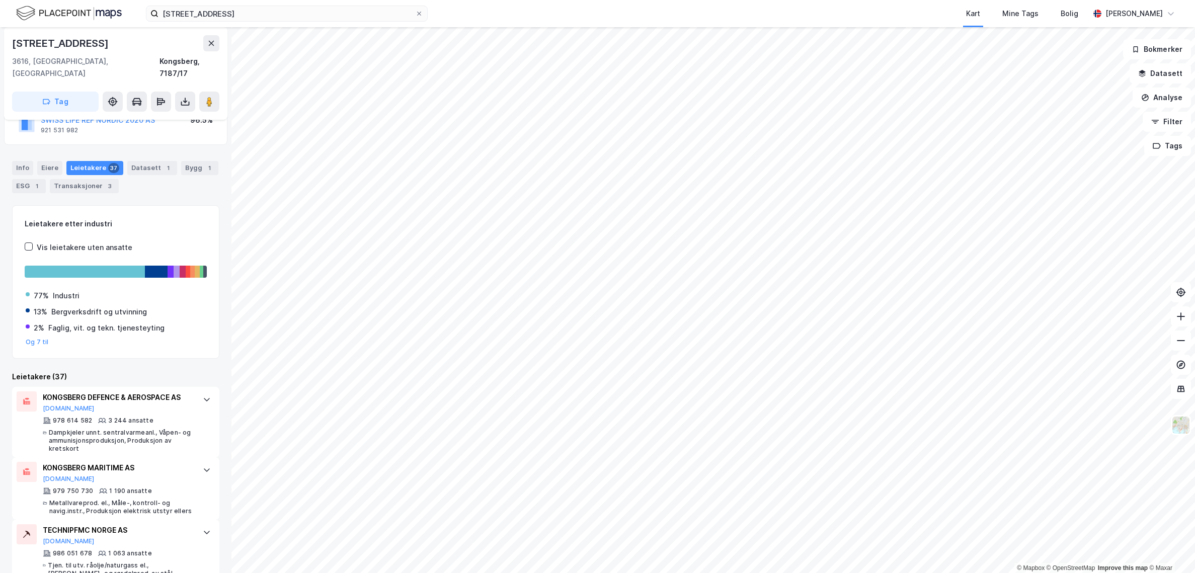
scroll to position [101, 0]
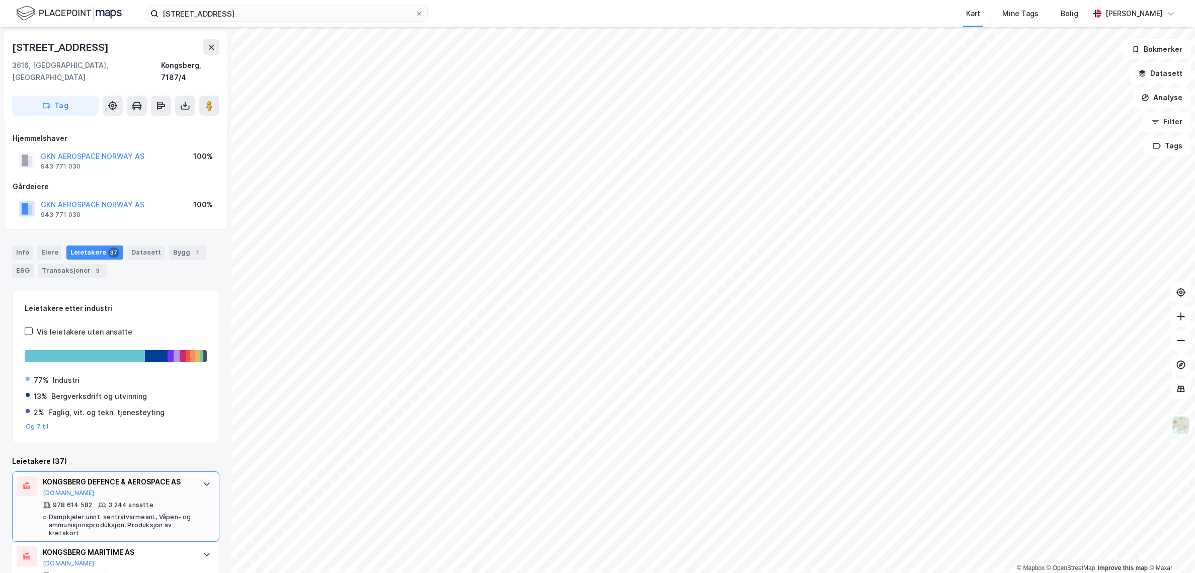
click at [185, 490] on div "KONGSBERG DEFENCE & AEROSPACE AS Proff.no 978 614 582 3 244 ansatte Dampkjeler …" at bounding box center [115, 506] width 207 height 70
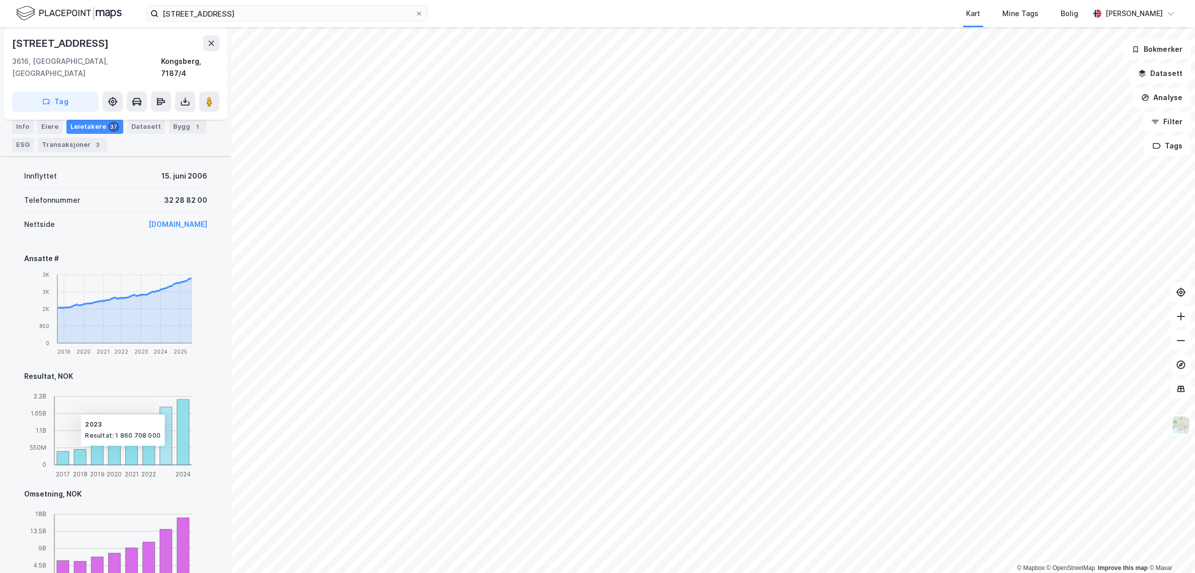
scroll to position [553, 0]
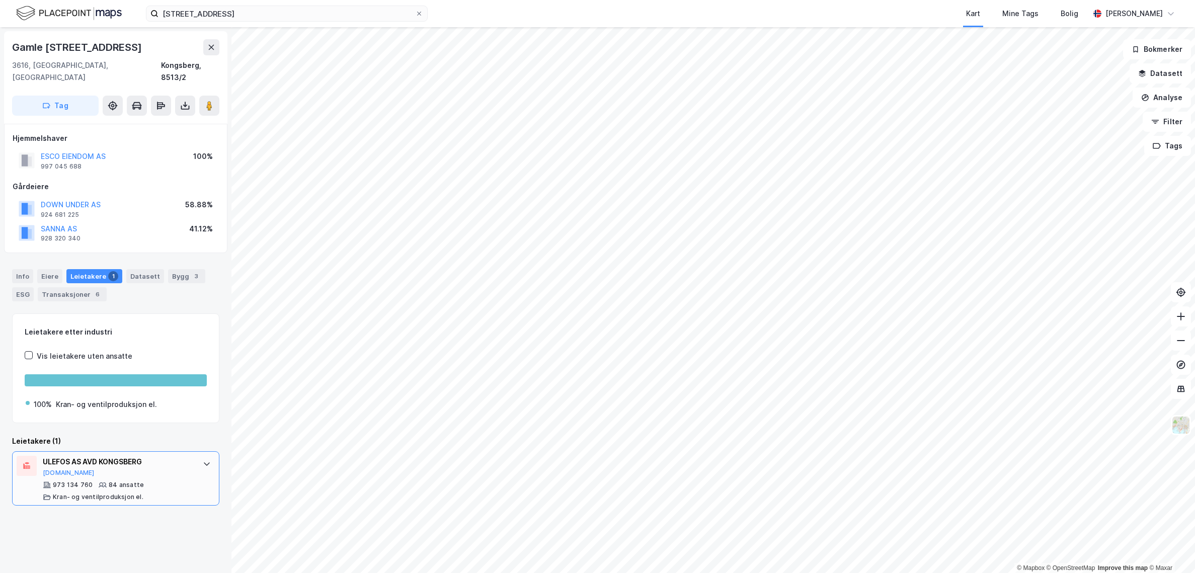
click at [183, 463] on div "ULEFOS AS AVD KONGSBERG Brreg.no" at bounding box center [118, 466] width 150 height 21
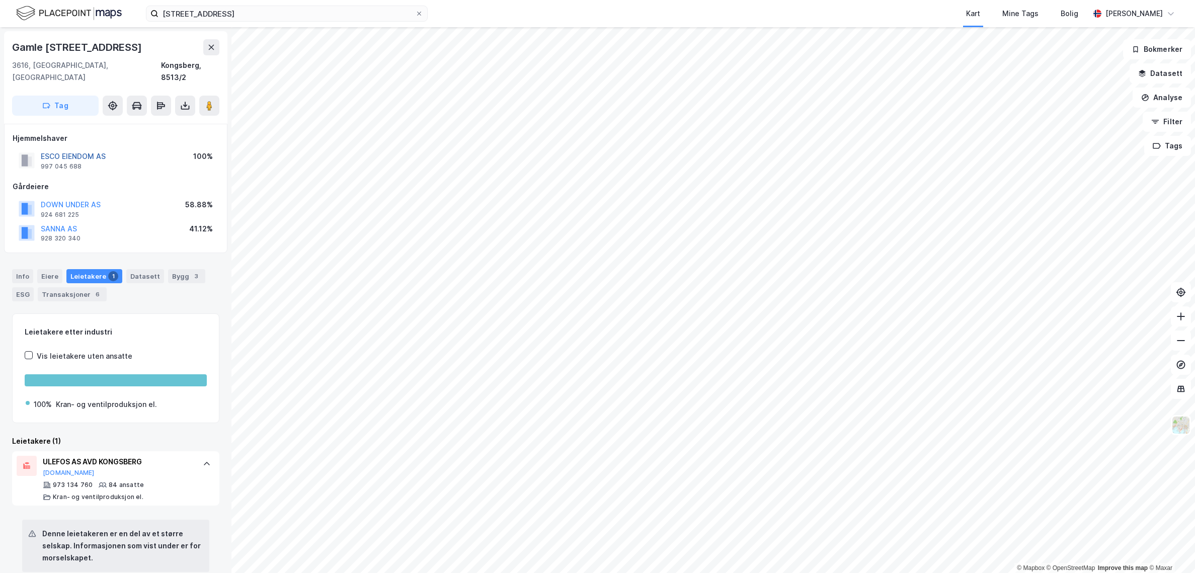
click at [0, 0] on button "ESCO EIENDOM AS" at bounding box center [0, 0] width 0 height 0
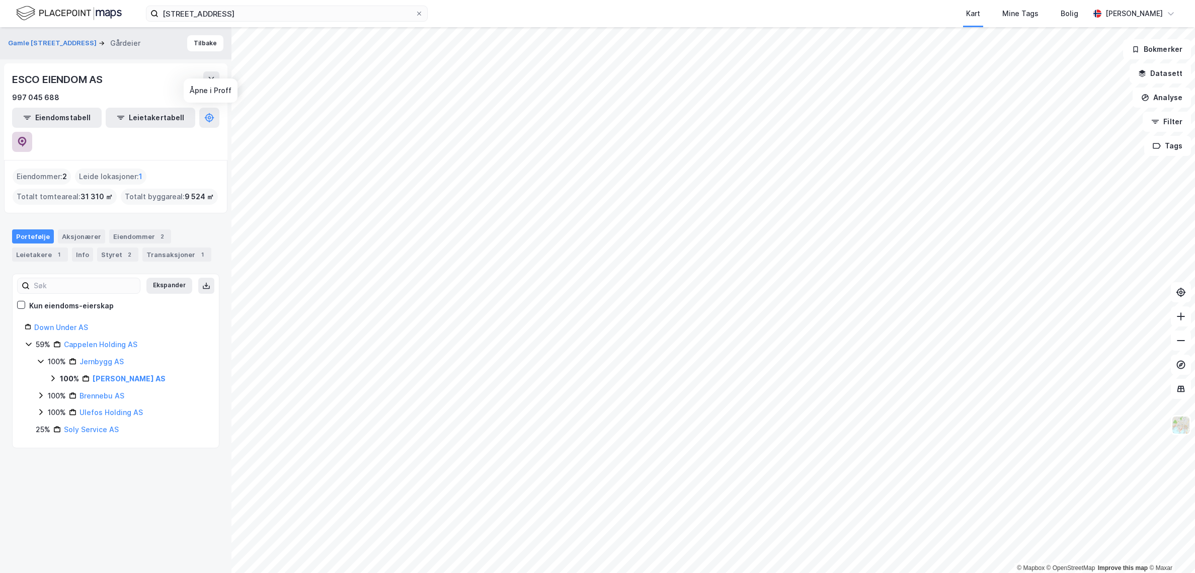
click at [27, 137] on icon at bounding box center [22, 142] width 9 height 10
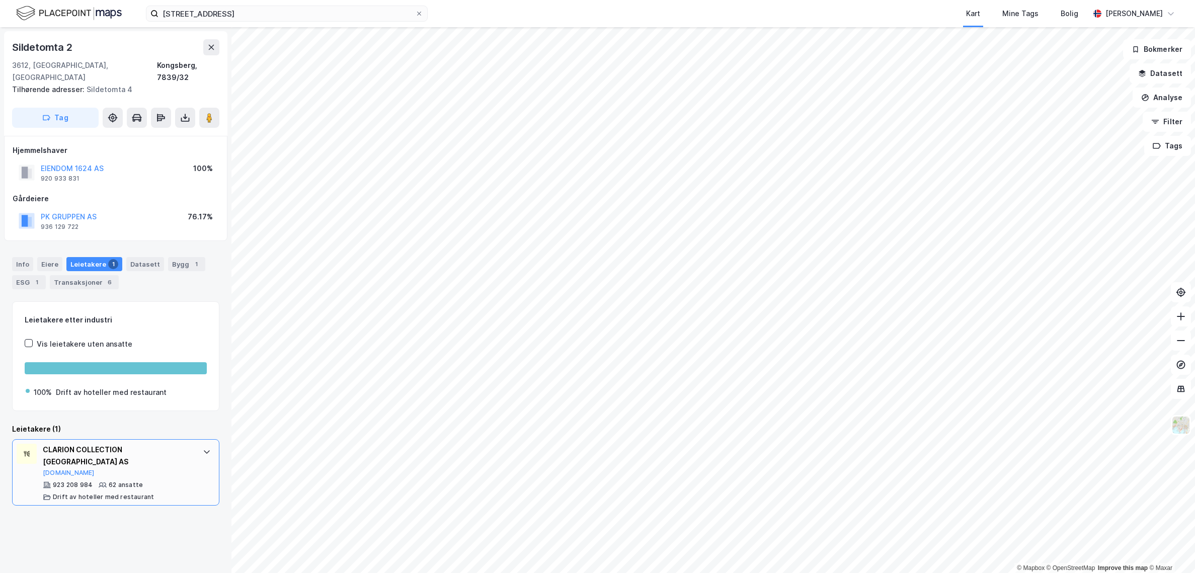
click at [146, 452] on div "CLARION COLLECTION HOTEL KONGSBERG AS" at bounding box center [118, 456] width 150 height 24
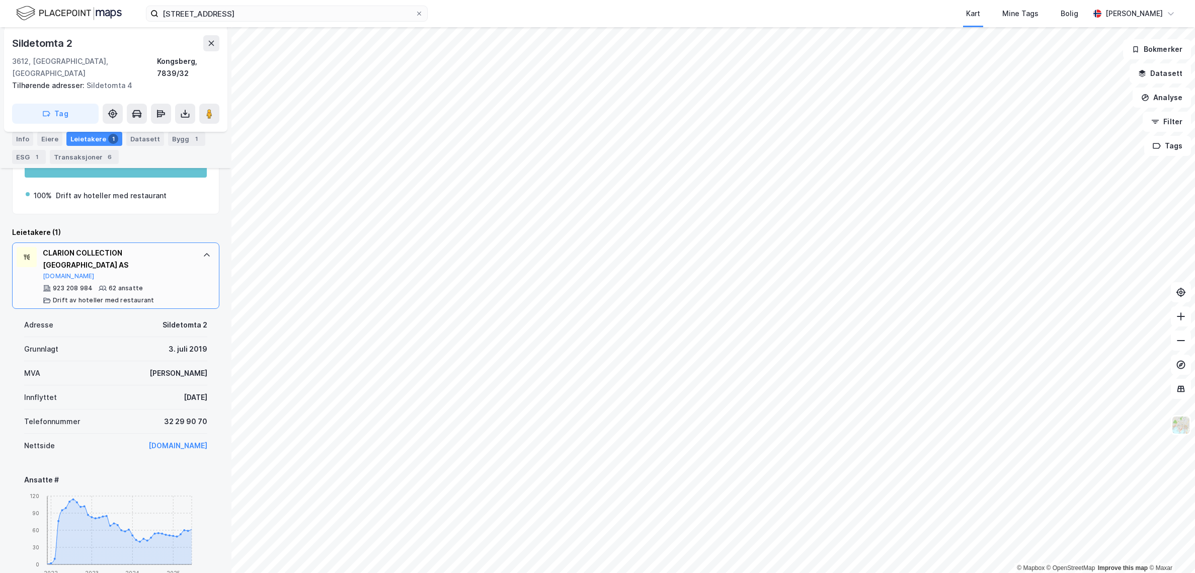
scroll to position [192, 0]
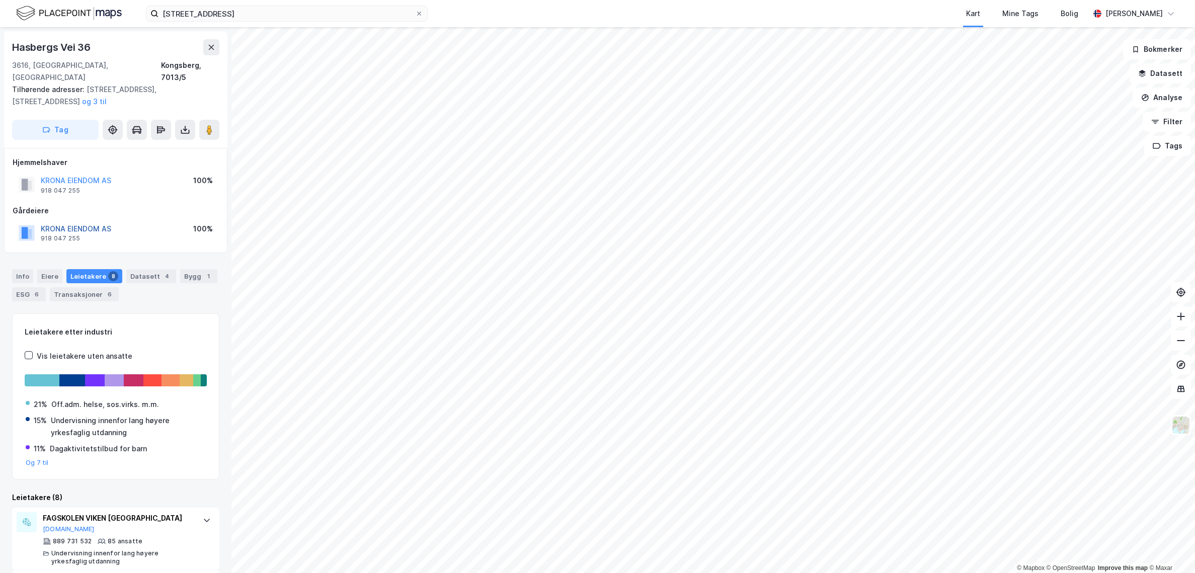
click at [0, 0] on button "KRONA EIENDOM AS" at bounding box center [0, 0] width 0 height 0
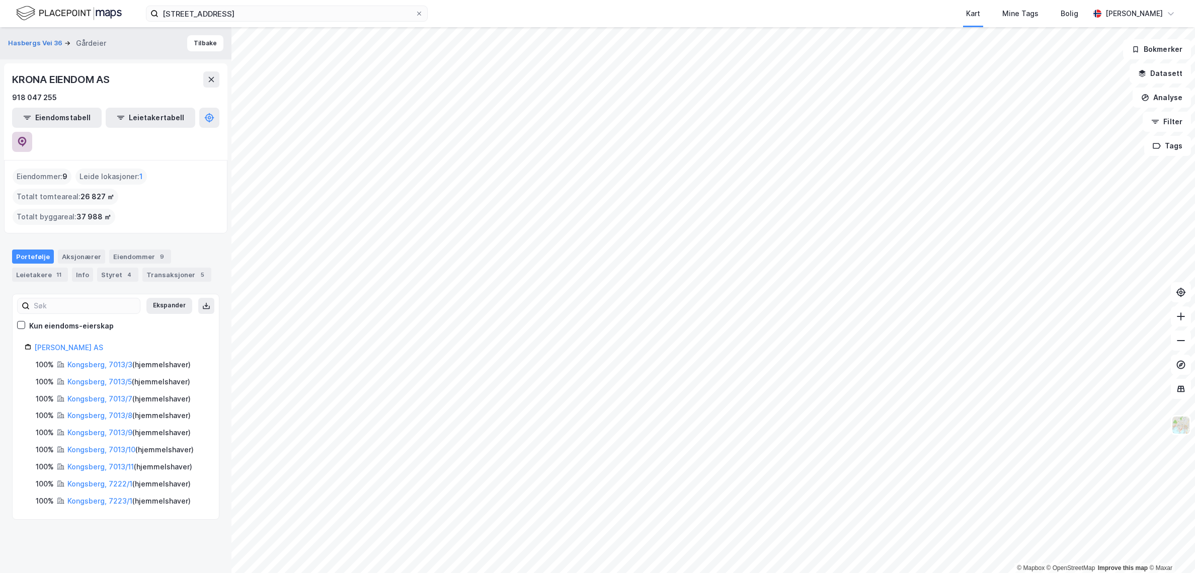
click at [27, 137] on icon at bounding box center [22, 142] width 10 height 10
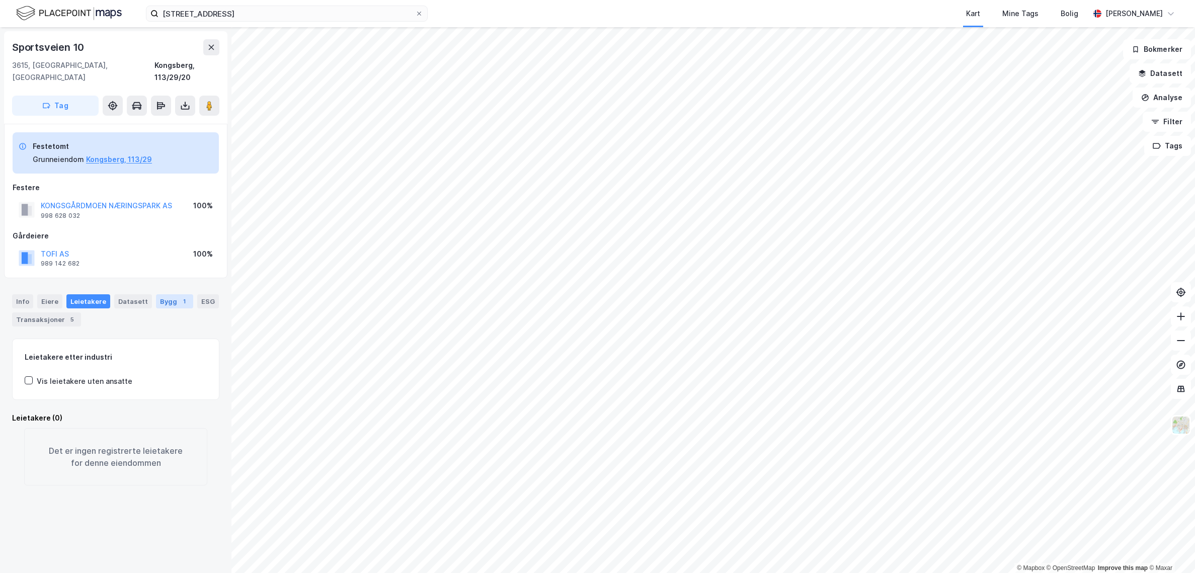
click at [171, 294] on div "Bygg 1" at bounding box center [174, 301] width 37 height 14
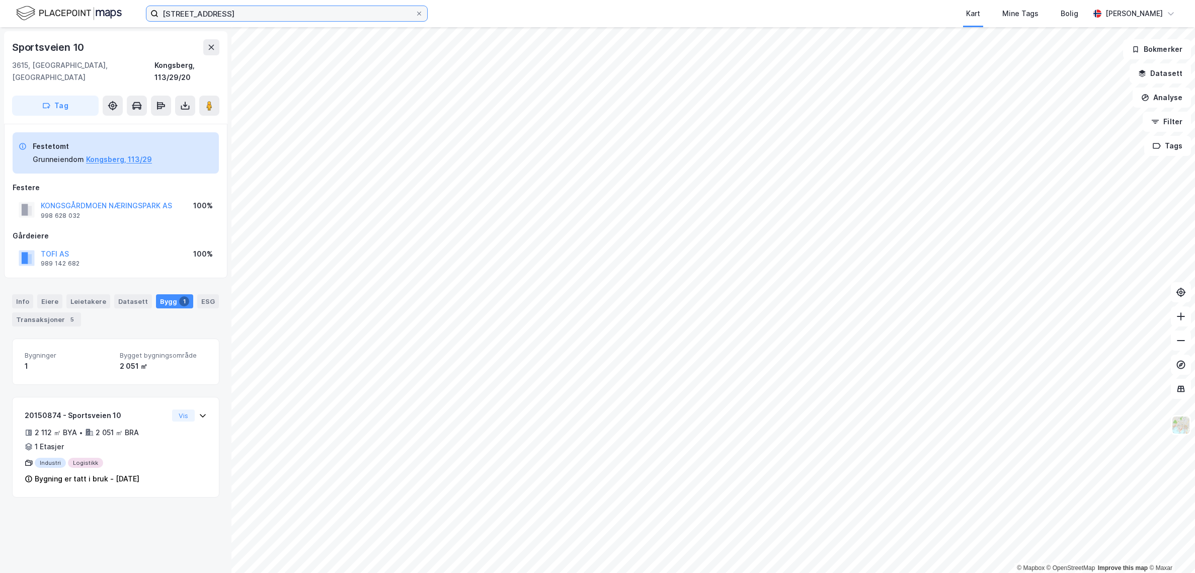
click at [315, 8] on input "Kirkegårdsveien 45" at bounding box center [286, 13] width 257 height 15
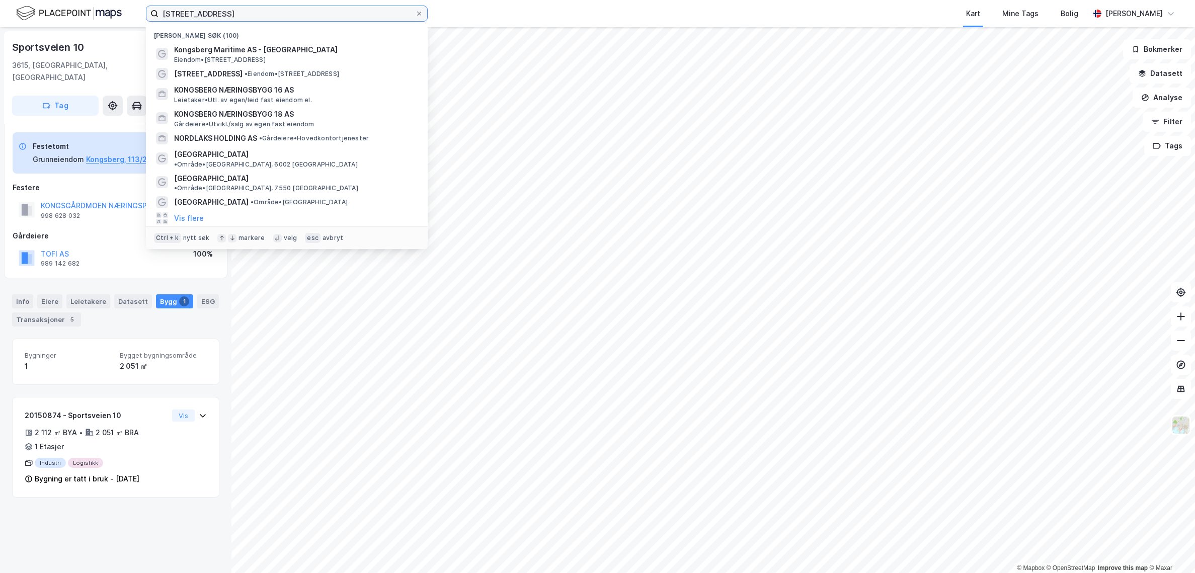
click at [315, 8] on input "Kirkegårdsveien 45" at bounding box center [286, 13] width 257 height 15
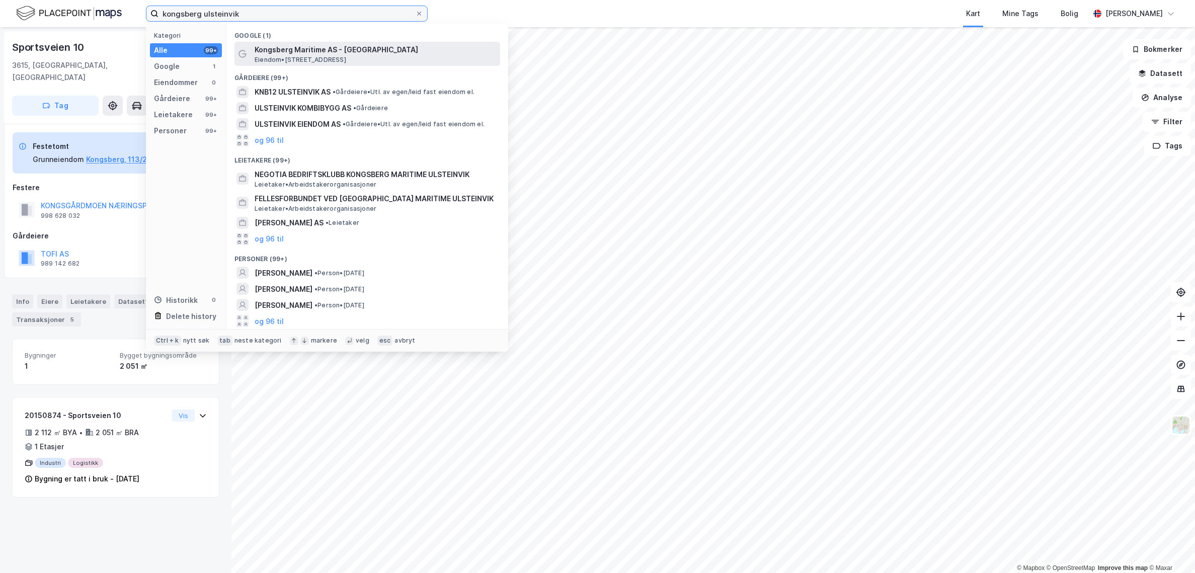
type input "kongsberg ulsteinvik"
click at [310, 53] on span "Kongsberg Maritime AS - Ulsteinvik" at bounding box center [376, 50] width 242 height 12
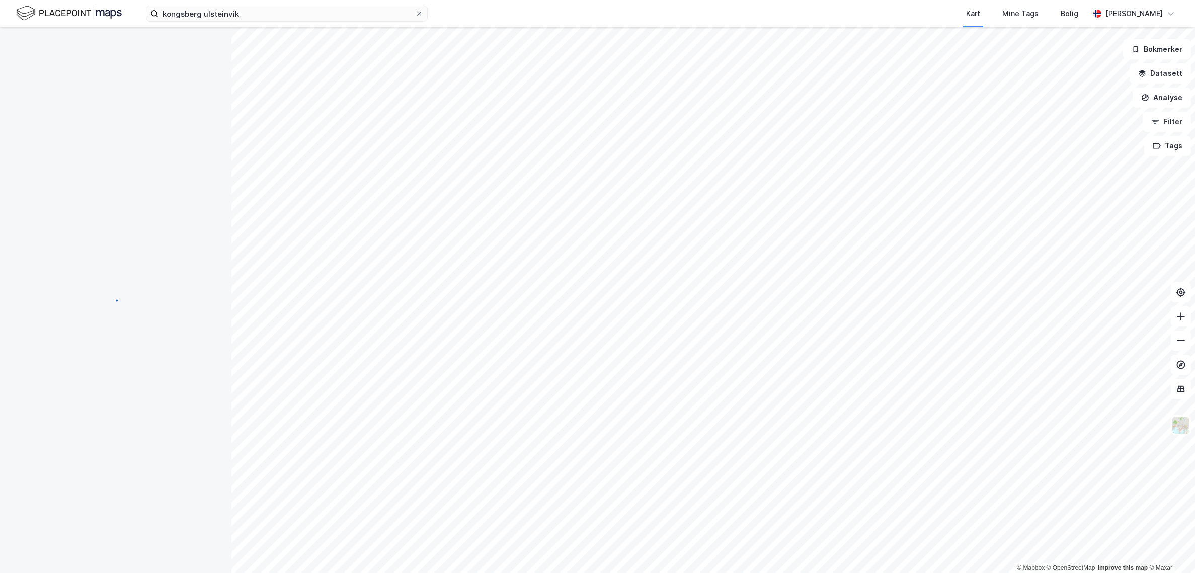
scroll to position [2, 0]
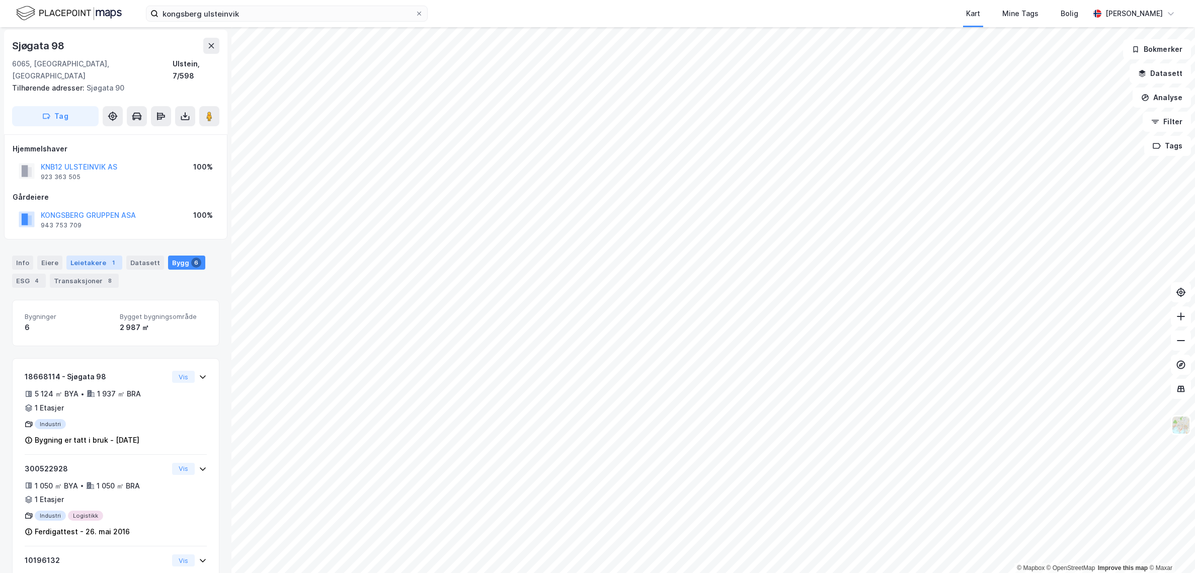
click at [108, 258] on div "1" at bounding box center [113, 263] width 10 height 10
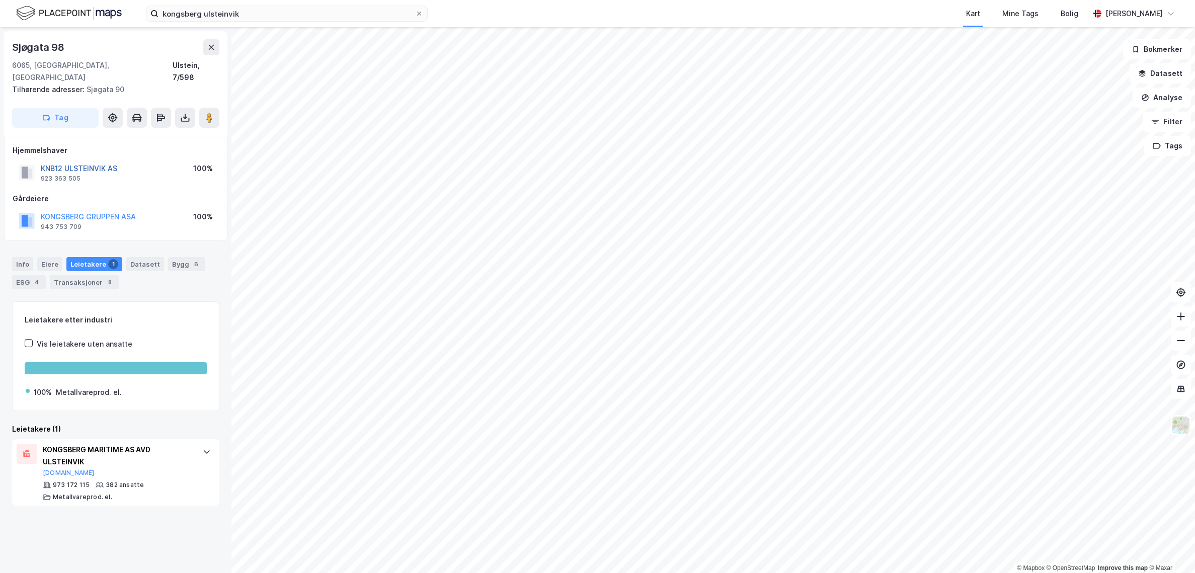
click at [0, 0] on button "KNB12 ULSTEINVIK AS" at bounding box center [0, 0] width 0 height 0
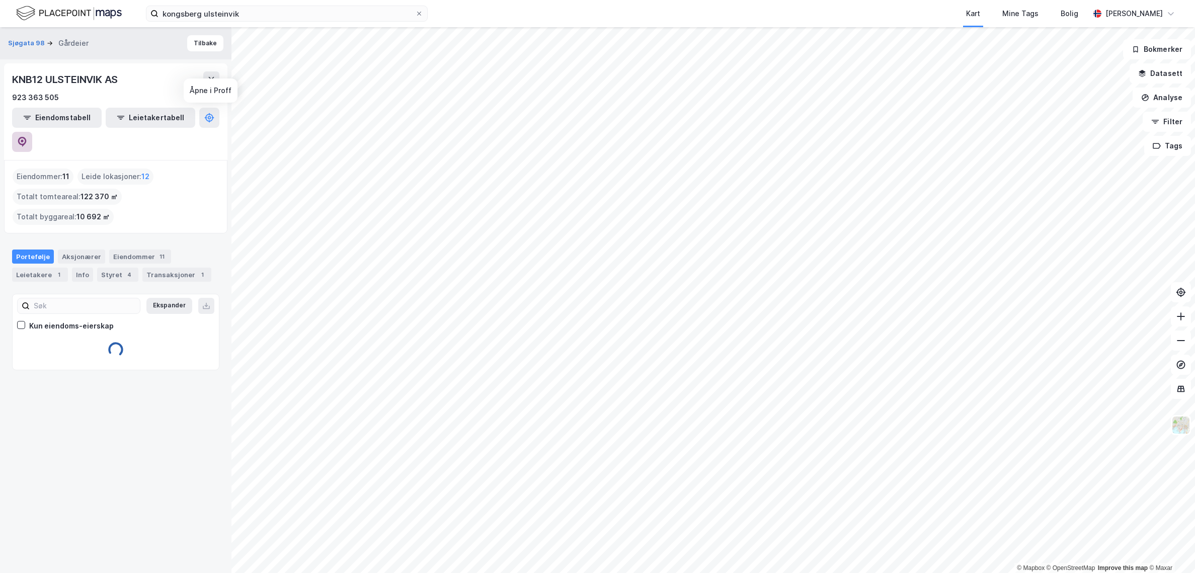
click at [27, 137] on icon at bounding box center [22, 142] width 10 height 10
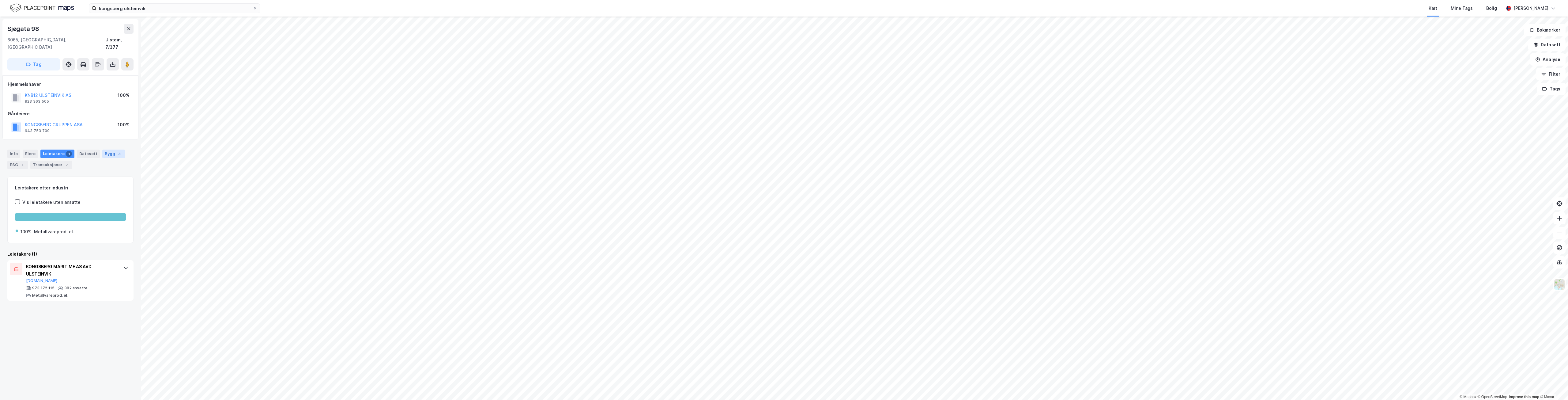
click at [110, 150] on div "Bygg 3" at bounding box center [113, 154] width 23 height 9
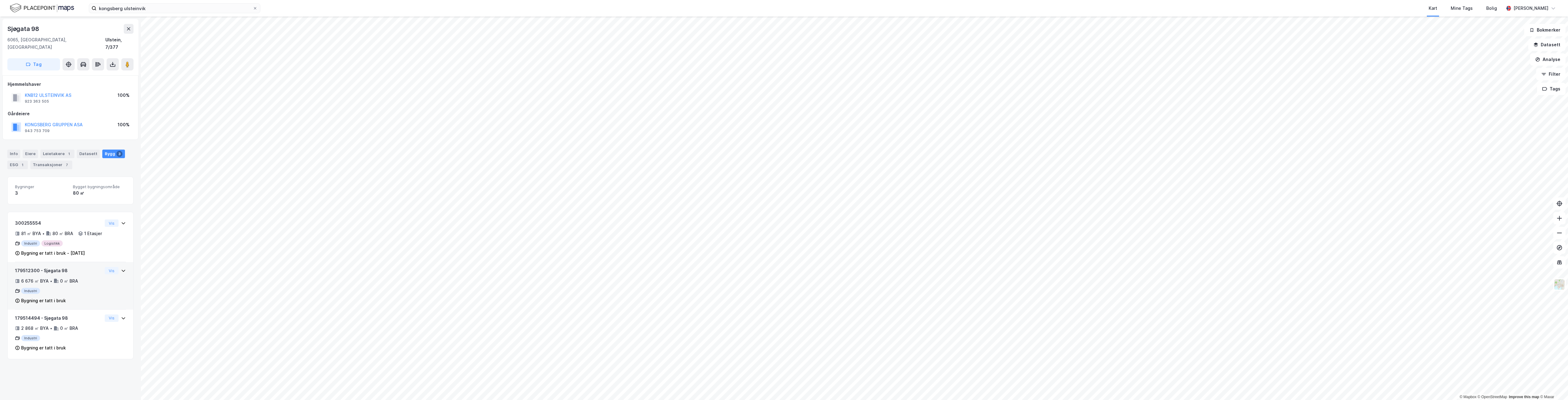
click at [110, 287] on div "179512300 - Sjøgata 98 6 676 ㎡ BYA • 0 ㎡ BRA Industri Bygning er tatt i bruk Vis" at bounding box center [71, 288] width 111 height 43
click at [110, 273] on button "Vis" at bounding box center [111, 270] width 14 height 7
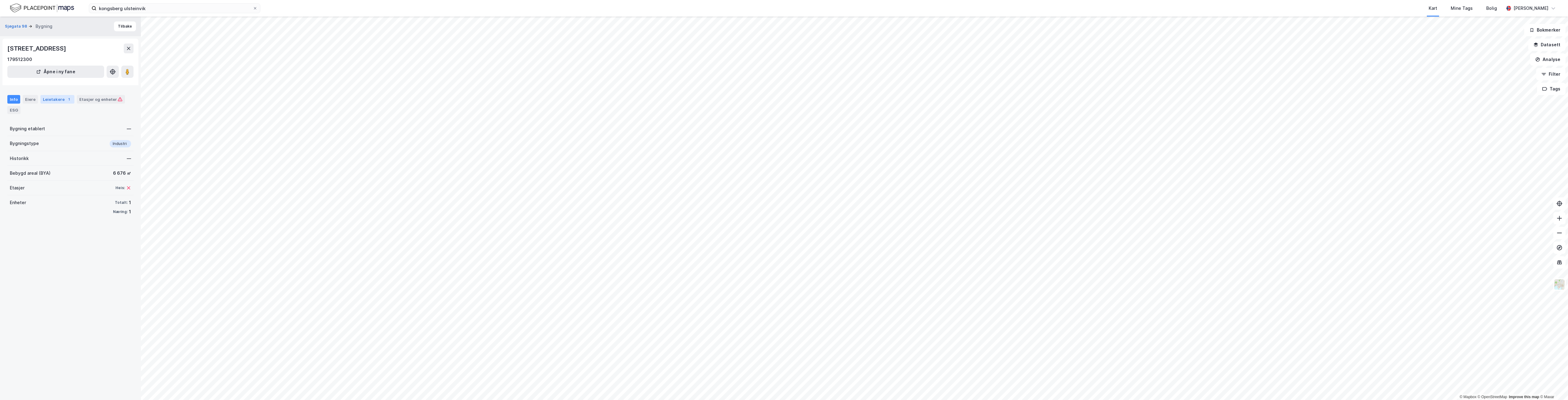
click at [52, 95] on div "Leietakere 1" at bounding box center [57, 99] width 34 height 9
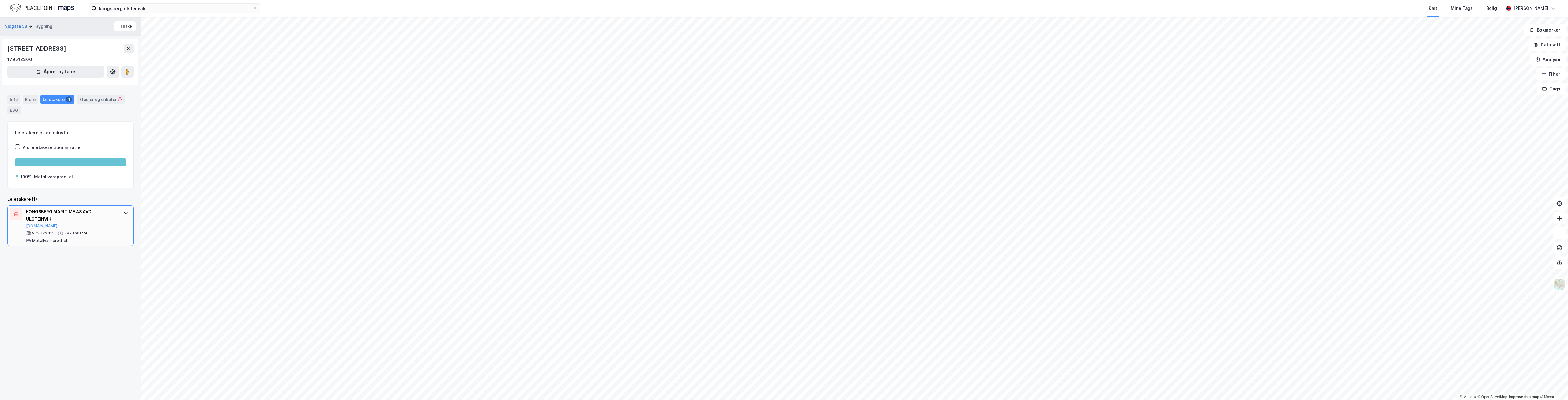
click at [59, 234] on icon at bounding box center [61, 233] width 5 height 3
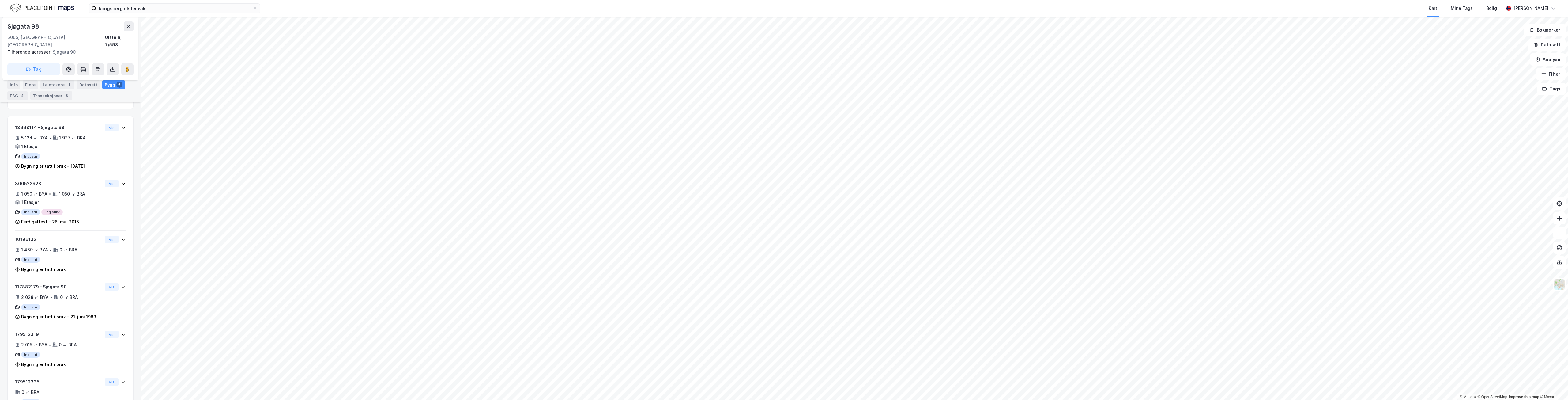
scroll to position [126, 0]
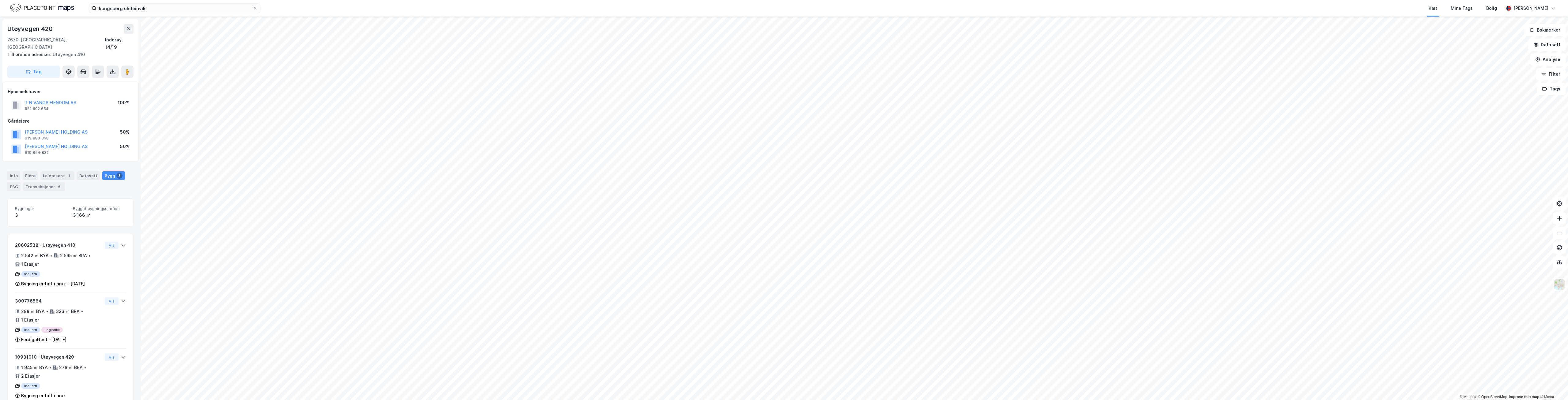
scroll to position [7, 0]
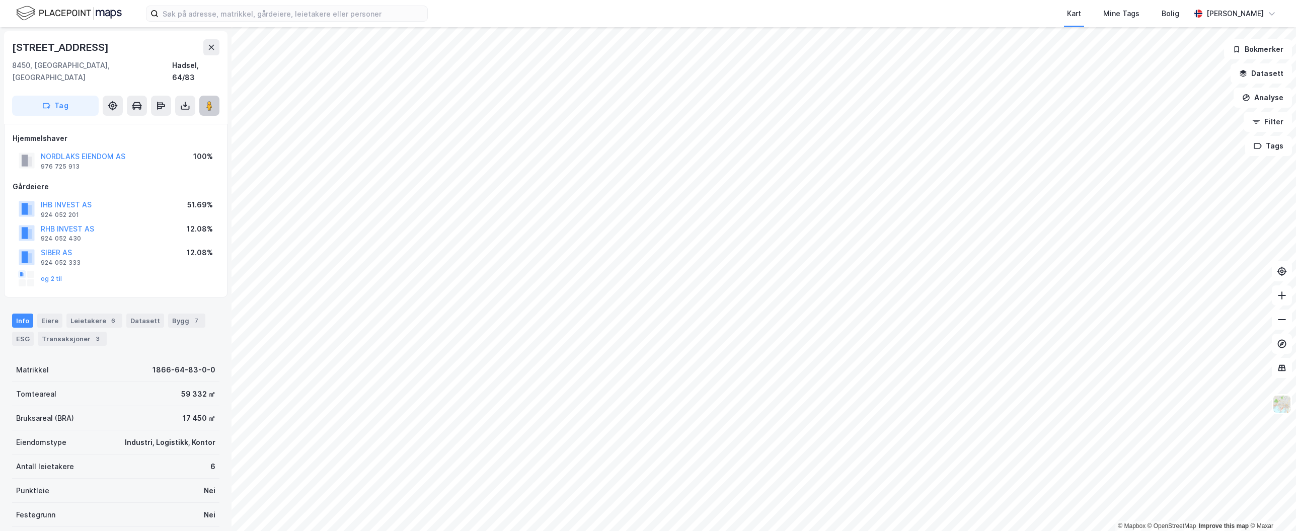
click at [211, 101] on image at bounding box center [209, 106] width 6 height 10
click at [79, 150] on div "NORDLAKS EIENDOM AS" at bounding box center [83, 156] width 85 height 12
click at [0, 0] on button "NORDLAKS EIENDOM AS" at bounding box center [0, 0] width 0 height 0
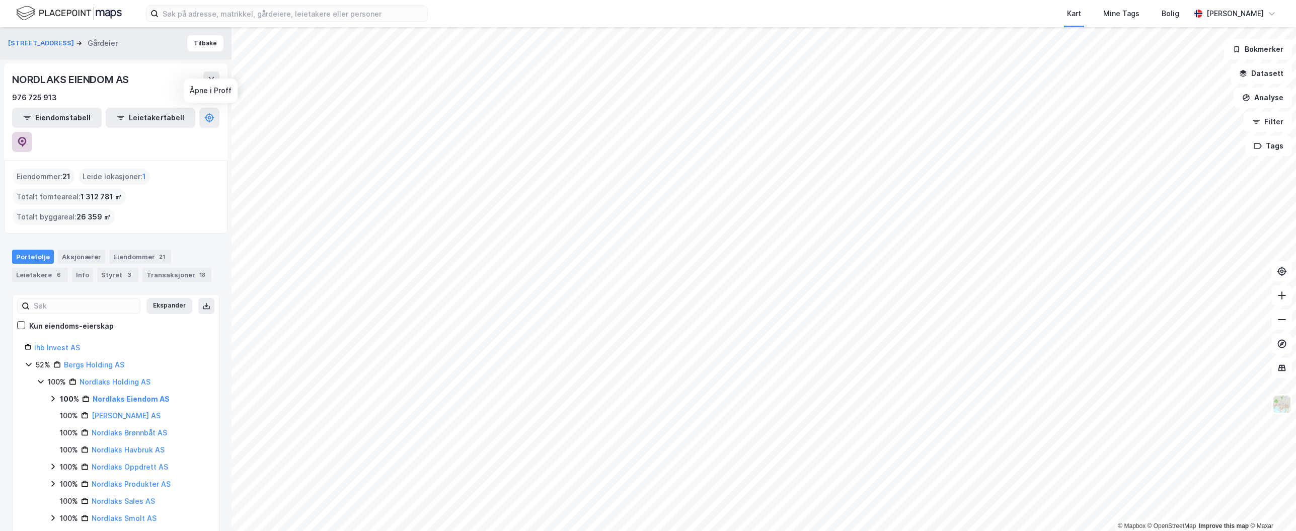
click at [27, 137] on icon at bounding box center [22, 142] width 10 height 10
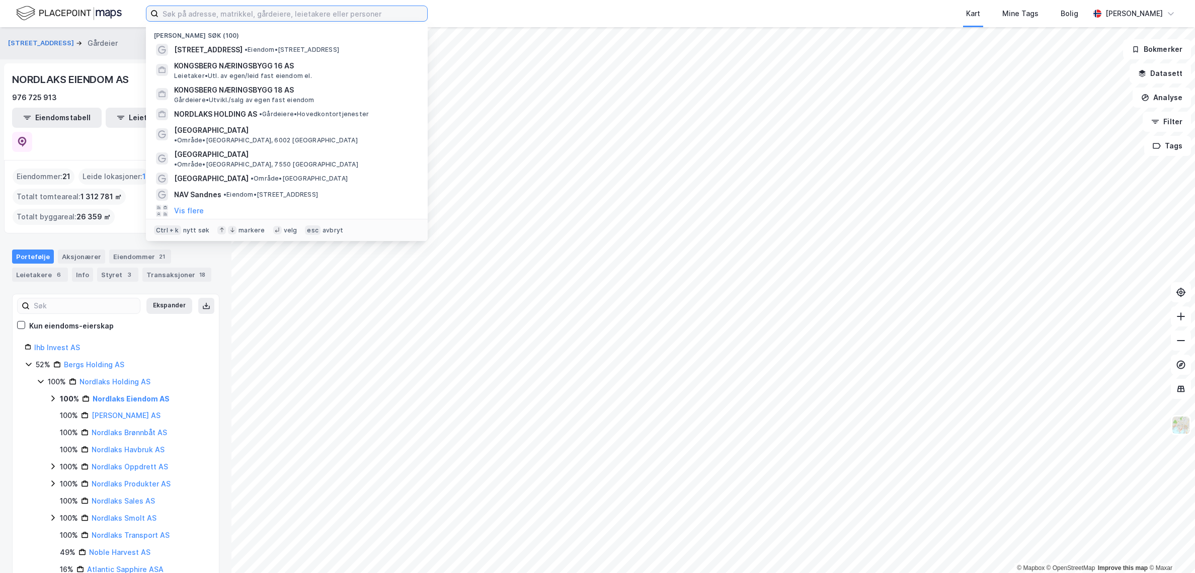
click at [262, 14] on input at bounding box center [292, 13] width 269 height 15
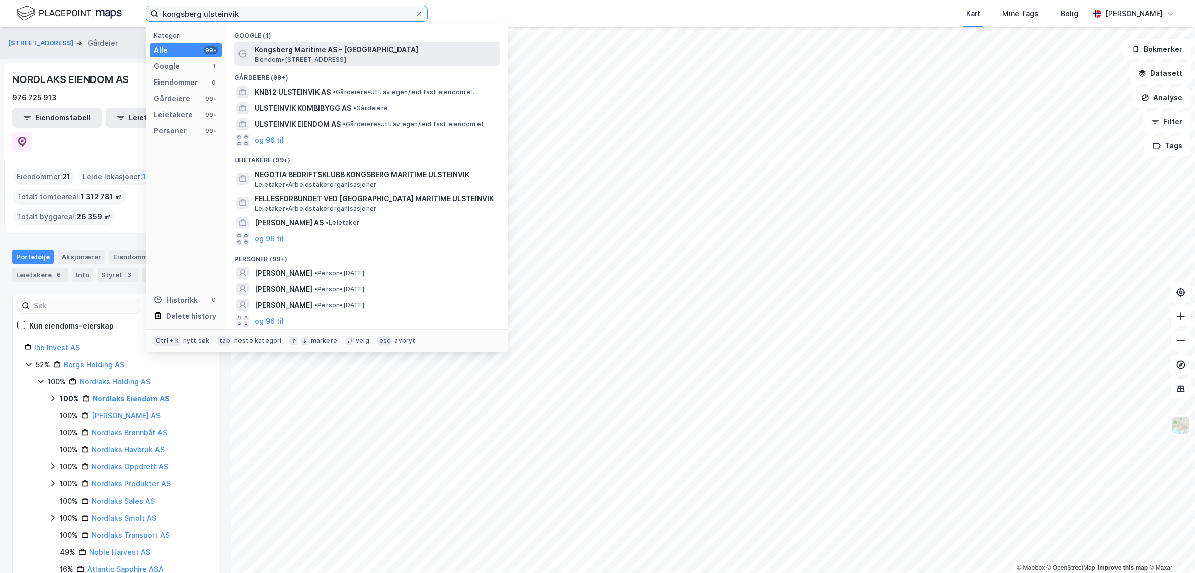
type input "kongsberg ulsteinvik"
click at [346, 56] on span "Eiendom • Sjøgata 98, 6065 Ulsteinvik" at bounding box center [301, 60] width 92 height 8
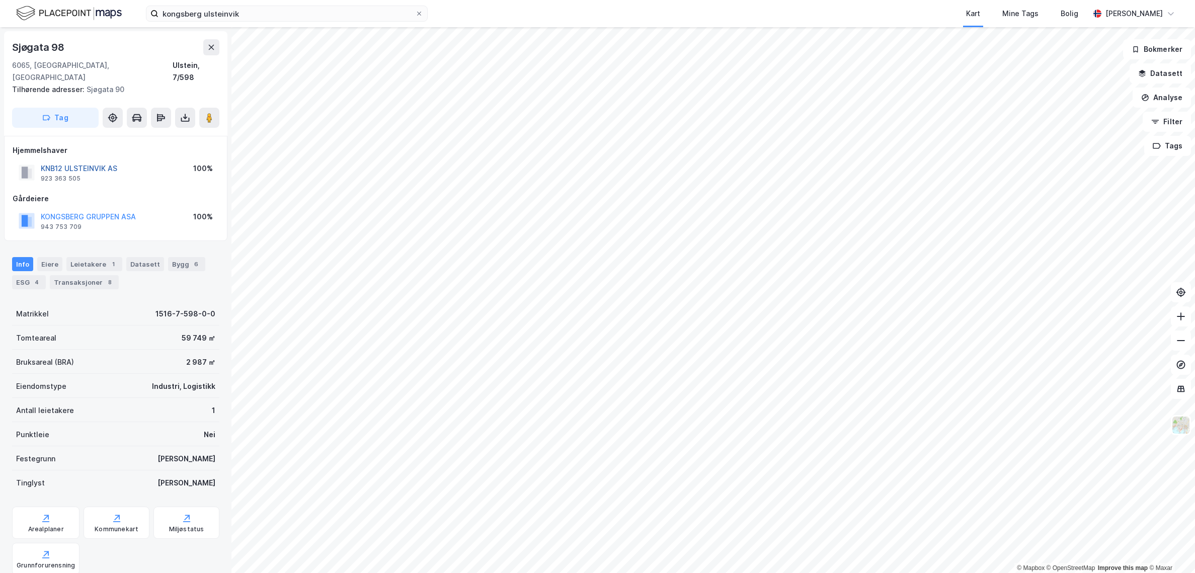
click at [0, 0] on button "KNB12 ULSTEINVIK AS" at bounding box center [0, 0] width 0 height 0
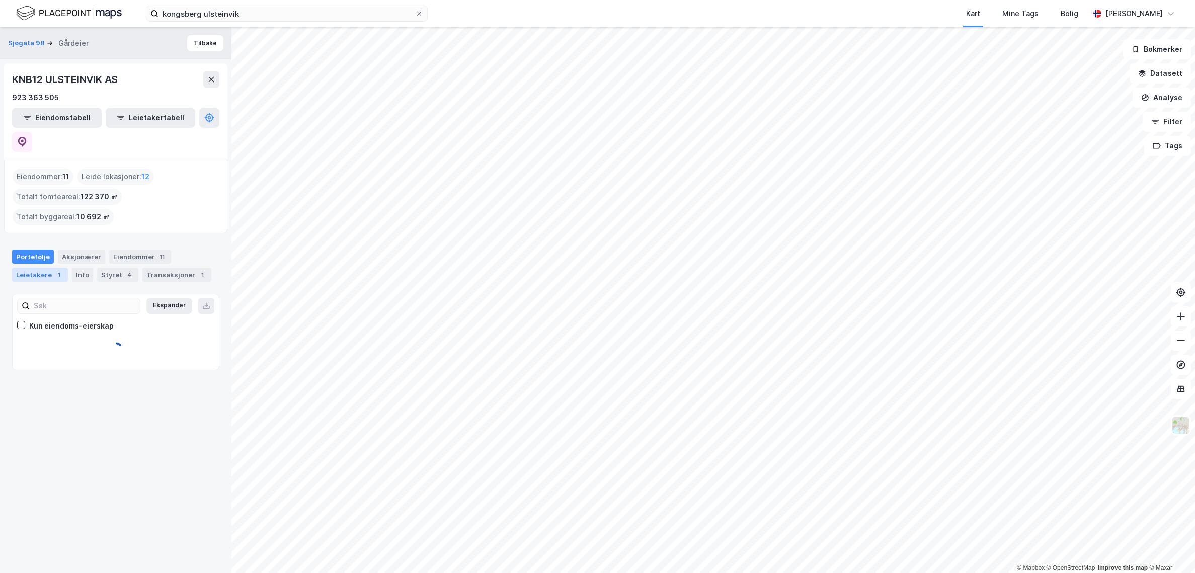
click at [50, 268] on div "Leietakere 1" at bounding box center [40, 275] width 56 height 14
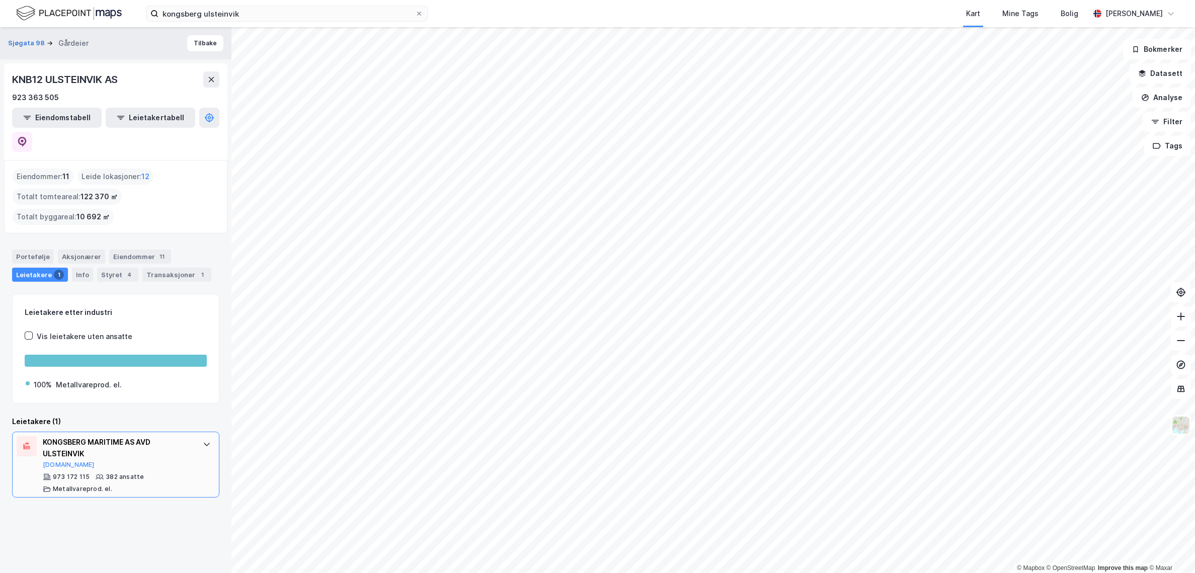
click at [169, 441] on div "KONGSBERG MARITIME AS AVD ULSTEINVIK Brreg.no" at bounding box center [118, 452] width 150 height 33
click at [32, 132] on button at bounding box center [22, 142] width 20 height 20
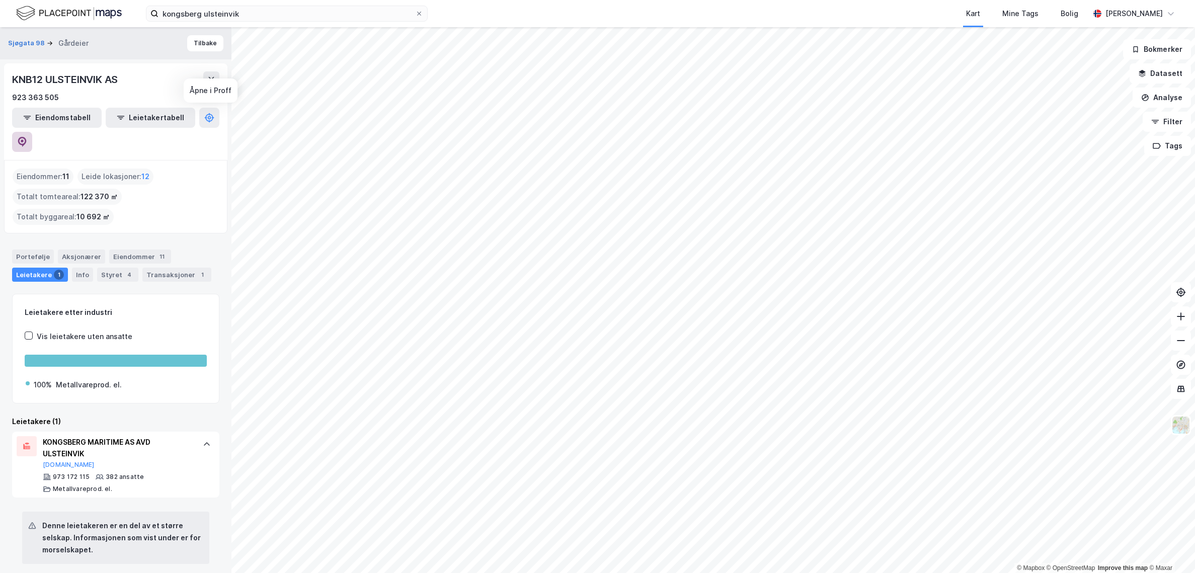
click at [32, 132] on button at bounding box center [22, 142] width 20 height 20
click at [33, 120] on button "Eiendomstabell" at bounding box center [57, 118] width 90 height 20
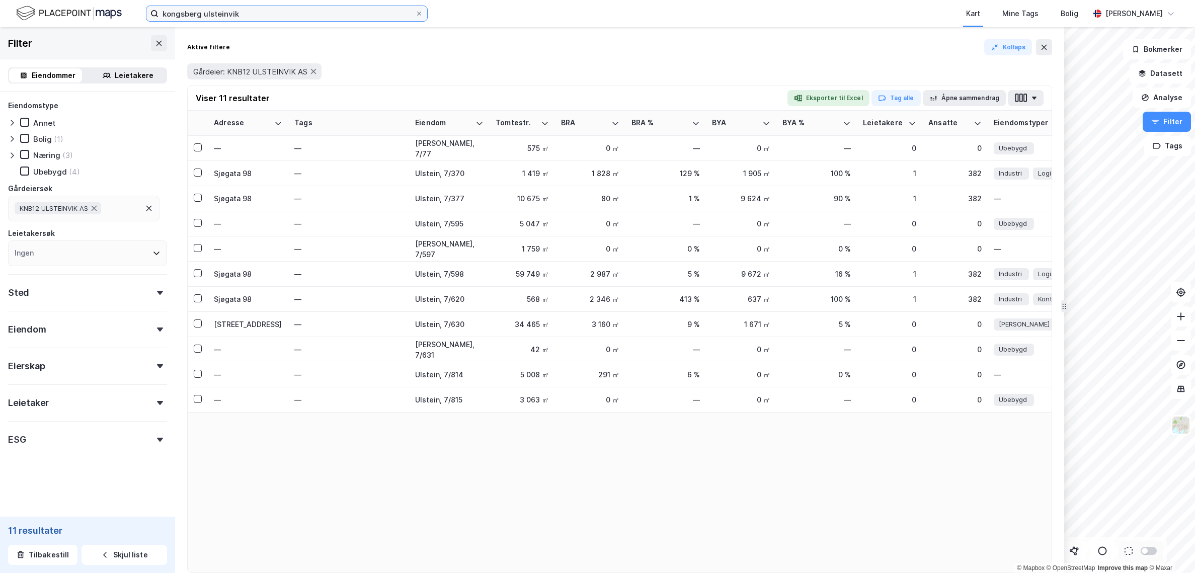
click at [247, 13] on input "kongsberg ulsteinvik" at bounding box center [286, 13] width 257 height 15
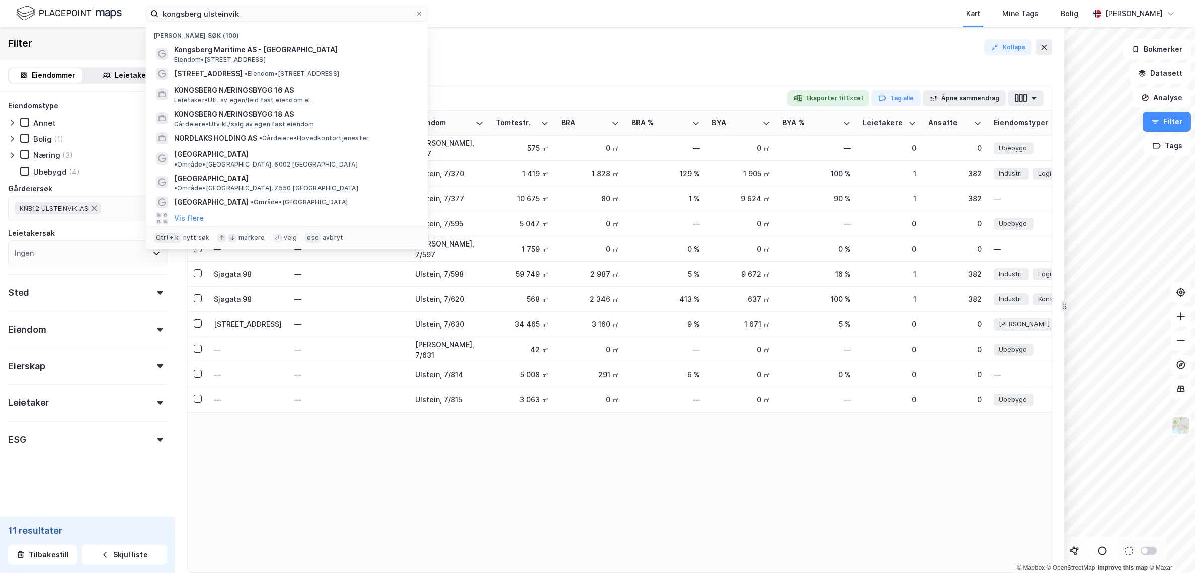
click at [657, 64] on div "Gårdeier: KNB12 ULSTEINVIK AS" at bounding box center [619, 71] width 865 height 16
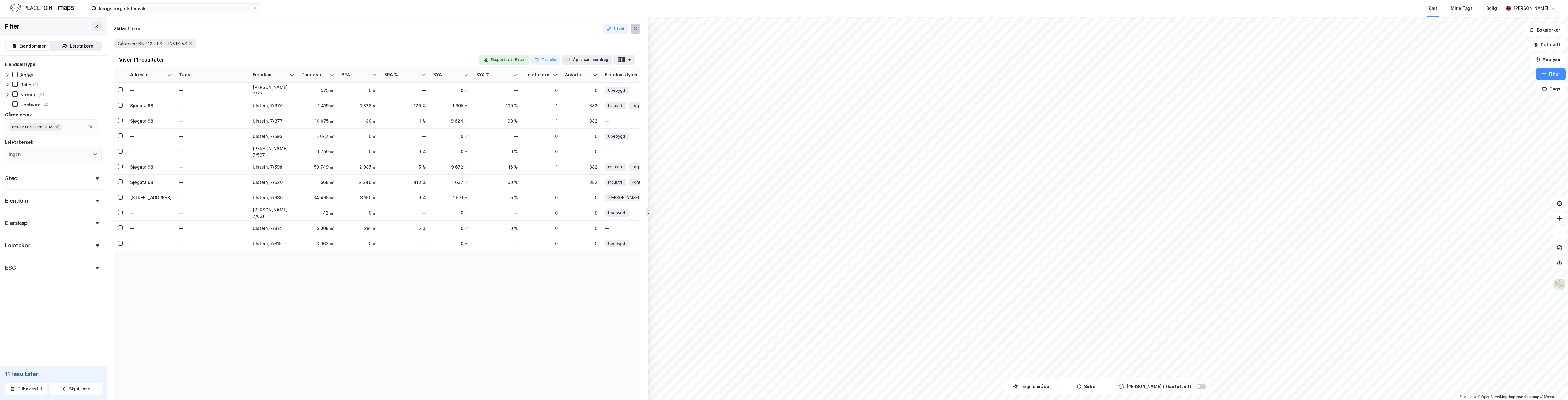
click at [633, 31] on button at bounding box center [635, 29] width 10 height 10
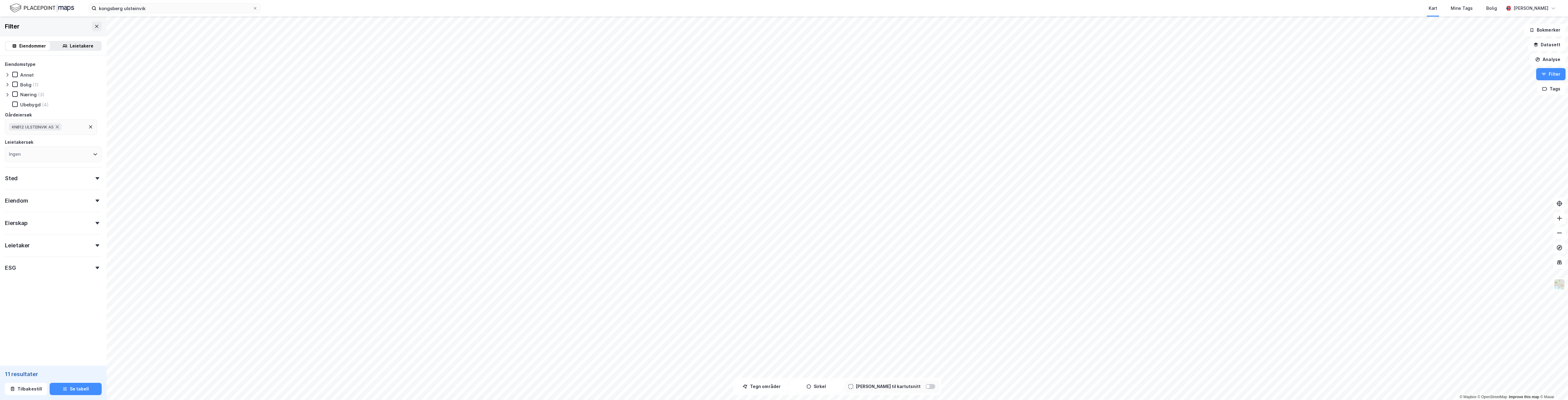
click at [788, 2] on div "Kart Mine Tags Bolig" at bounding box center [897, 8] width 1214 height 16
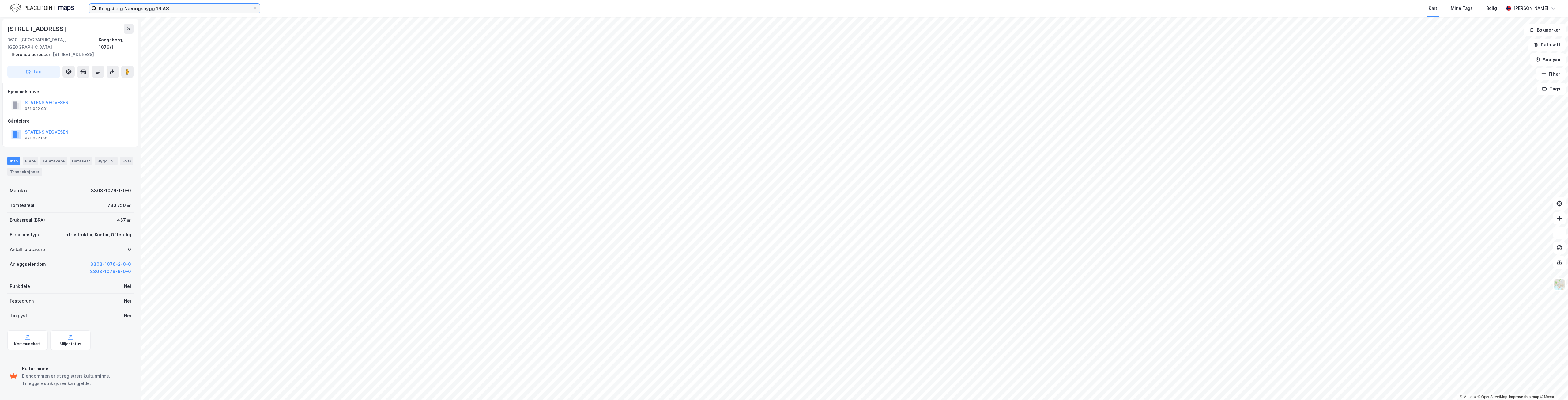
click at [194, 7] on input "Kongsberg Næringsbygg 16 AS" at bounding box center [174, 8] width 156 height 9
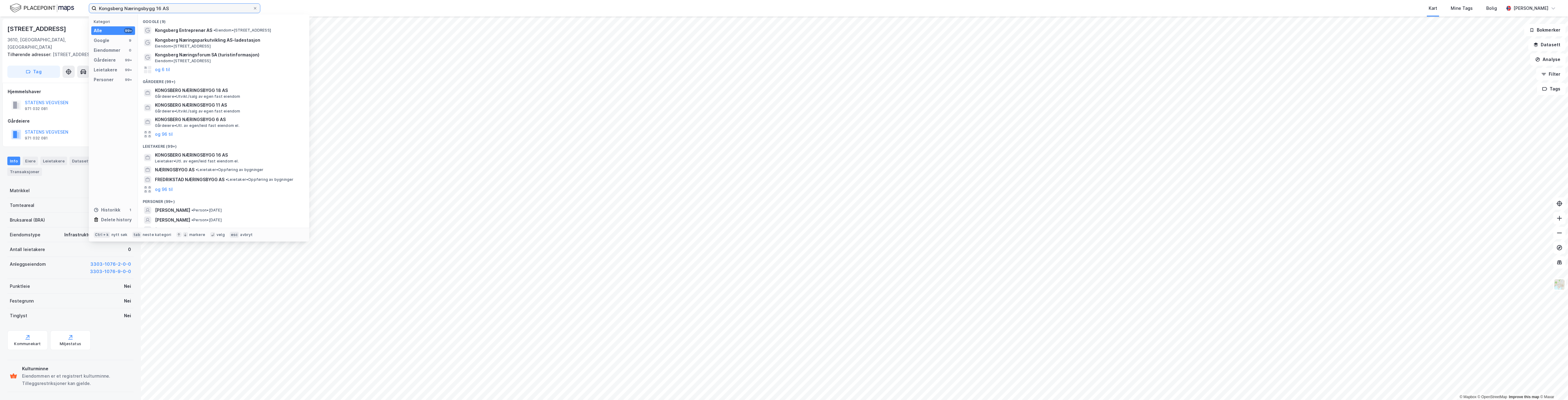
click at [194, 7] on input "Kongsberg Næringsbygg 16 AS" at bounding box center [174, 8] width 156 height 9
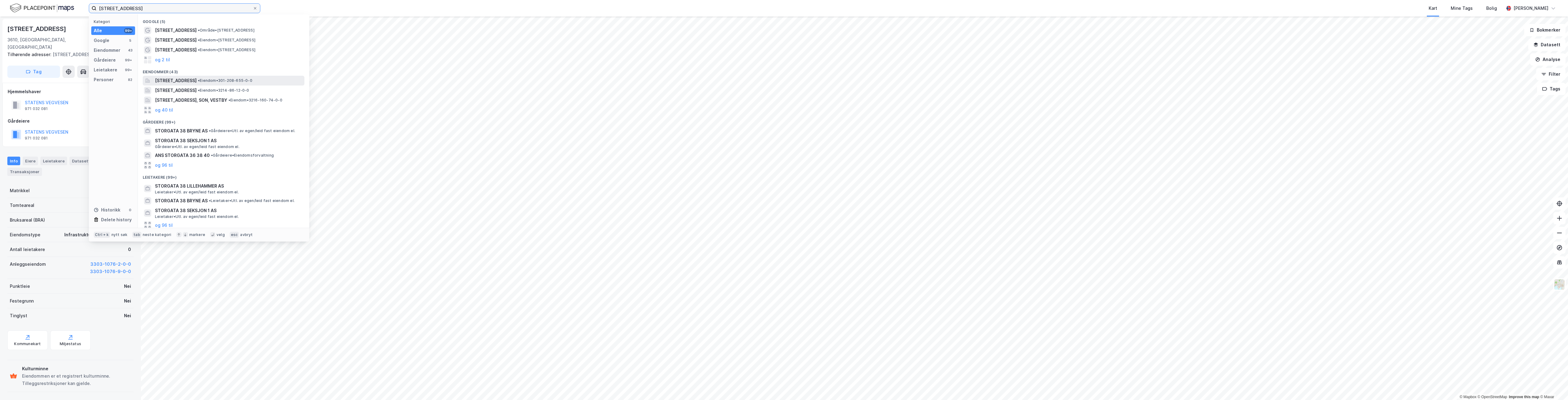
type input "storgata 38"
click at [195, 80] on span "Storgata 38, 0182, OSLO, OSLO" at bounding box center [176, 80] width 41 height 7
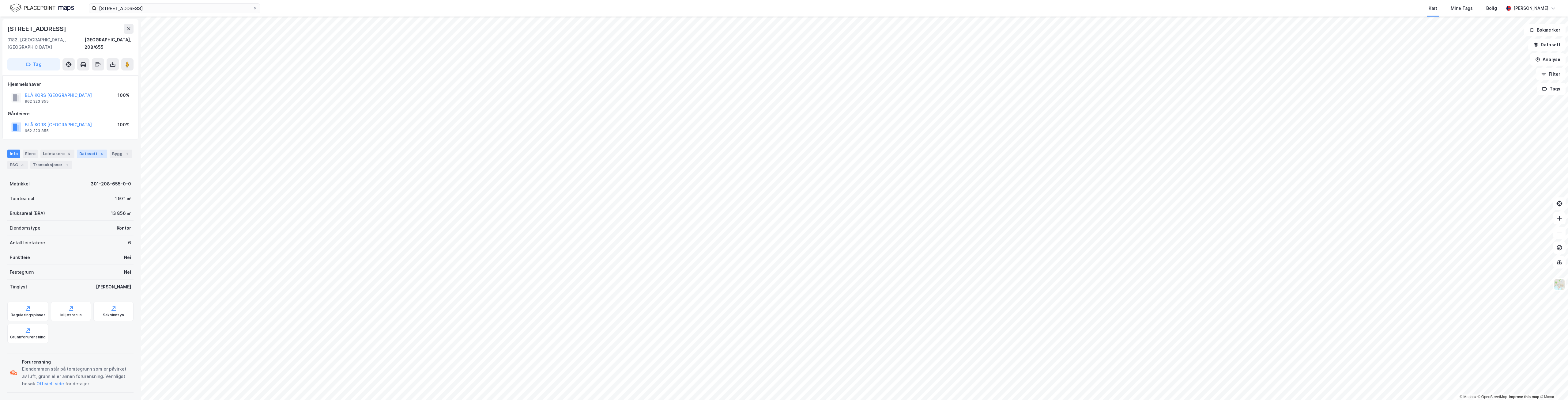
click at [82, 150] on div "Datasett 4" at bounding box center [92, 154] width 30 height 9
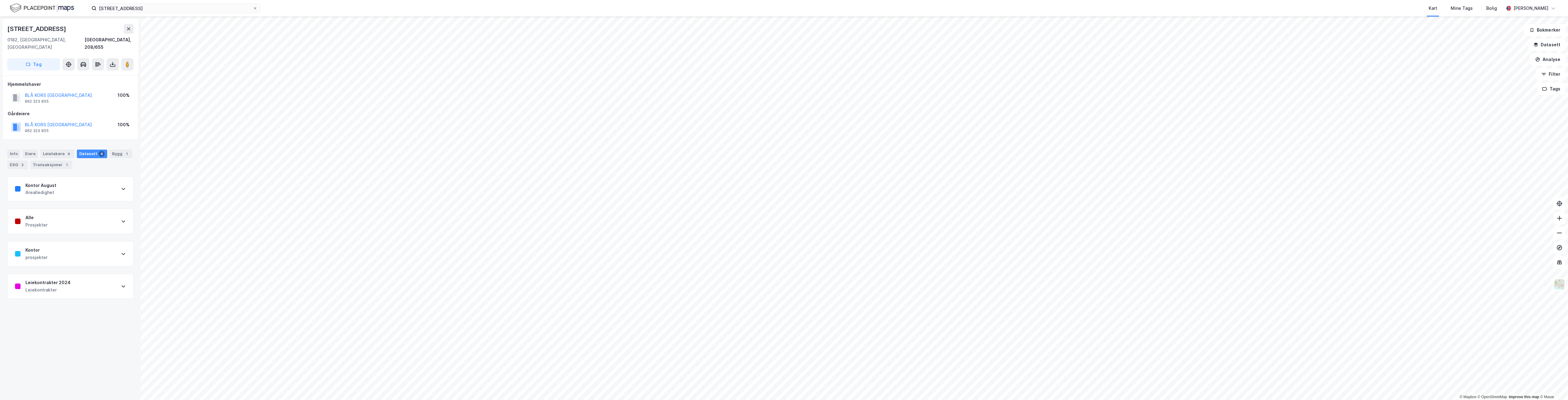
click at [81, 275] on div "Leiekontrakter 2024 Leiekontrakter" at bounding box center [71, 286] width 125 height 24
click at [68, 183] on div "Kontor August Arealledighet" at bounding box center [71, 189] width 125 height 24
click at [57, 272] on div "https://www.finn.no/realestate/businessrent/ad.html?finnkode=349120529&fks=3491…" at bounding box center [36, 273] width 41 height 5
click at [78, 206] on div "Nordic Trustee AS Pant" at bounding box center [71, 218] width 125 height 24
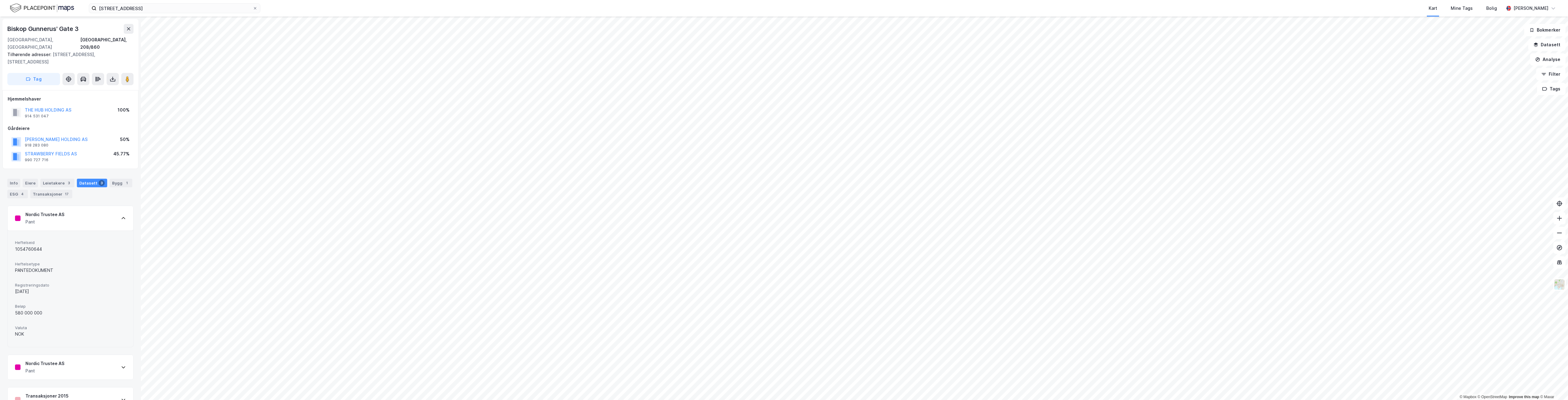
click at [74, 357] on div "Nordic Trustee AS Pant" at bounding box center [71, 367] width 125 height 24
click at [72, 382] on div "Transaksjoner 2015 Transaksjoner" at bounding box center [71, 395] width 125 height 24
click at [44, 254] on div "http://estatenyheter.no/index.php/component/content/article/16-uncategorised/79…" at bounding box center [36, 257] width 41 height 5
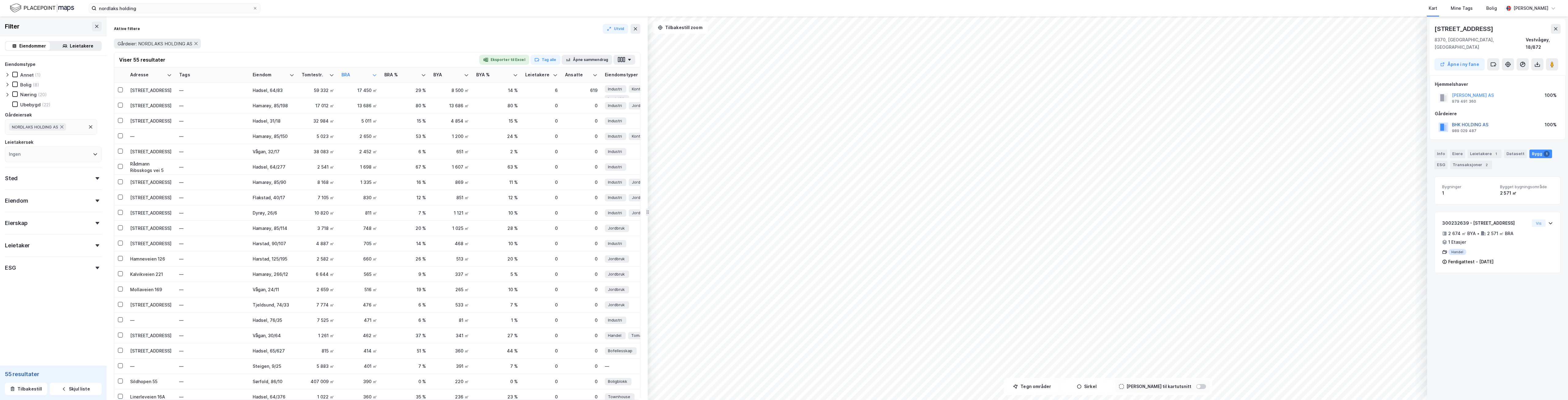
click at [0, 0] on button "BHK HOLDING AS" at bounding box center [0, 0] width 0 height 0
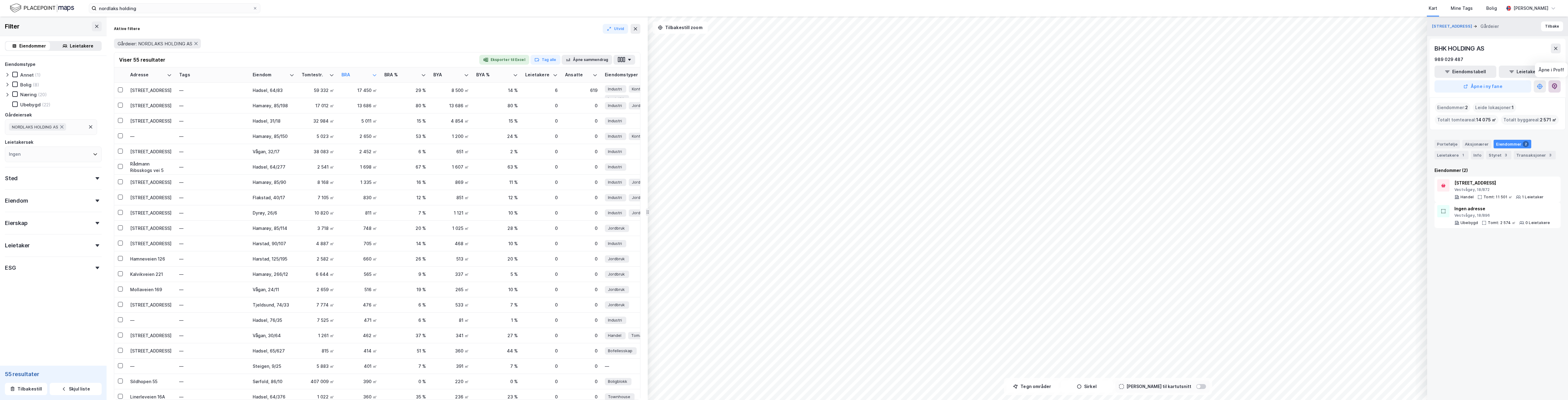
click at [1555, 87] on icon at bounding box center [1555, 86] width 6 height 6
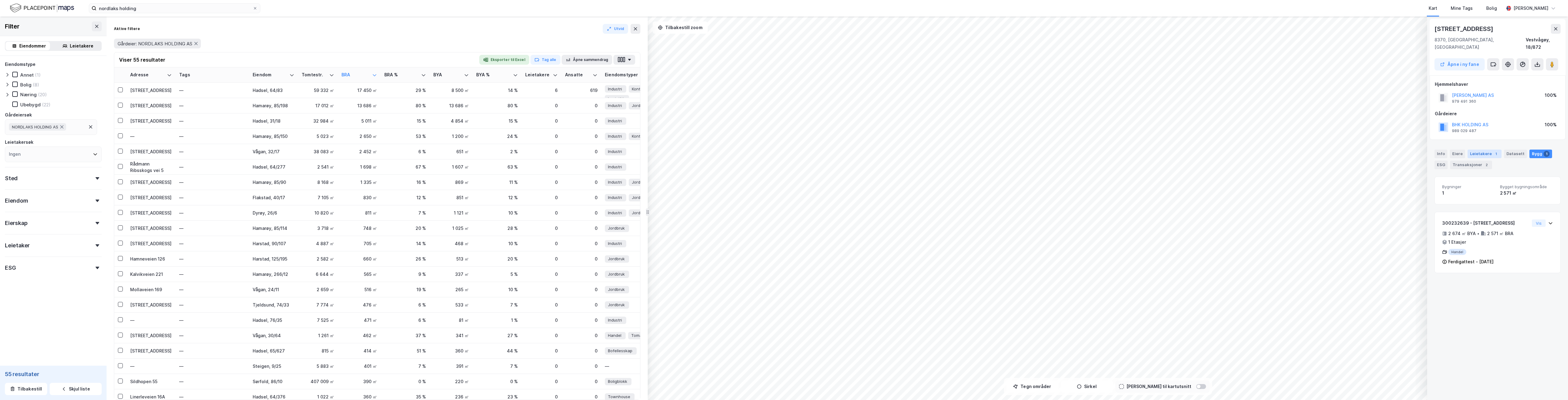
click at [1491, 150] on div "Leietakere 1" at bounding box center [1485, 154] width 34 height 9
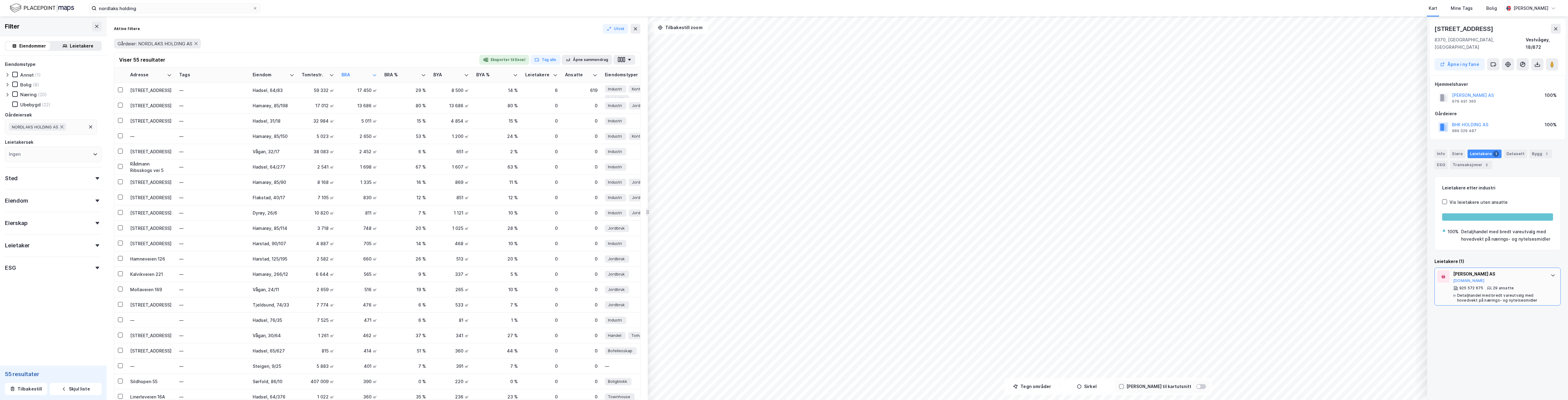
click at [1528, 272] on div "[PERSON_NAME] AS [DOMAIN_NAME]" at bounding box center [1499, 276] width 91 height 13
click at [1460, 278] on button "[DOMAIN_NAME]" at bounding box center [1469, 281] width 32 height 5
